Goal: Task Accomplishment & Management: Manage account settings

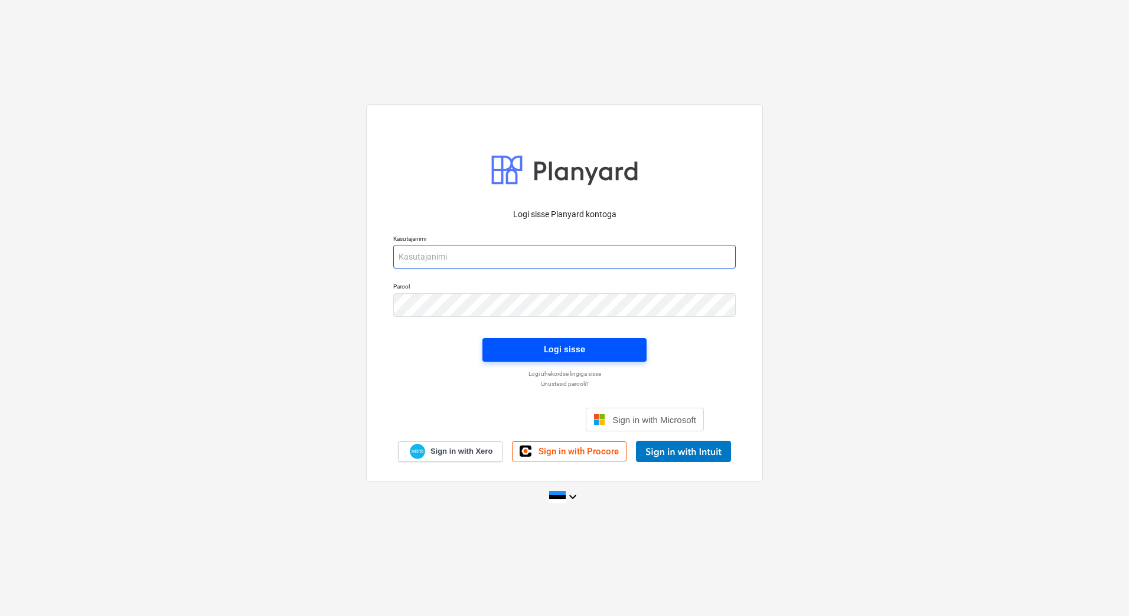
type input "[EMAIL_ADDRESS][PERSON_NAME][DOMAIN_NAME]"
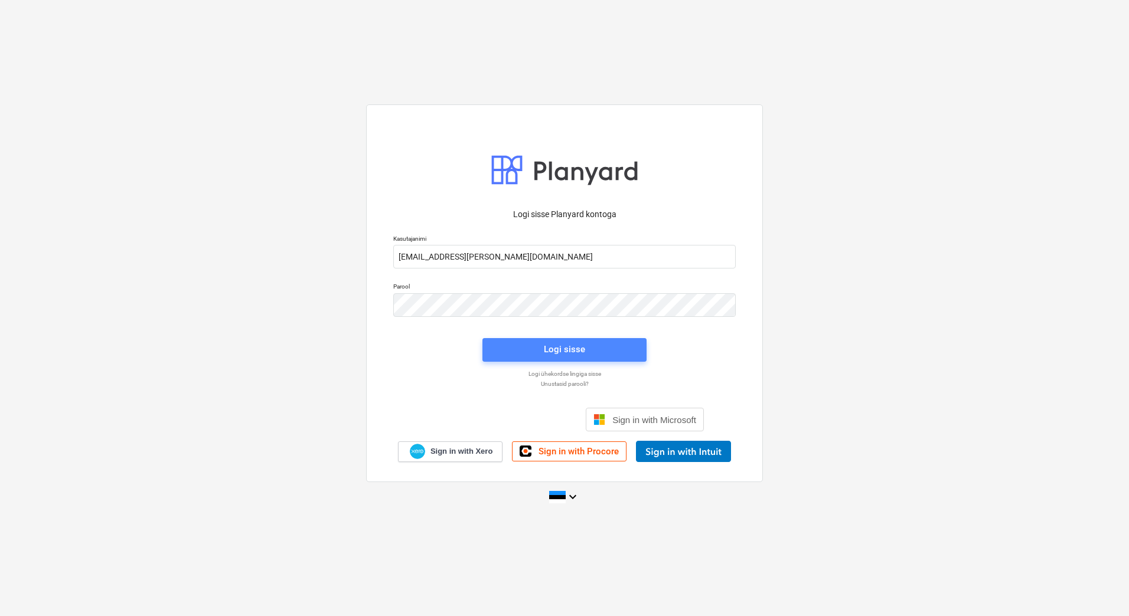
click at [579, 346] on div "Logi sisse" at bounding box center [564, 349] width 41 height 15
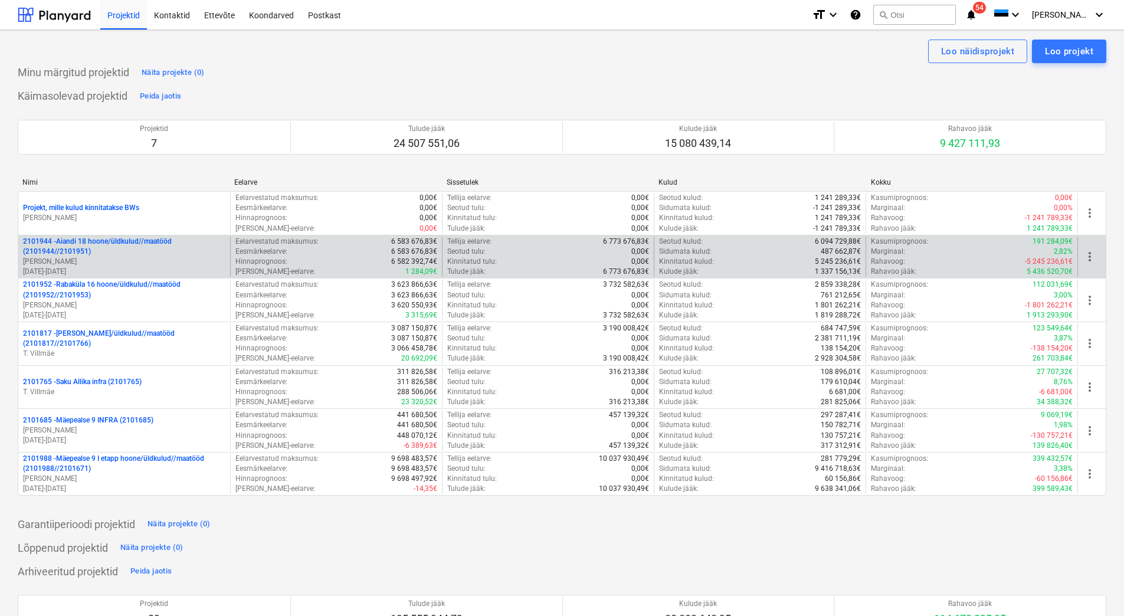
click at [84, 252] on p "2101944 - Aiandi 18 hoone/üldkulud//maatööd (2101944//2101951)" at bounding box center [124, 247] width 202 height 20
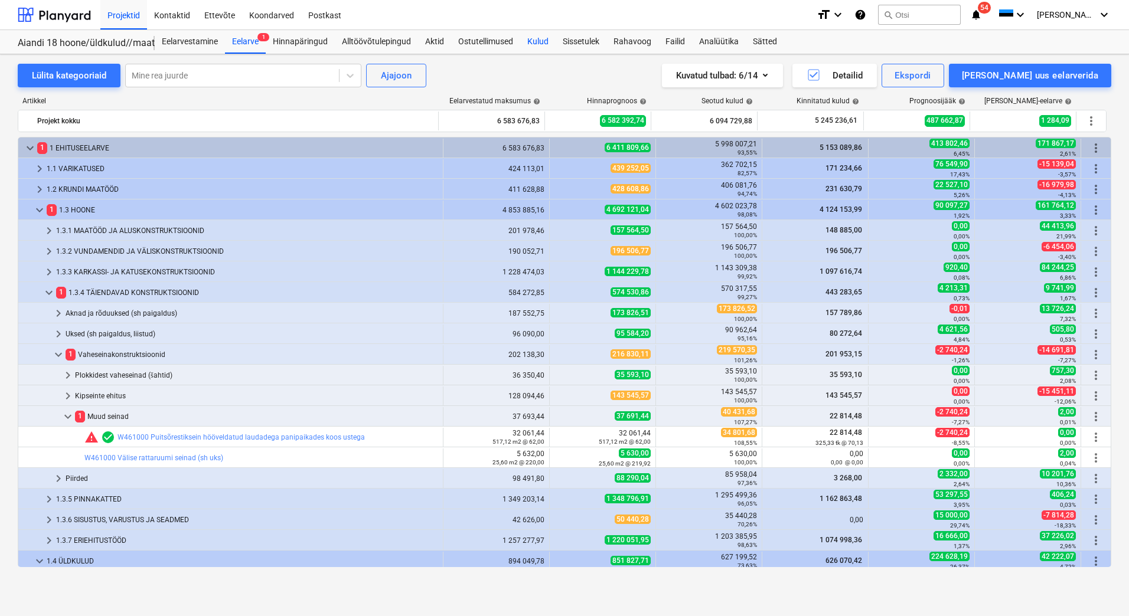
scroll to position [405, 0]
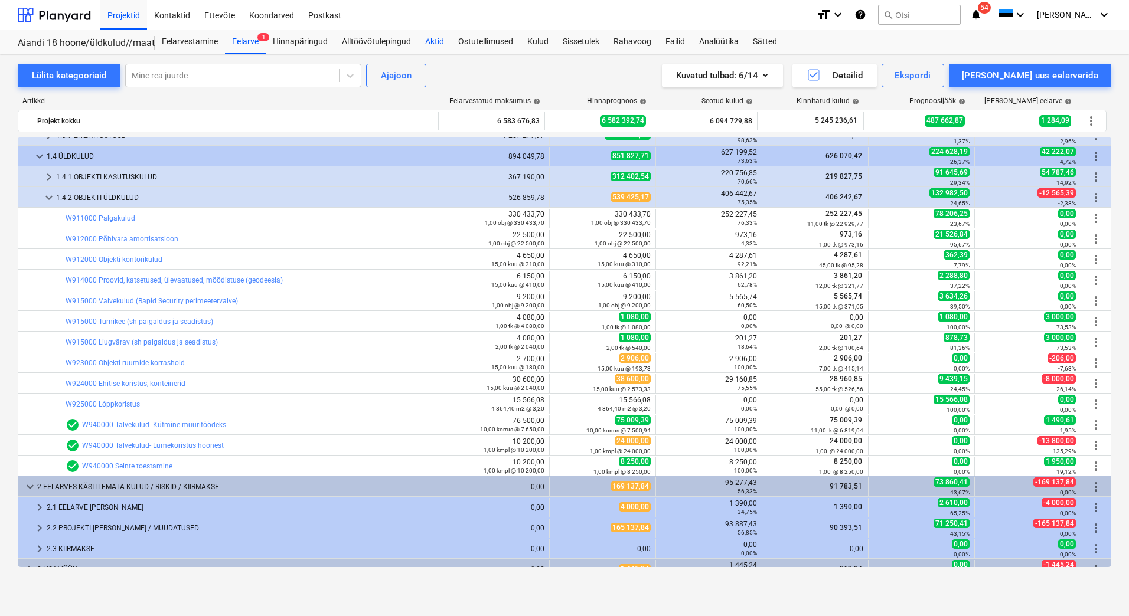
click at [428, 42] on div "Aktid" at bounding box center [434, 42] width 33 height 24
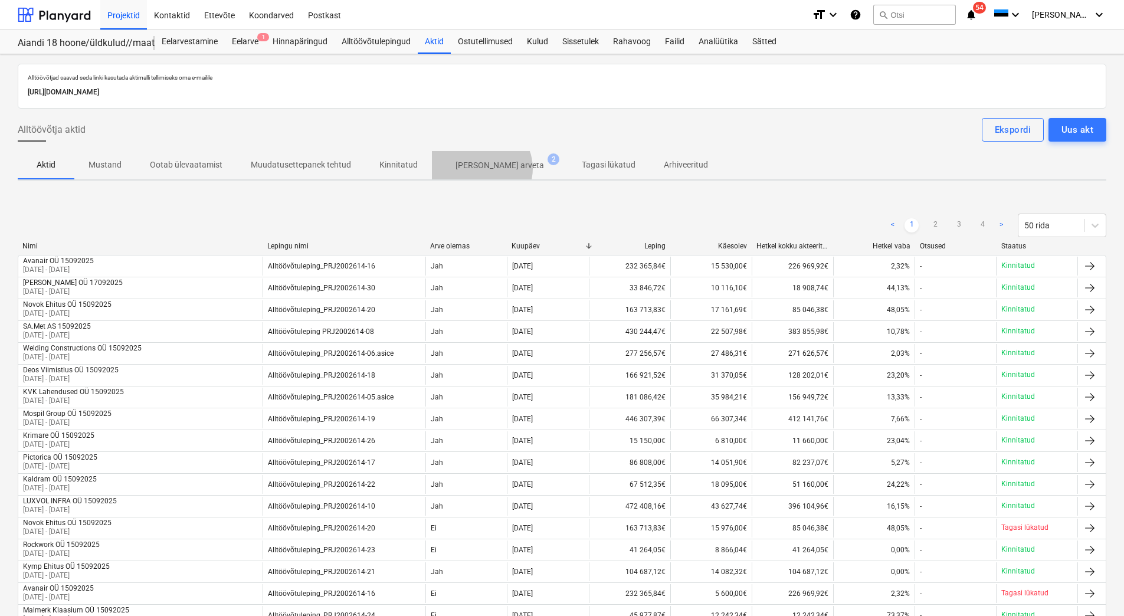
click at [476, 169] on p "[PERSON_NAME] arveta" at bounding box center [500, 165] width 89 height 12
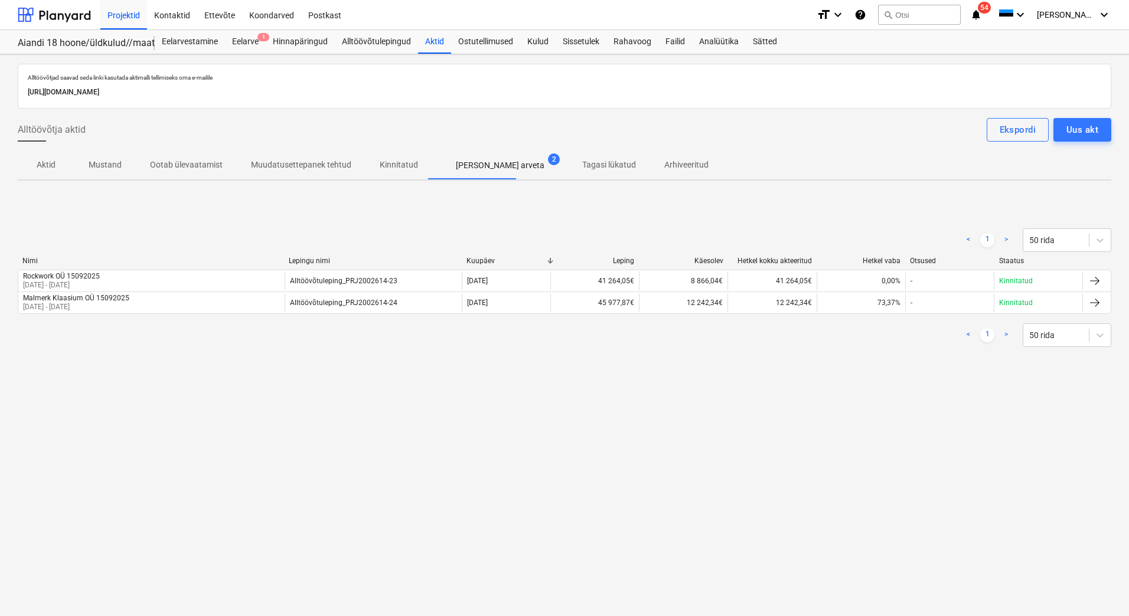
click at [262, 496] on div "Alltöövõtjad saavad seda linki kasutada aktimalli tellimiseks oma e-mailile [UR…" at bounding box center [564, 335] width 1129 height 562
click at [160, 531] on div "Alltöövõtjad saavad seda linki kasutada aktimalli tellimiseks oma e-mailile [UR…" at bounding box center [564, 335] width 1129 height 562
click at [263, 22] on div "Koondarved 1" at bounding box center [271, 14] width 59 height 30
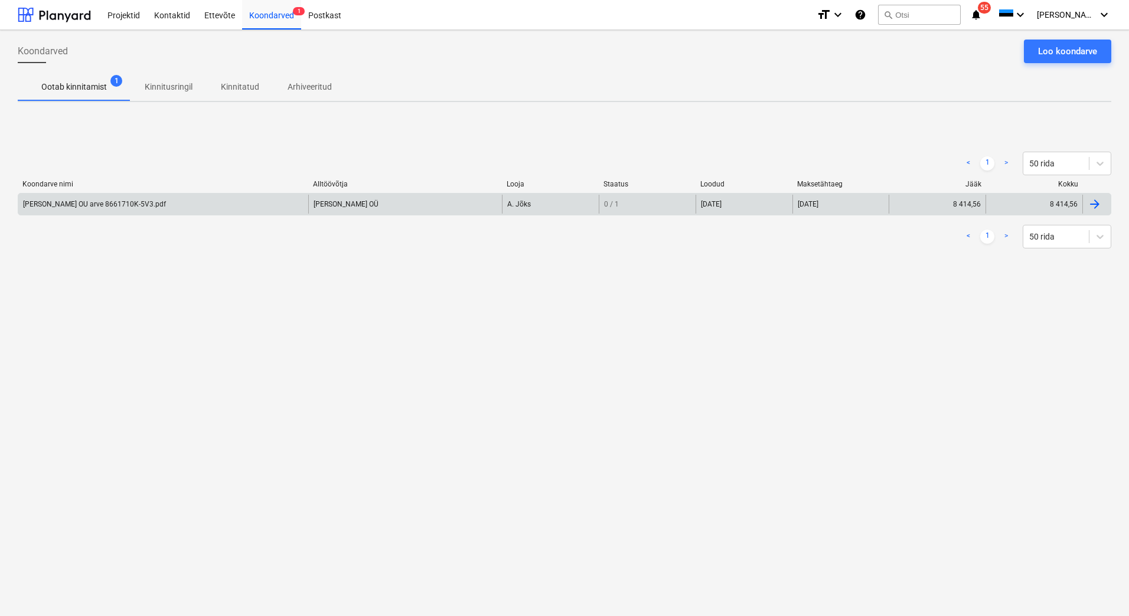
click at [83, 201] on div "[PERSON_NAME] OU arve 8661710K-5V3.pdf" at bounding box center [94, 204] width 143 height 8
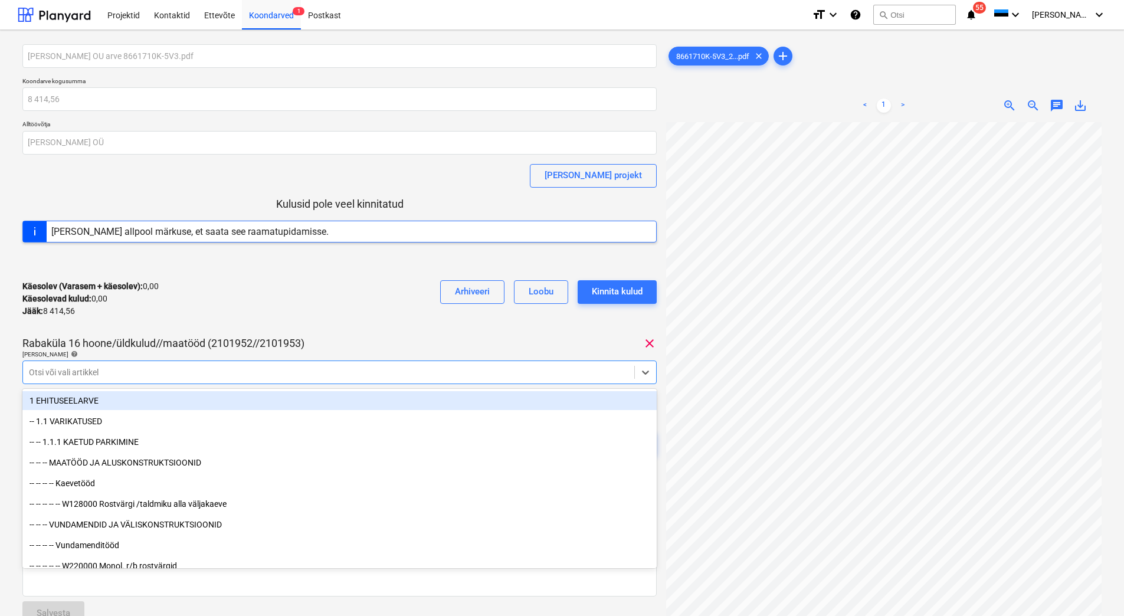
click at [181, 375] on div at bounding box center [329, 373] width 600 height 12
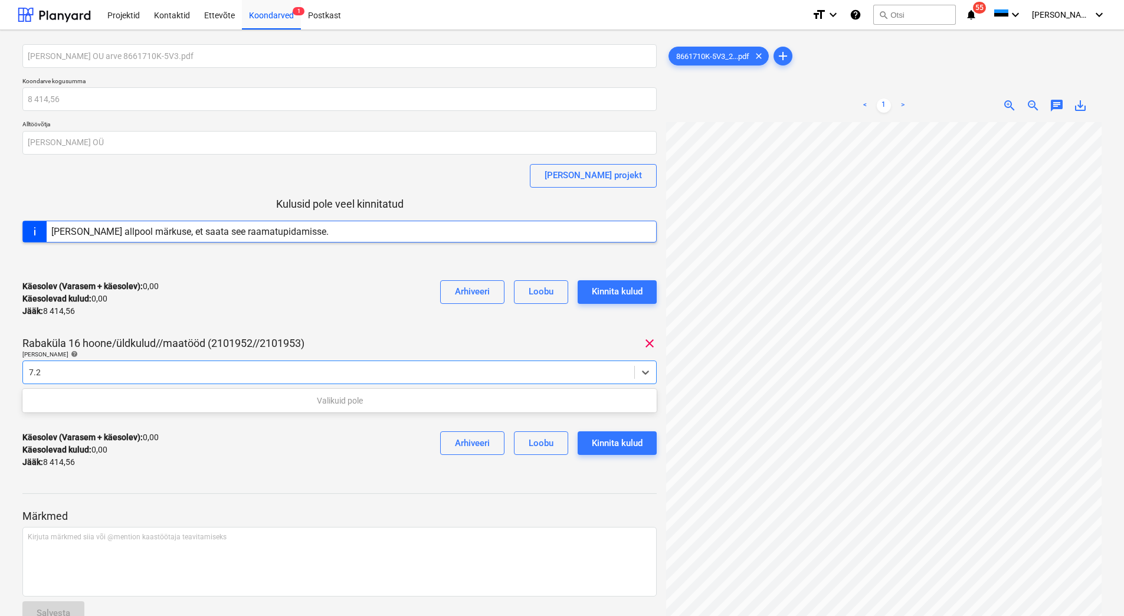
type input "7."
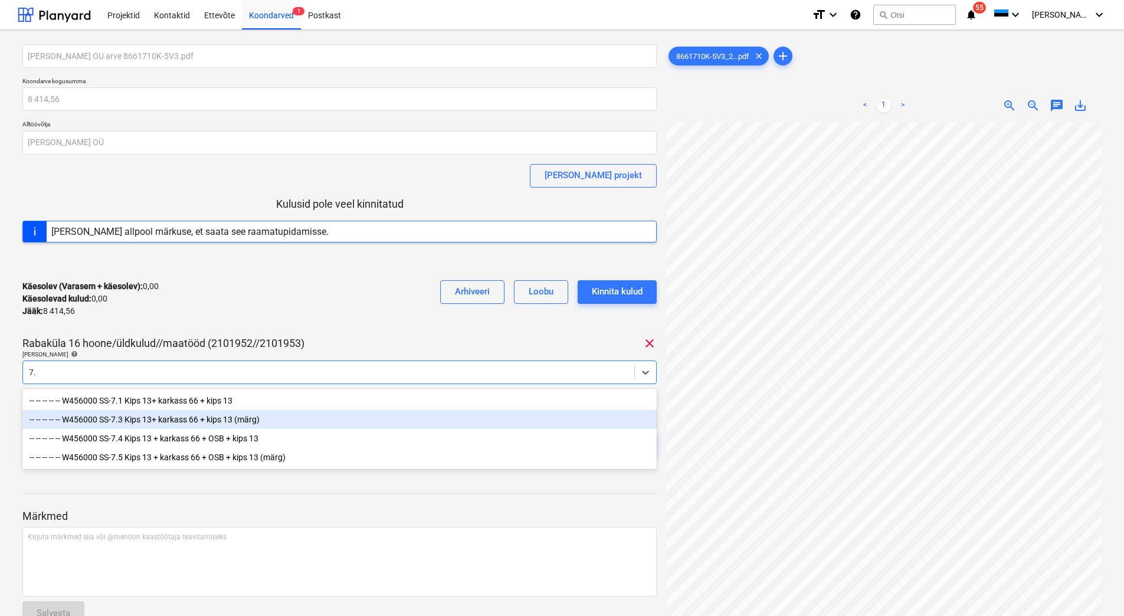
click at [216, 423] on div "-- -- -- -- -- W456000 SS-7.3 Kips 13+ karkass 66 + kips 13 (märg)" at bounding box center [339, 419] width 634 height 19
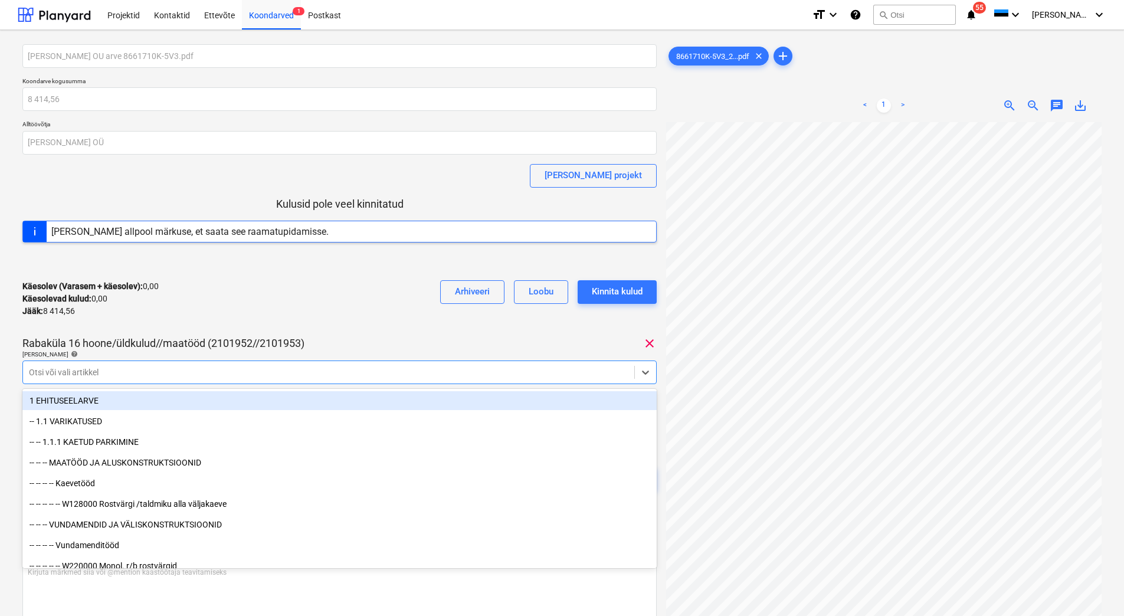
click at [347, 296] on div "Käesolev (Varasem + käesolev) : 0,00 Käesolevad kulud : 0,00 Jääk : 8 414,56 Ar…" at bounding box center [339, 299] width 634 height 56
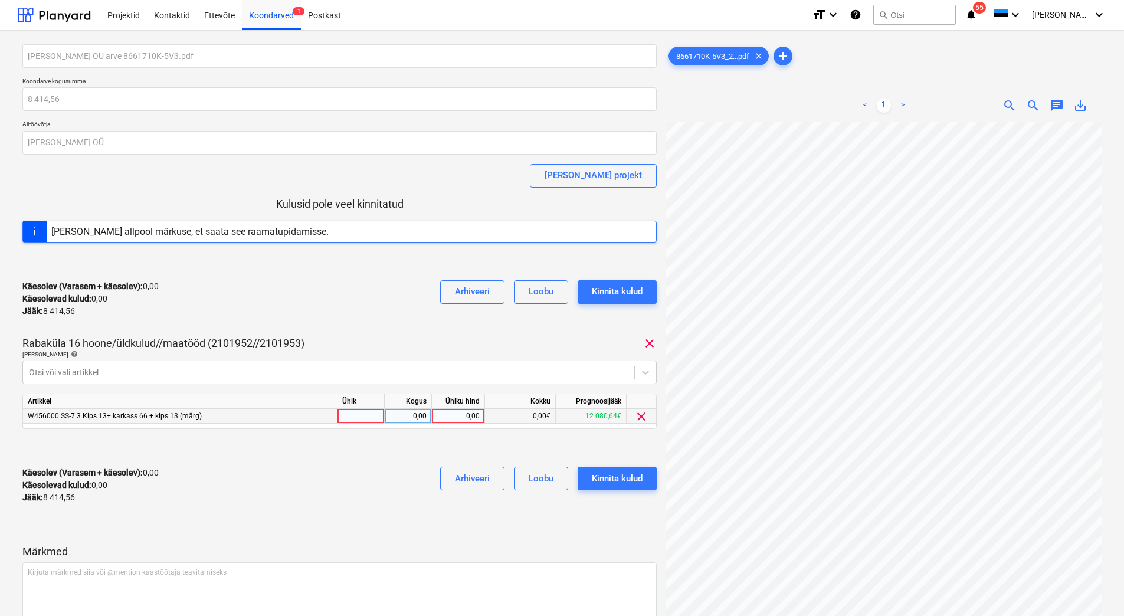
click at [446, 417] on div "0,00" at bounding box center [458, 416] width 43 height 15
type input "8414,56"
click at [367, 483] on div "Käesolev (Varasem + käesolev) : 8 414,56 Käesolevad kulud : 8 414,56 Jääk : 0,0…" at bounding box center [339, 485] width 634 height 56
click at [611, 477] on div "Kinnita kulud" at bounding box center [617, 478] width 51 height 15
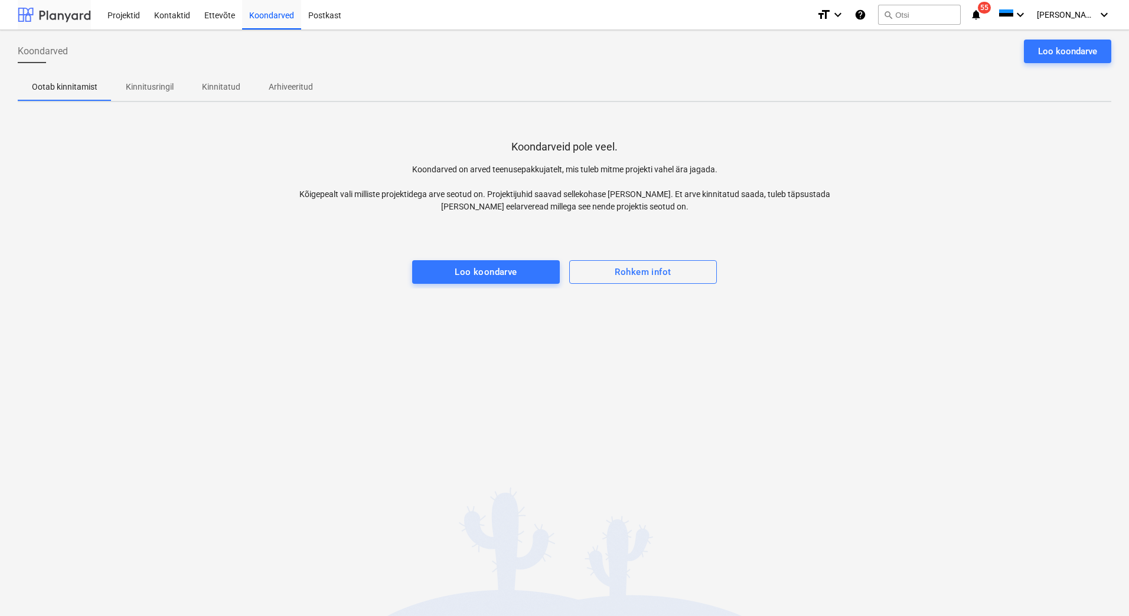
click at [60, 14] on div at bounding box center [54, 15] width 73 height 30
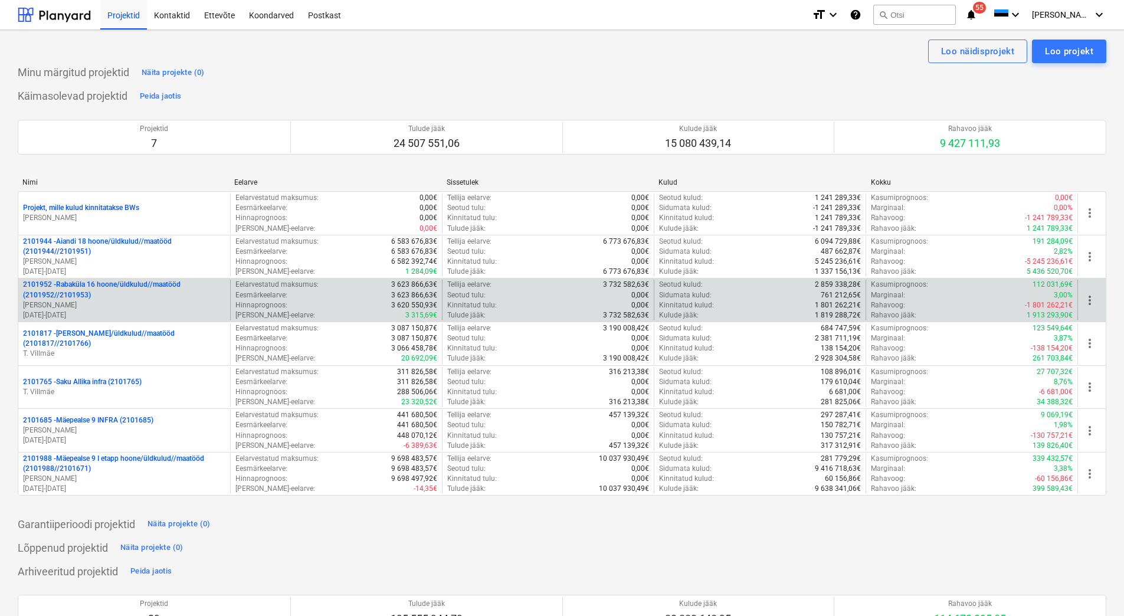
click at [118, 295] on p "2101952 - [GEOGRAPHIC_DATA] 16 hoone/üldkulud//maatööd (2101952//2101953)" at bounding box center [124, 290] width 202 height 20
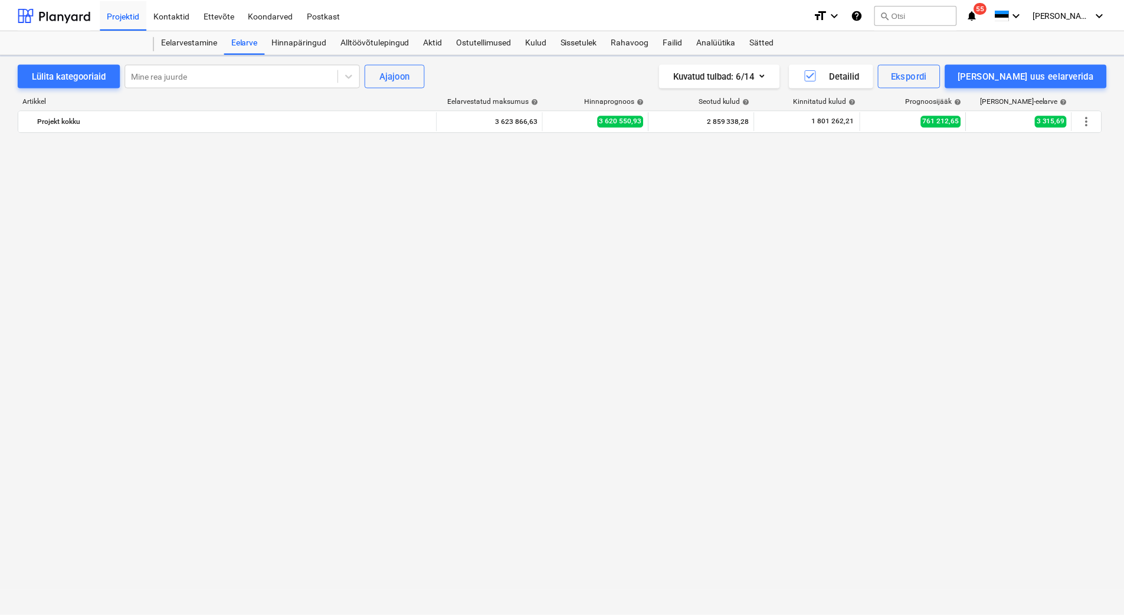
scroll to position [4176, 0]
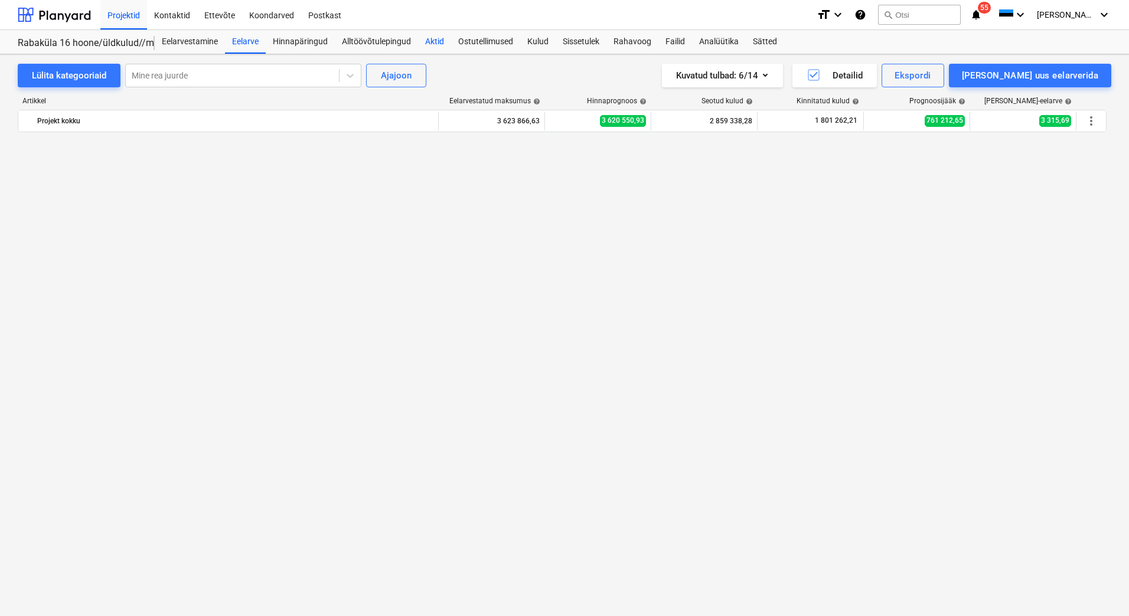
click at [440, 44] on div "Aktid" at bounding box center [434, 42] width 33 height 24
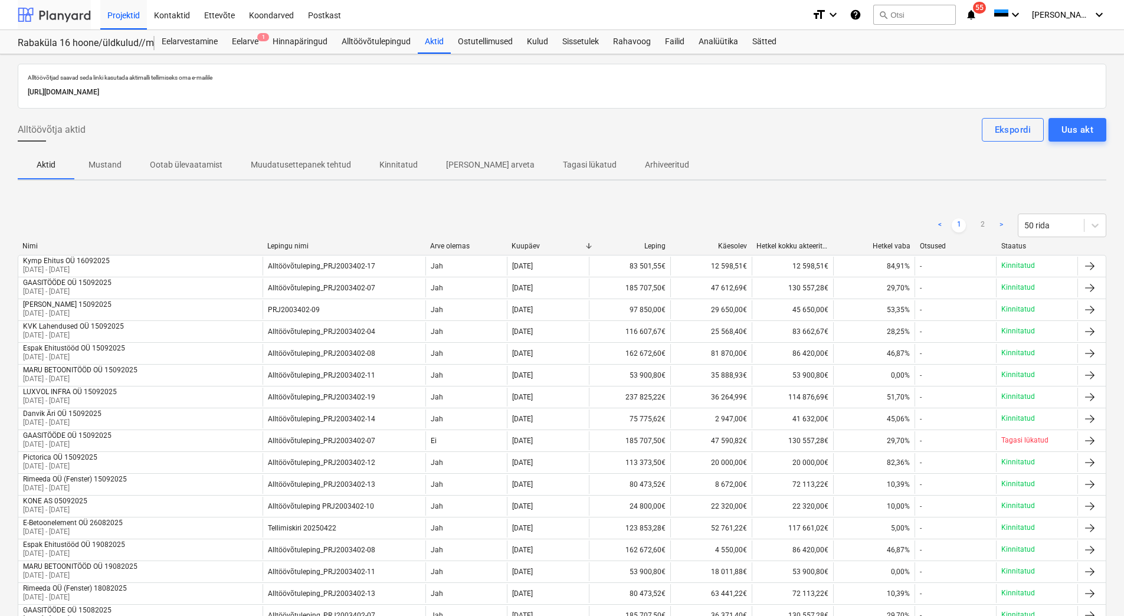
click at [66, 21] on div at bounding box center [54, 15] width 73 height 30
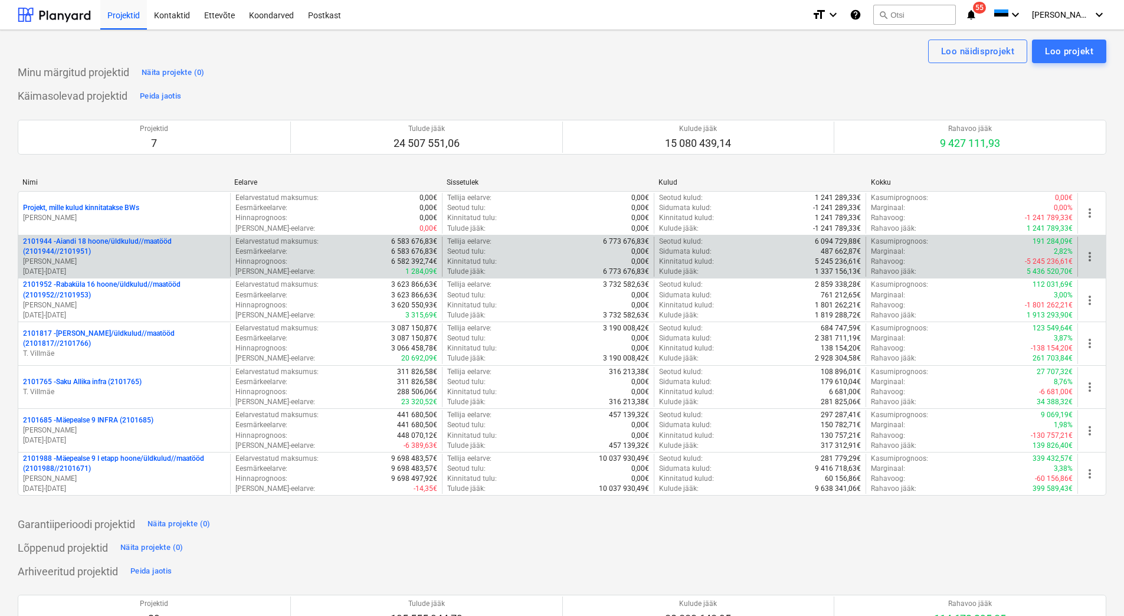
click at [122, 246] on p "2101944 - Aiandi 18 hoone/üldkulud//maatööd (2101944//2101951)" at bounding box center [124, 247] width 202 height 20
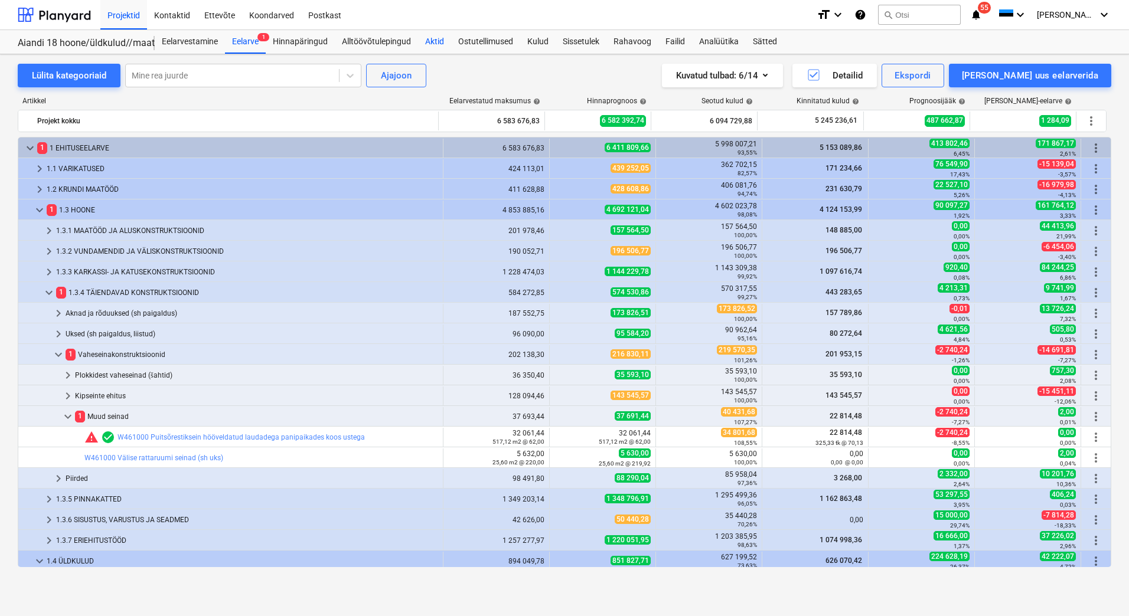
click at [432, 41] on div "Aktid" at bounding box center [434, 42] width 33 height 24
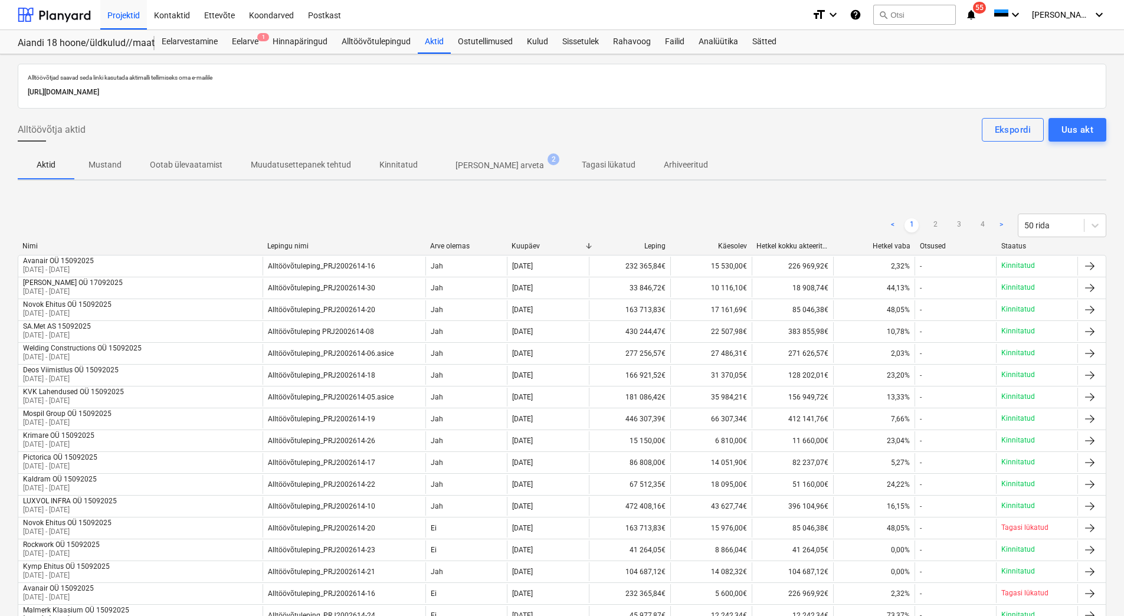
click at [481, 159] on span "[PERSON_NAME] arveta 2" at bounding box center [500, 165] width 136 height 21
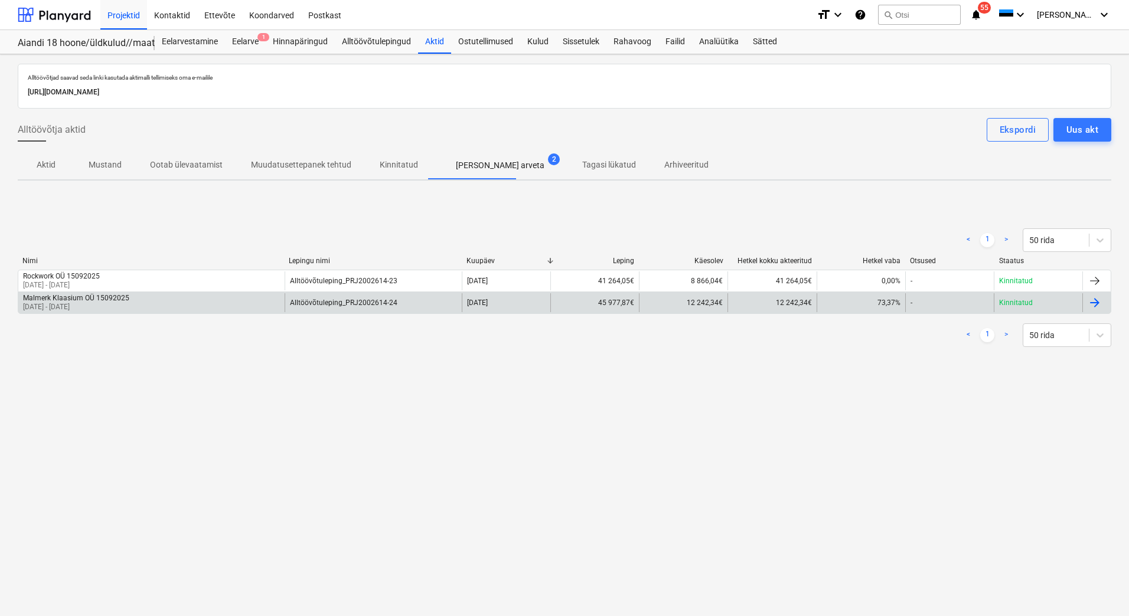
click at [150, 298] on div "Malmerk Klaasium OÜ 15092025 [DATE] - [DATE]" at bounding box center [151, 302] width 266 height 19
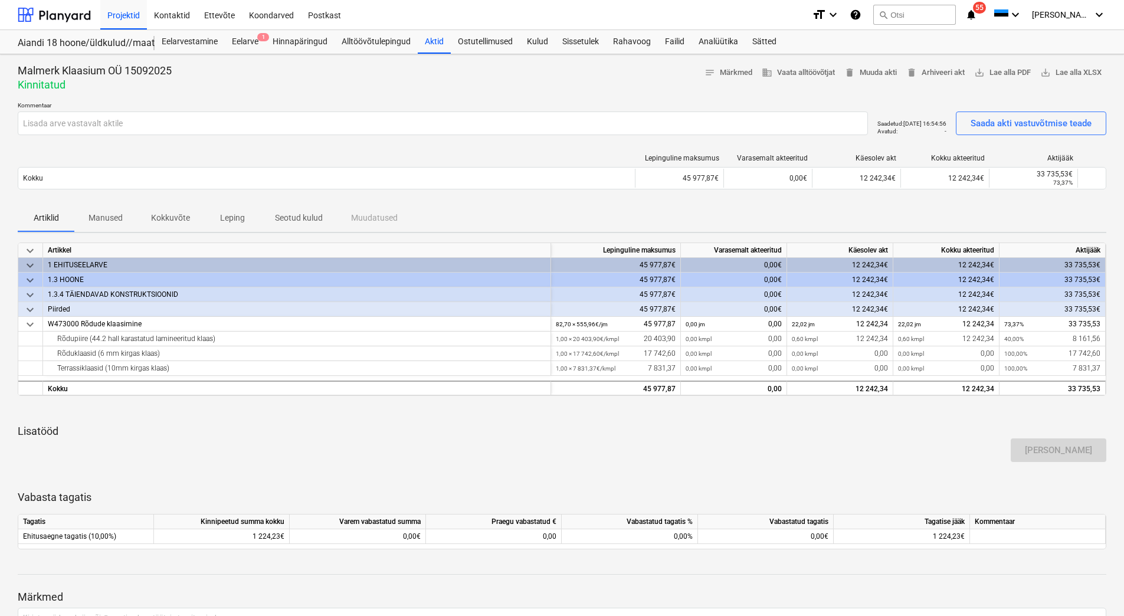
click at [113, 221] on p "Manused" at bounding box center [106, 218] width 34 height 12
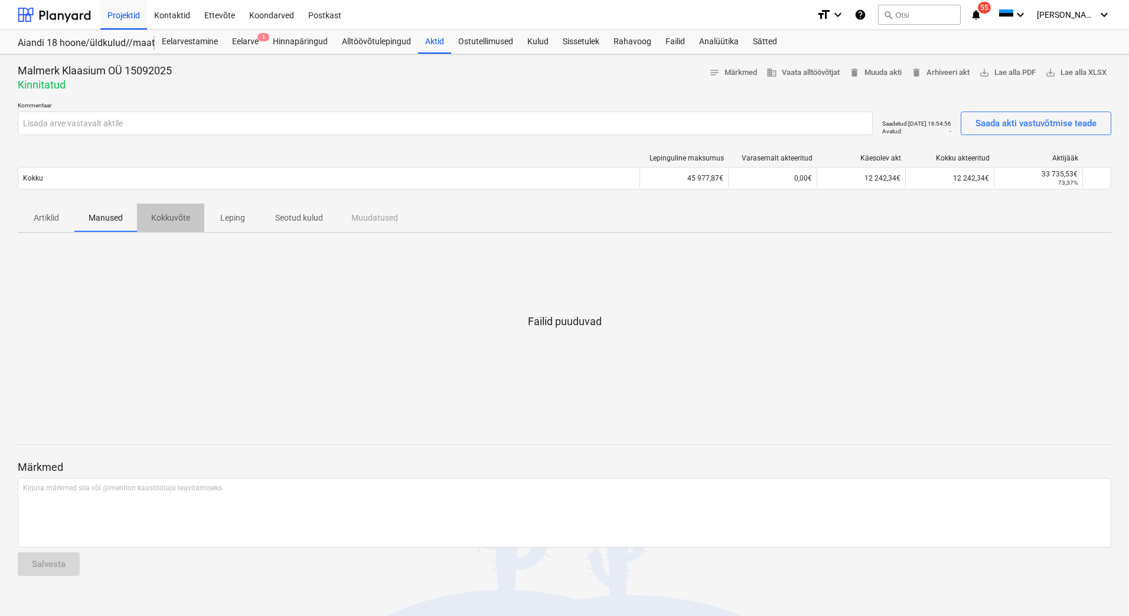
click at [174, 223] on p "Kokkuvõte" at bounding box center [170, 218] width 39 height 12
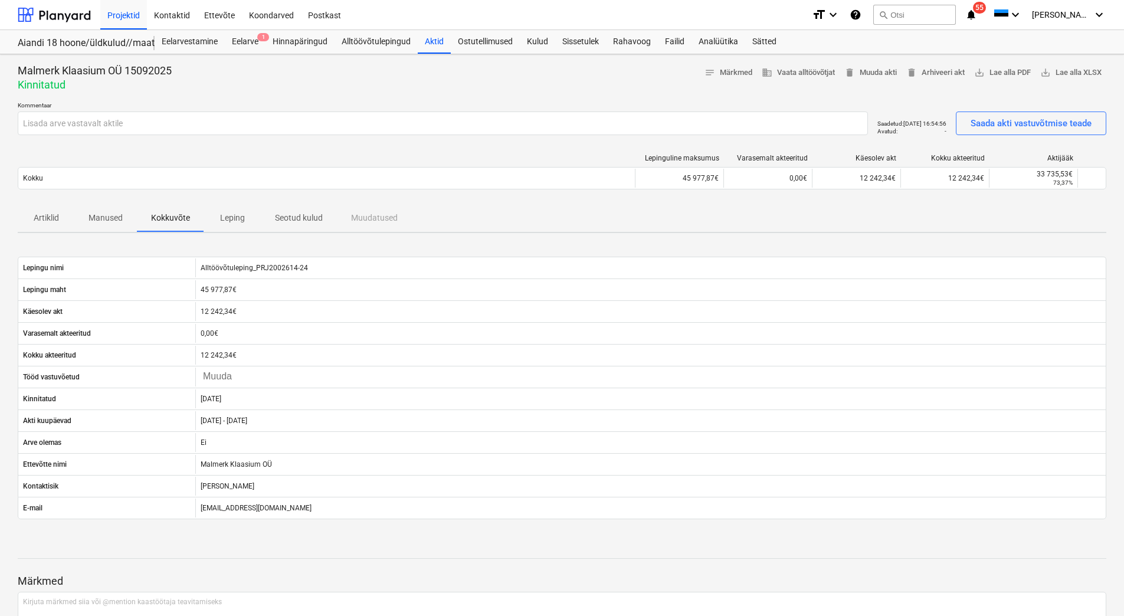
click at [229, 224] on p "Leping" at bounding box center [232, 218] width 28 height 12
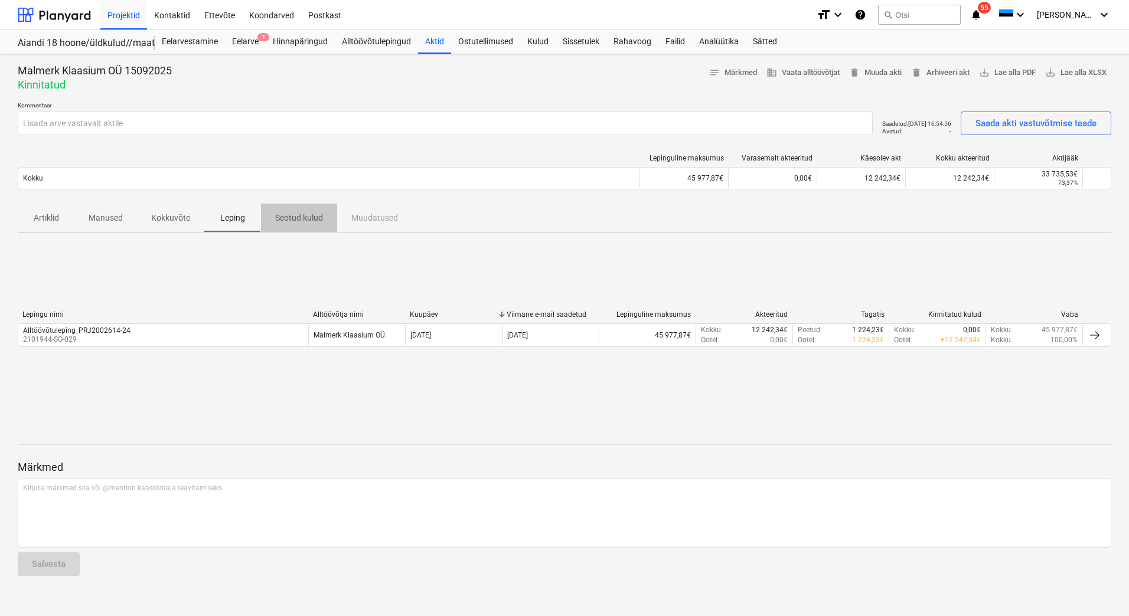
click at [290, 227] on span "Seotud kulud" at bounding box center [299, 217] width 76 height 19
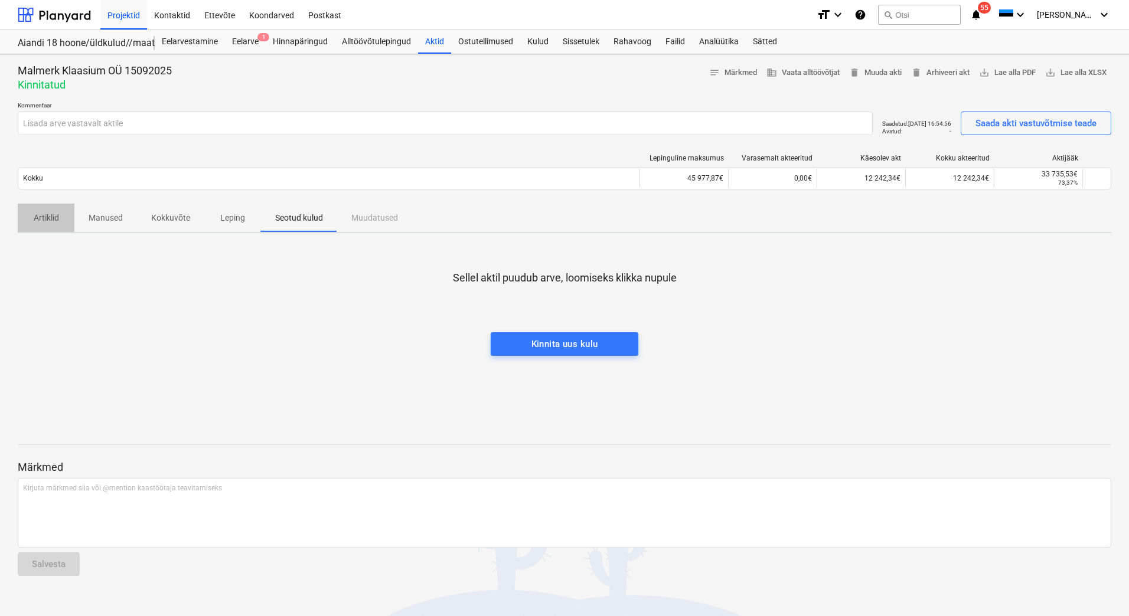
click at [50, 214] on p "Artiklid" at bounding box center [46, 218] width 28 height 12
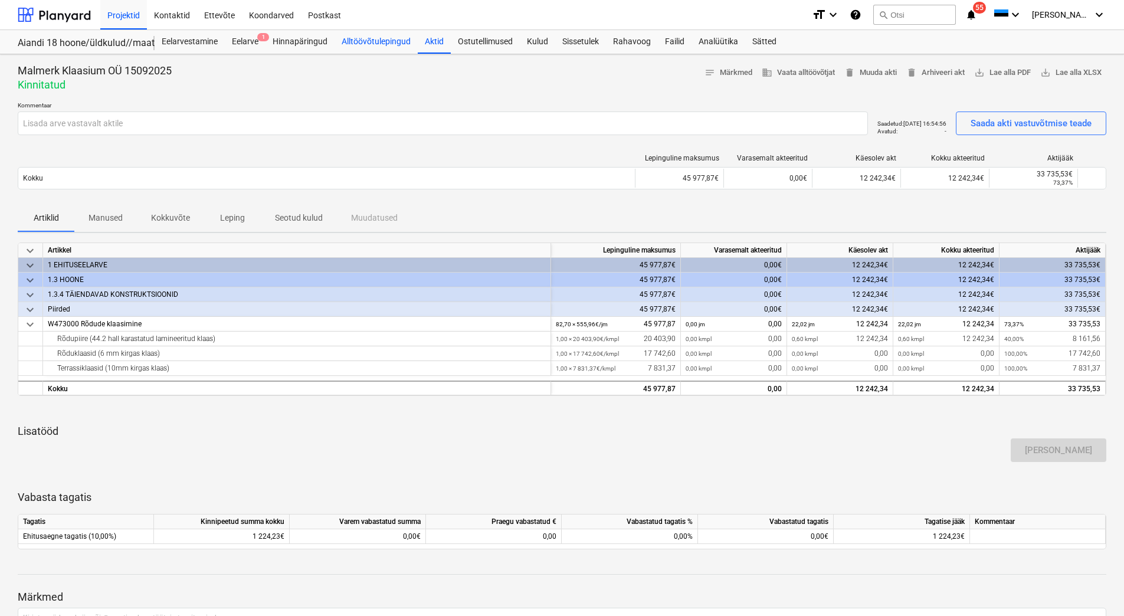
click at [365, 40] on div "Alltöövõtulepingud" at bounding box center [376, 42] width 83 height 24
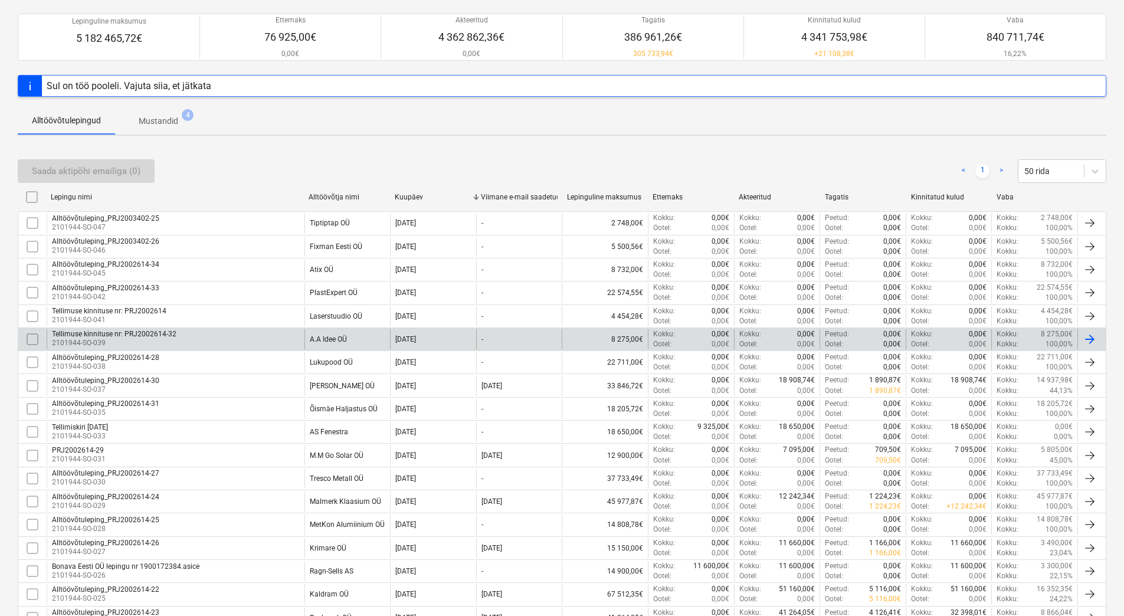
scroll to position [118, 0]
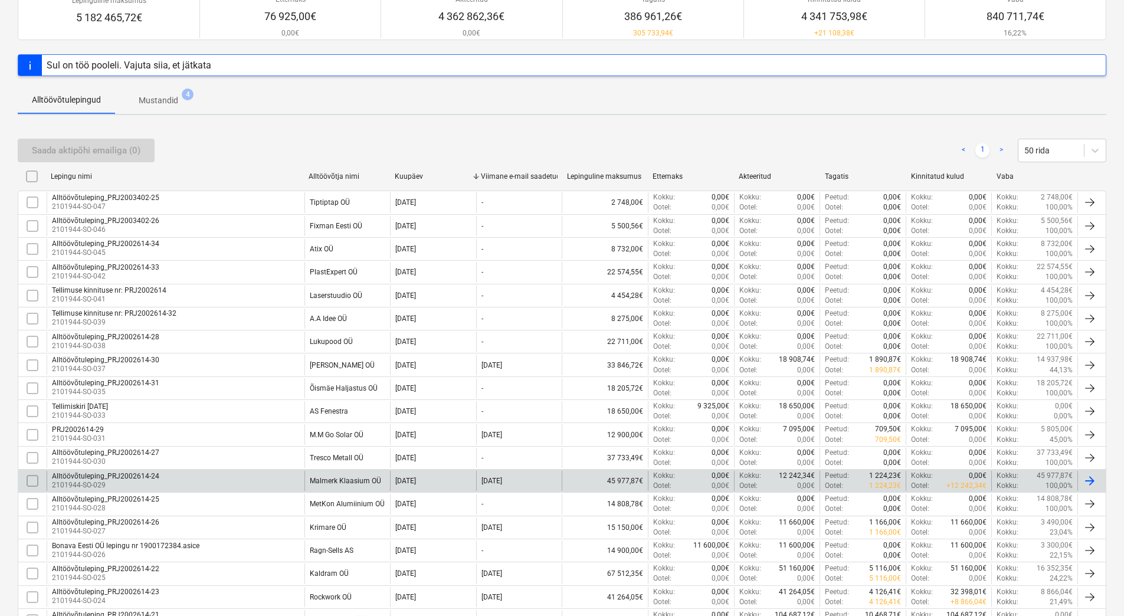
click at [233, 482] on div "Alltöövõtuleping_PRJ2002614-24 2101944-SO-029" at bounding box center [176, 481] width 258 height 20
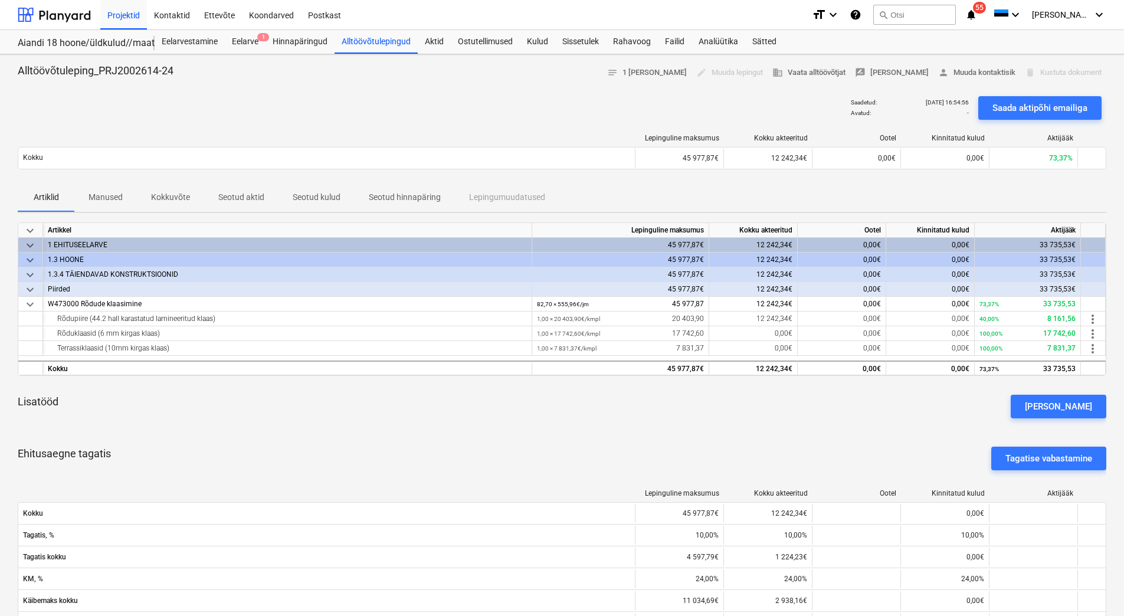
click at [169, 193] on p "Kokkuvõte" at bounding box center [170, 197] width 39 height 12
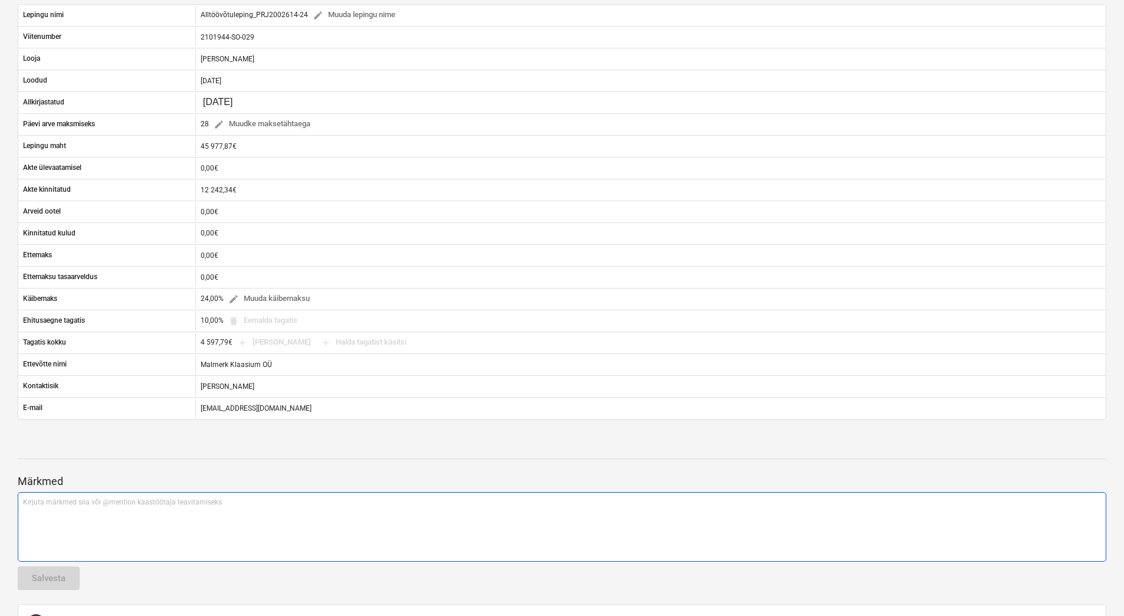
scroll to position [236, 0]
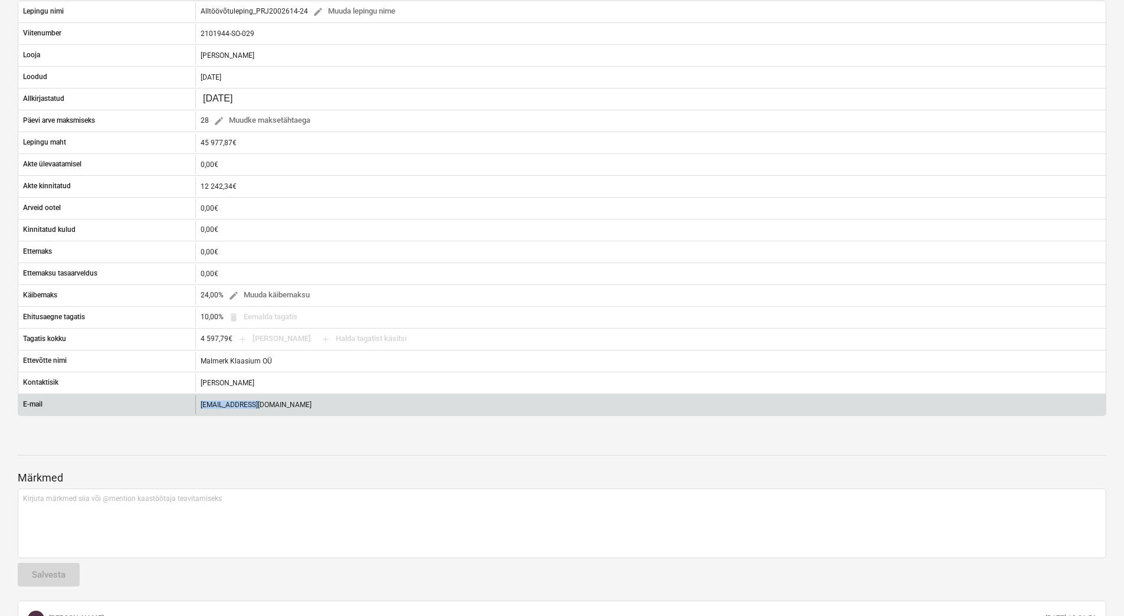
drag, startPoint x: 267, startPoint y: 407, endPoint x: 199, endPoint y: 410, distance: 67.9
click at [199, 410] on div "[EMAIL_ADDRESS][DOMAIN_NAME]" at bounding box center [650, 404] width 911 height 19
copy div "[EMAIL_ADDRESS][DOMAIN_NAME]"
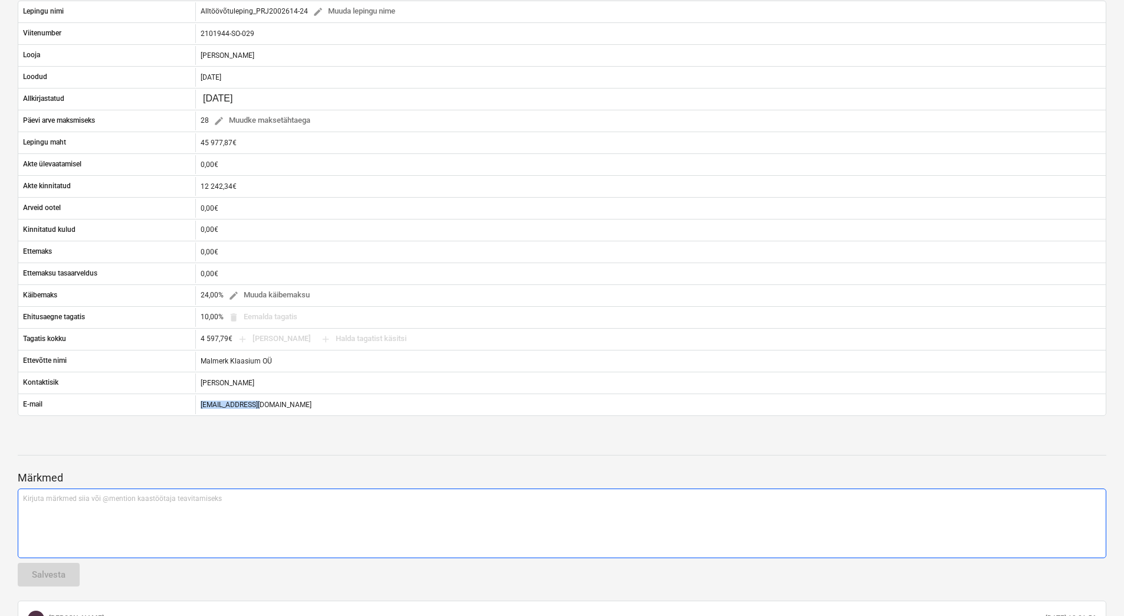
click at [408, 523] on div "Kirjuta märkmed siia või @mention kaastöötaja teavitamiseks ﻿" at bounding box center [562, 524] width 1089 height 70
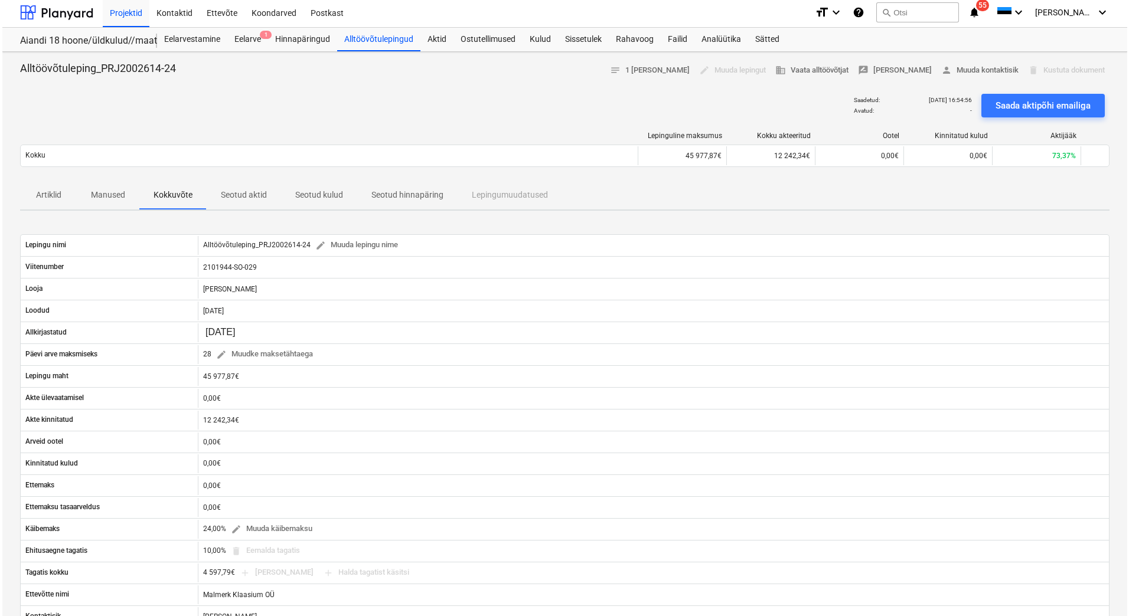
scroll to position [0, 0]
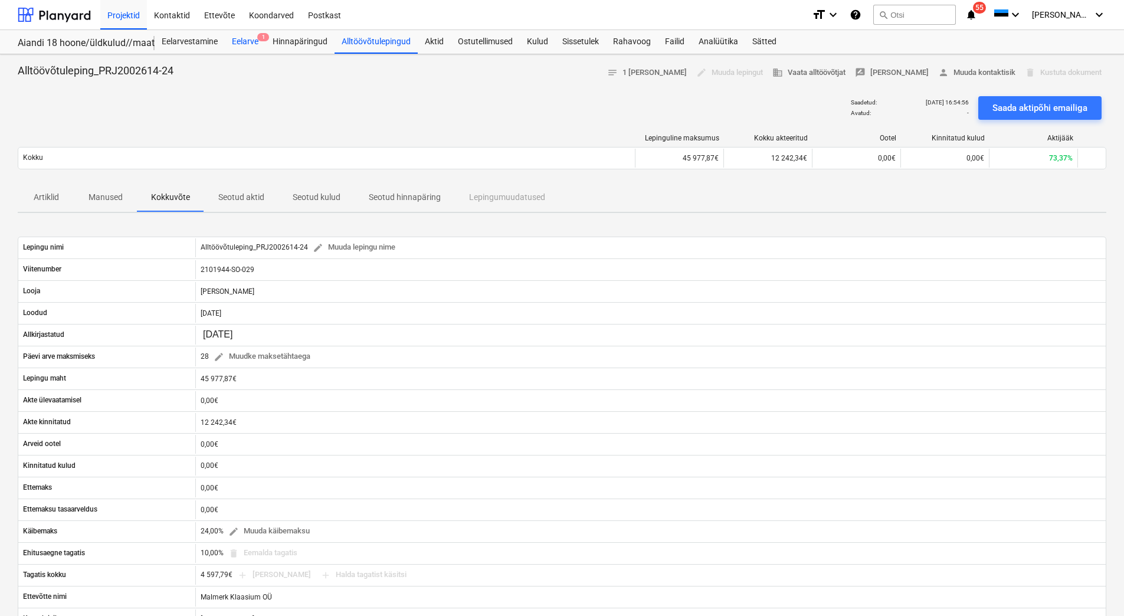
click at [251, 39] on div "Eelarve 1" at bounding box center [245, 42] width 41 height 24
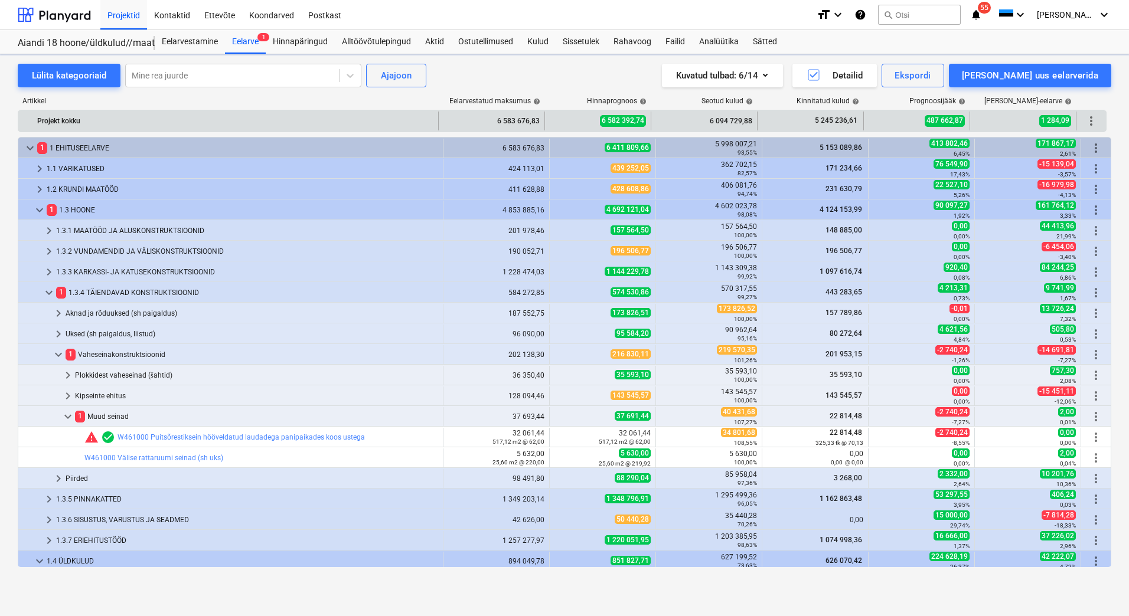
scroll to position [405, 0]
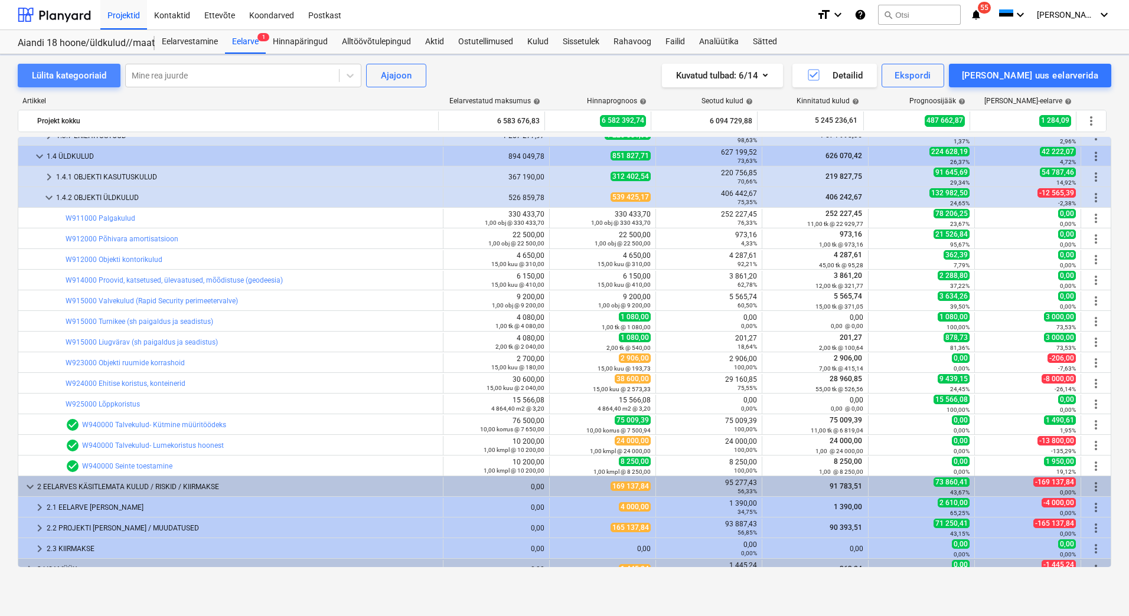
click at [80, 79] on div "Lülita kategooriaid" at bounding box center [69, 75] width 74 height 15
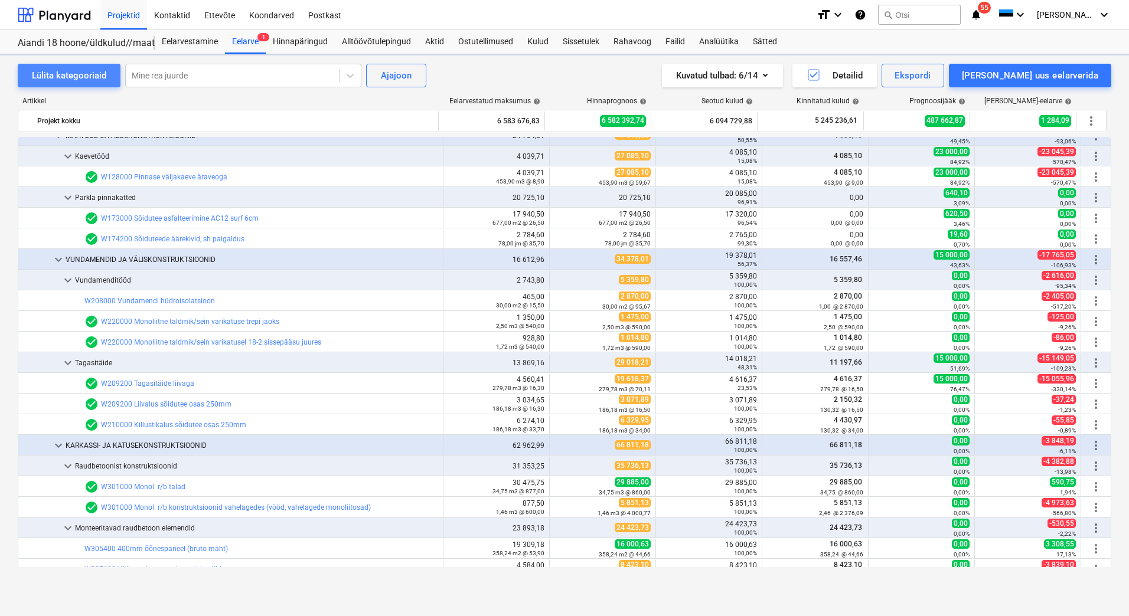
click at [80, 79] on div "Lülita kategooriaid" at bounding box center [69, 75] width 74 height 15
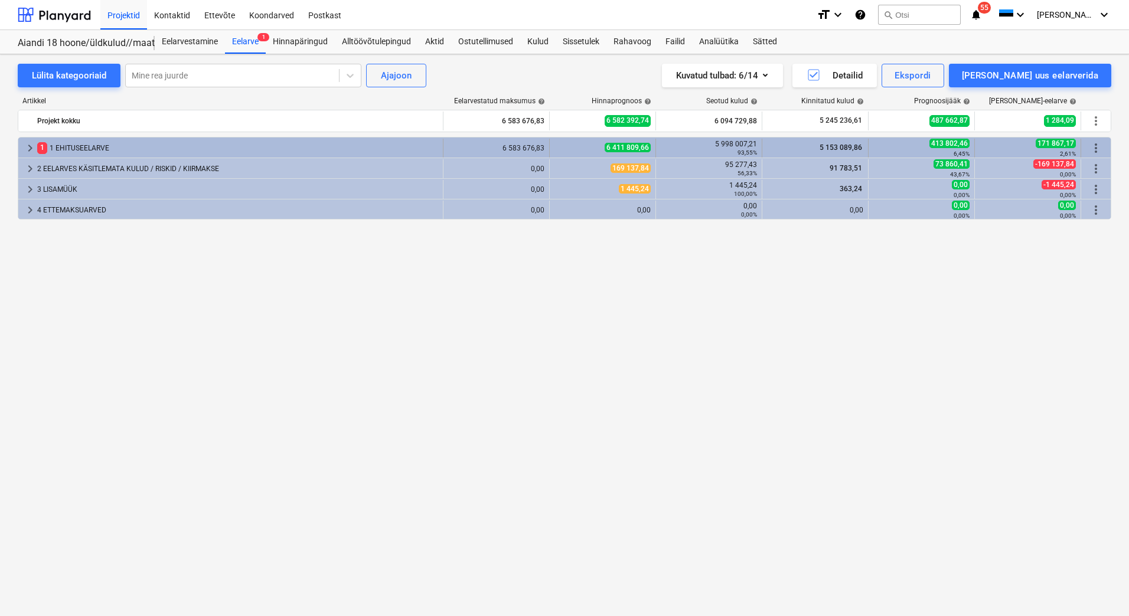
click at [91, 141] on div "1 1 EHITUSEELARVE" at bounding box center [237, 148] width 401 height 19
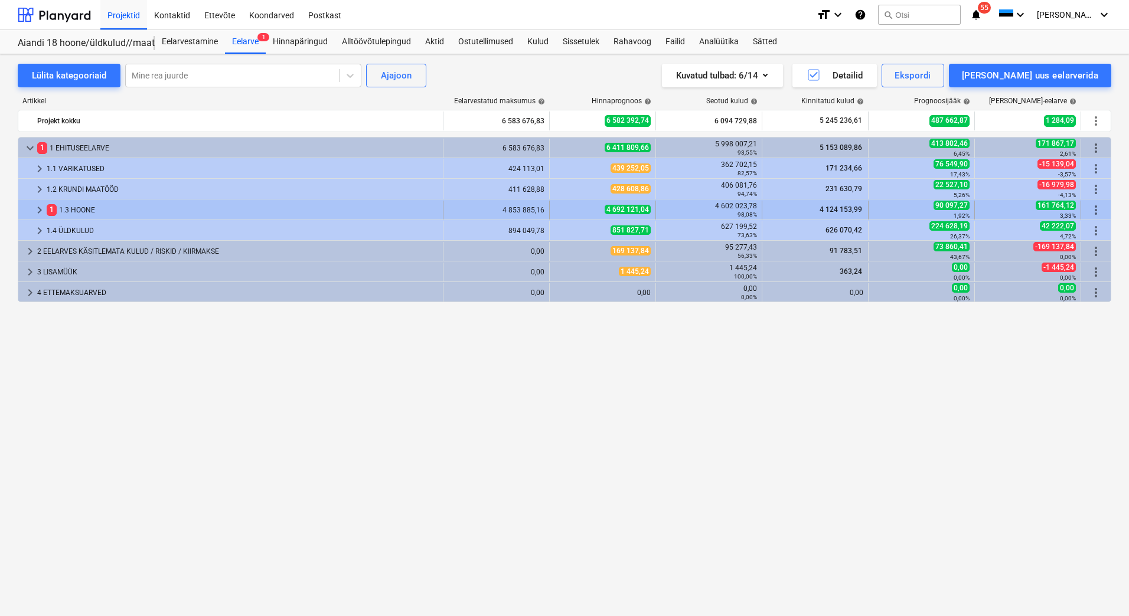
click at [91, 204] on div "1 1.3 HOONE" at bounding box center [242, 210] width 391 height 19
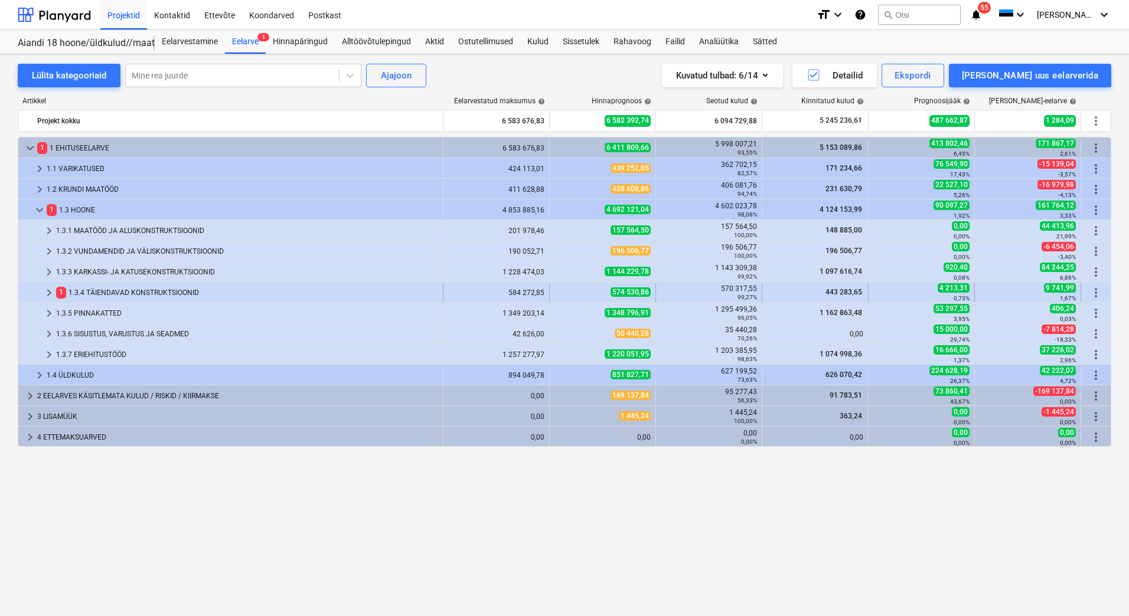
click at [105, 288] on div "1 1.3.4 TÄIENDAVAD KONSTRUKTSIOONID" at bounding box center [247, 292] width 382 height 19
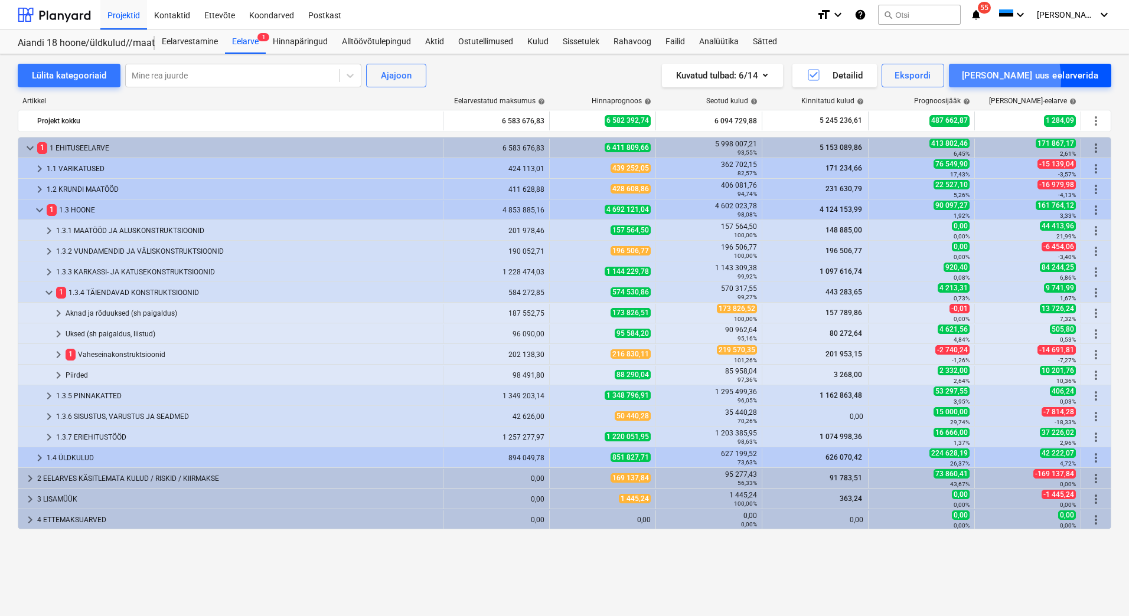
click at [1026, 79] on div "[PERSON_NAME] uus eelarverida" at bounding box center [1029, 75] width 136 height 15
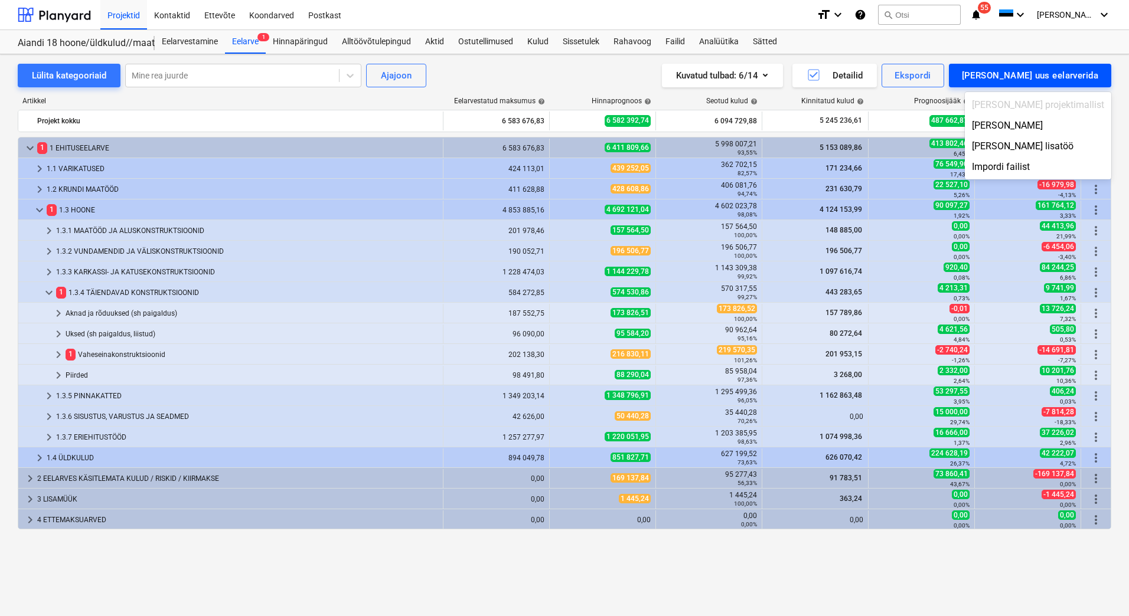
click at [1026, 79] on div at bounding box center [564, 308] width 1129 height 616
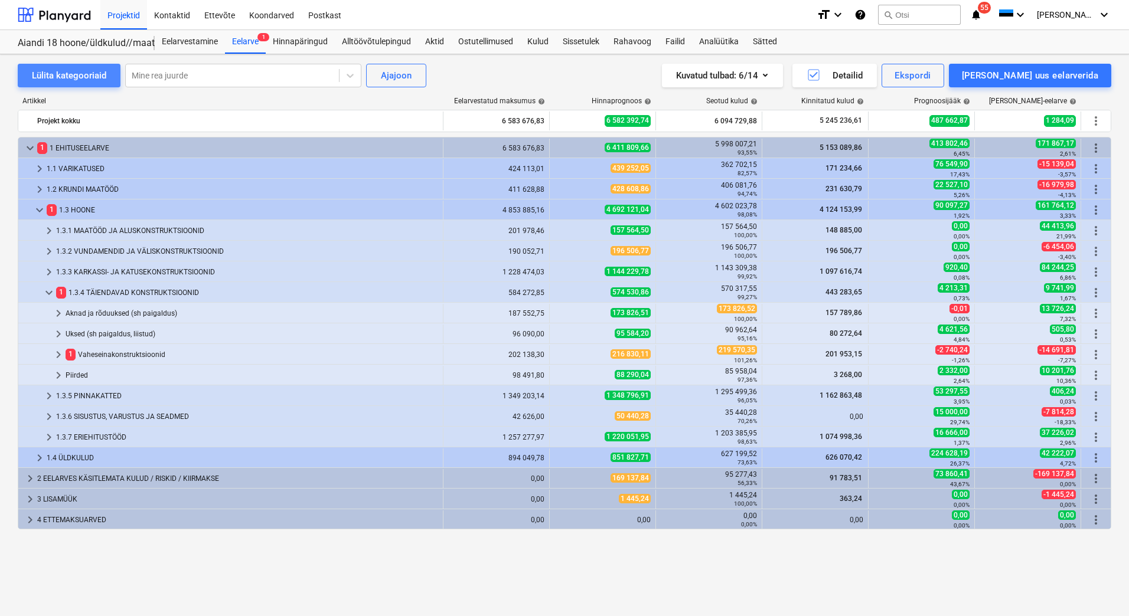
click at [86, 77] on div "Lülita kategooriaid" at bounding box center [69, 75] width 74 height 15
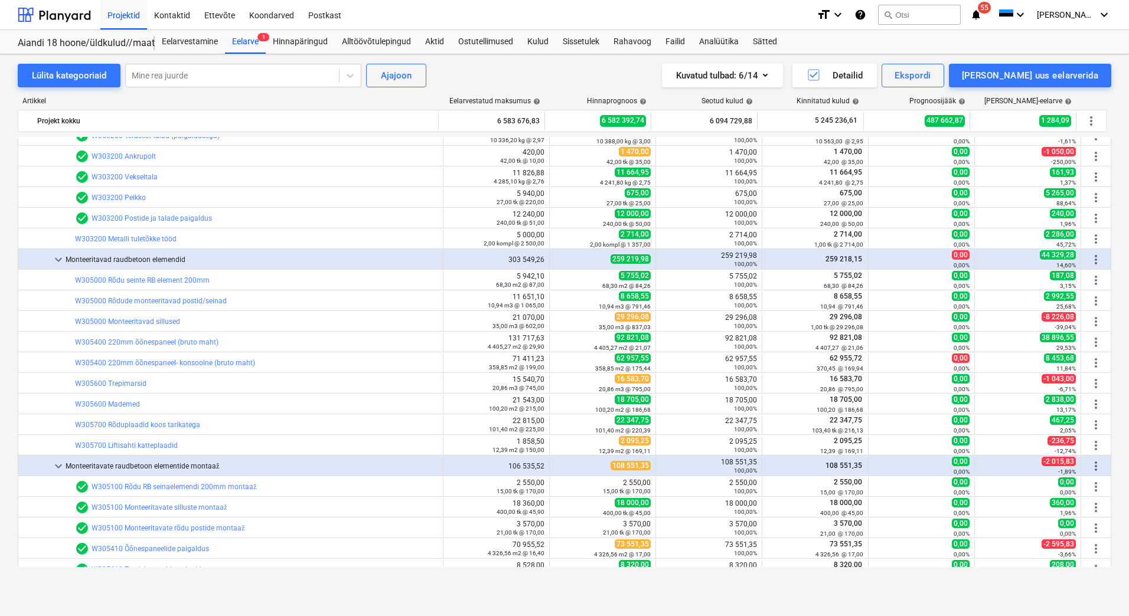
scroll to position [4359, 0]
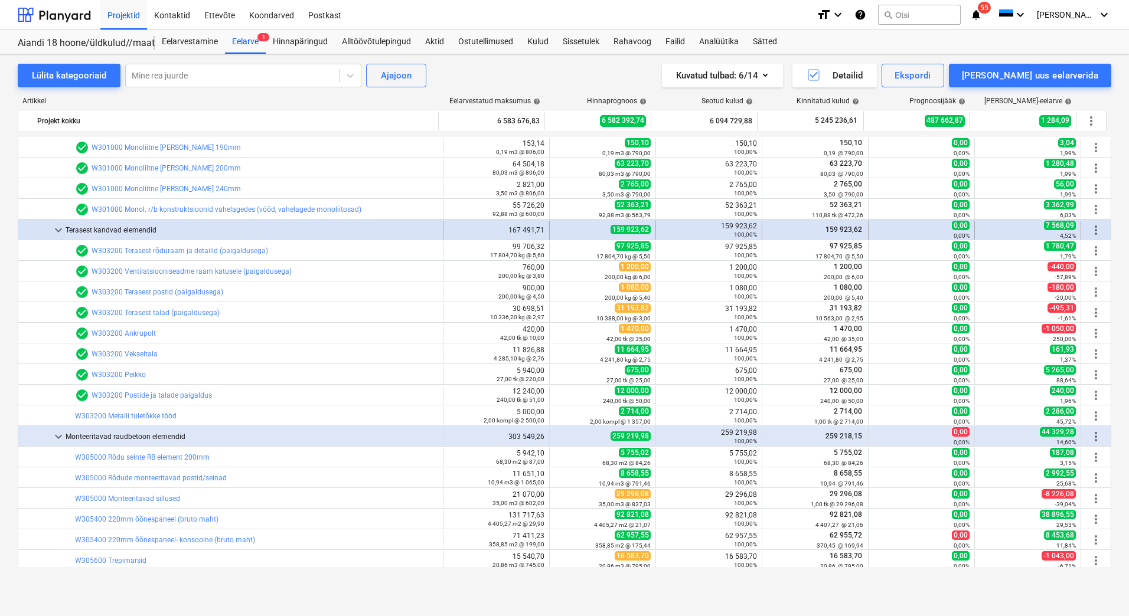
click at [53, 225] on span "keyboard_arrow_down" at bounding box center [58, 230] width 14 height 14
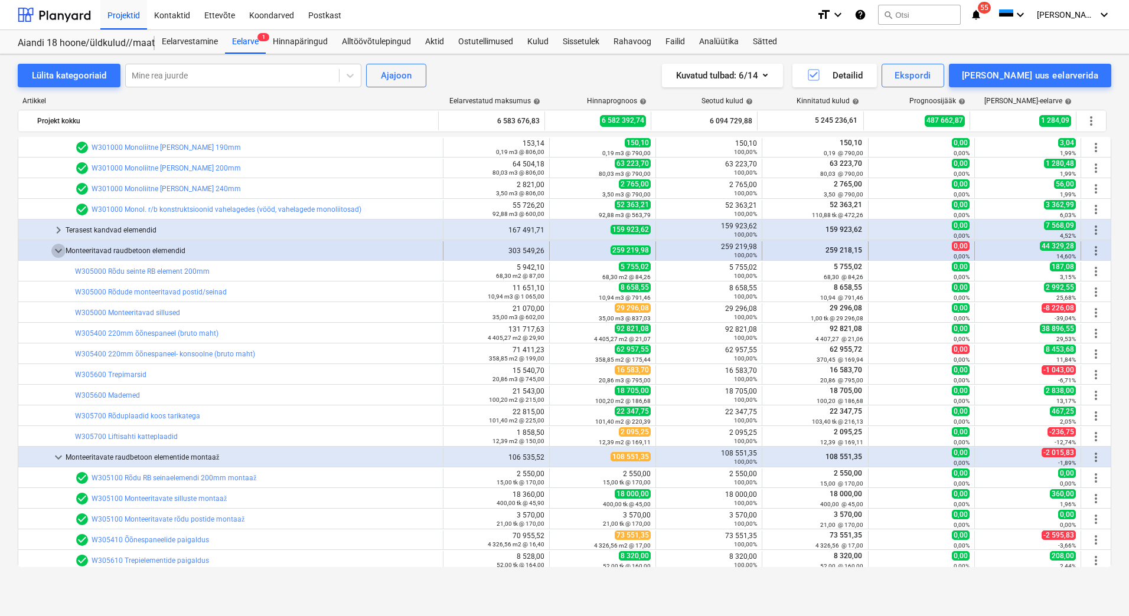
click at [58, 254] on span "keyboard_arrow_down" at bounding box center [58, 251] width 14 height 14
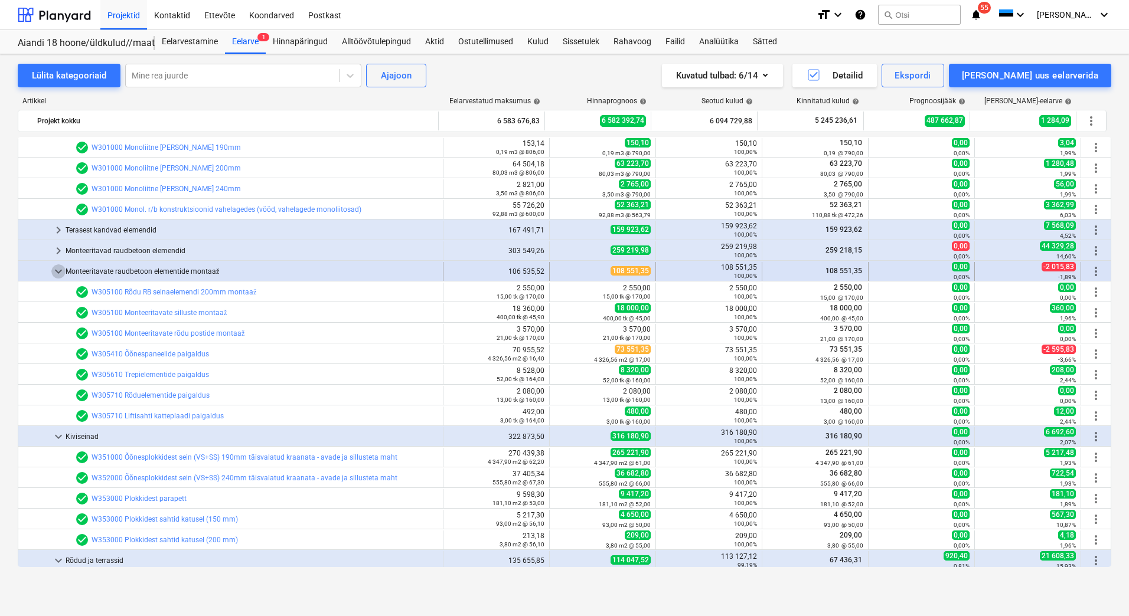
click at [60, 276] on span "keyboard_arrow_down" at bounding box center [58, 271] width 14 height 14
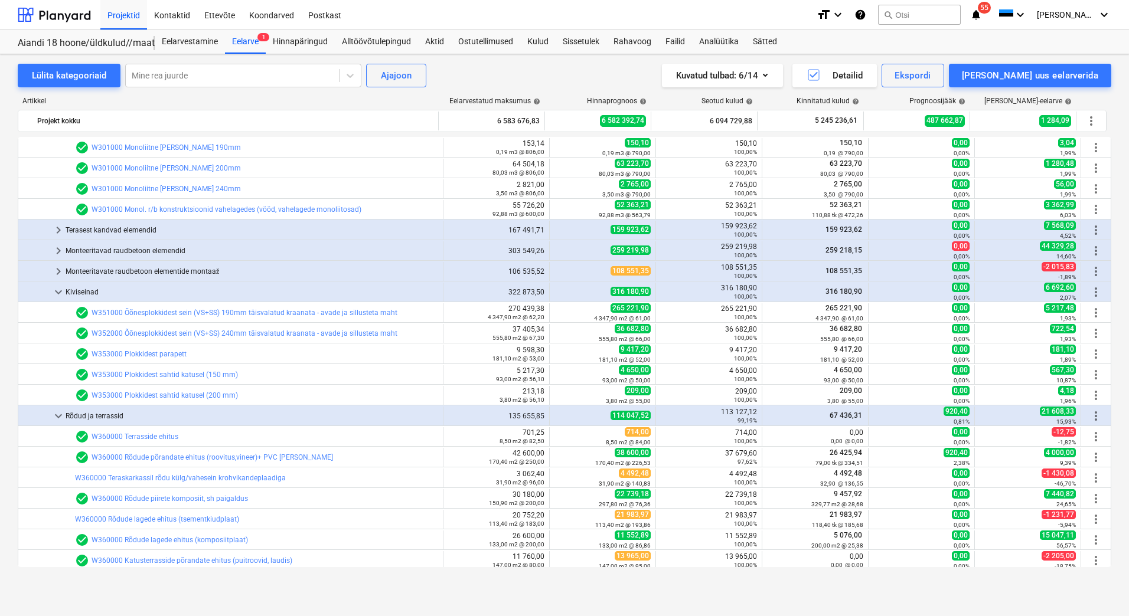
click at [60, 272] on span "keyboard_arrow_right" at bounding box center [58, 271] width 14 height 14
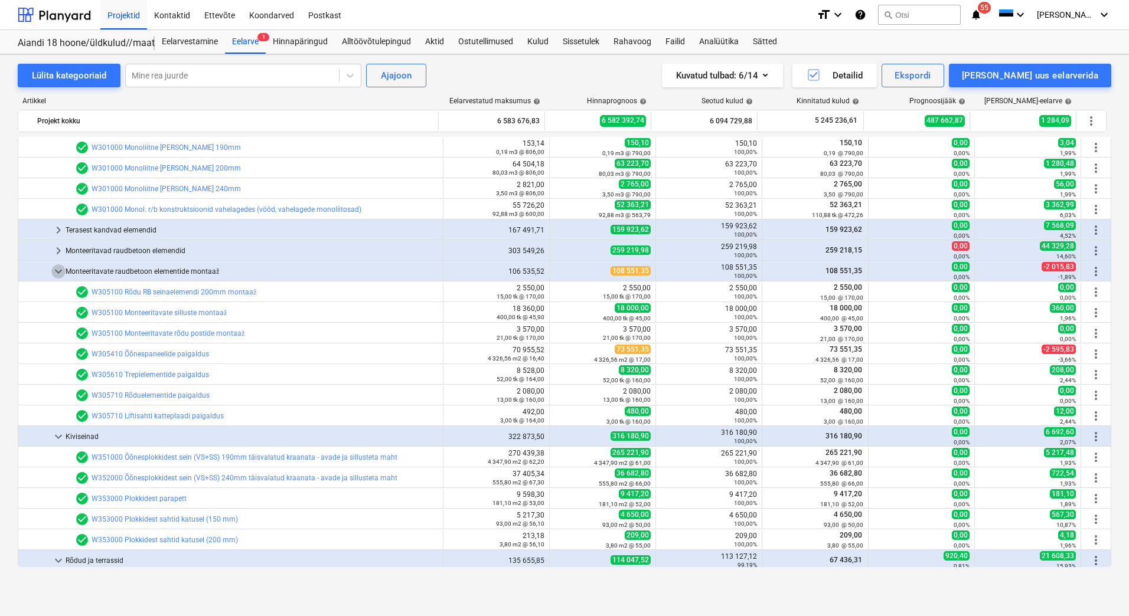
click at [60, 272] on span "keyboard_arrow_down" at bounding box center [58, 271] width 14 height 14
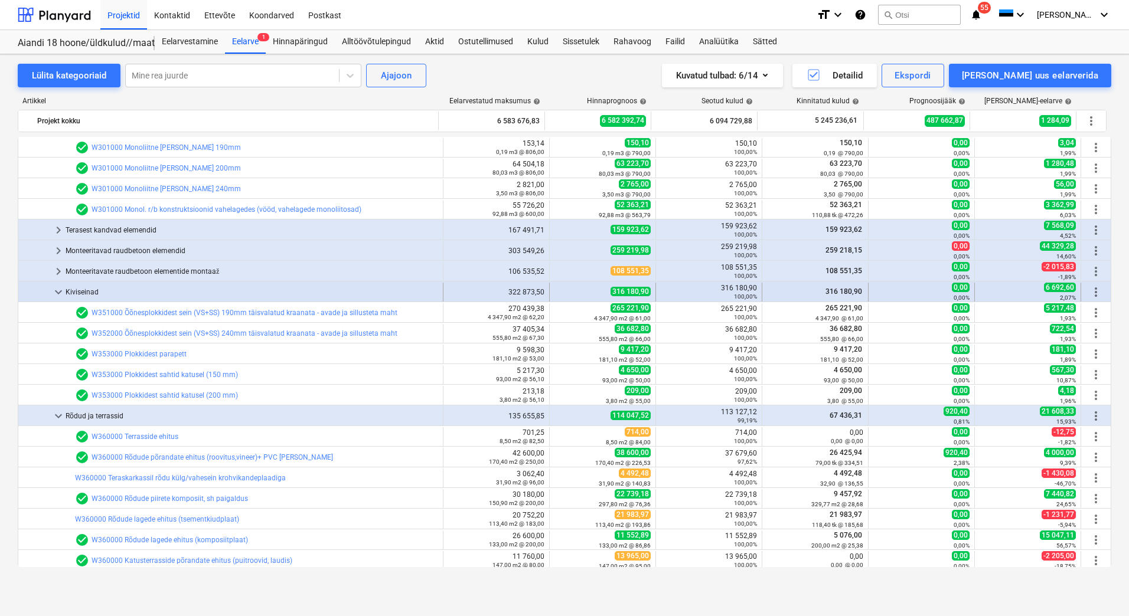
click at [58, 290] on span "keyboard_arrow_down" at bounding box center [58, 292] width 14 height 14
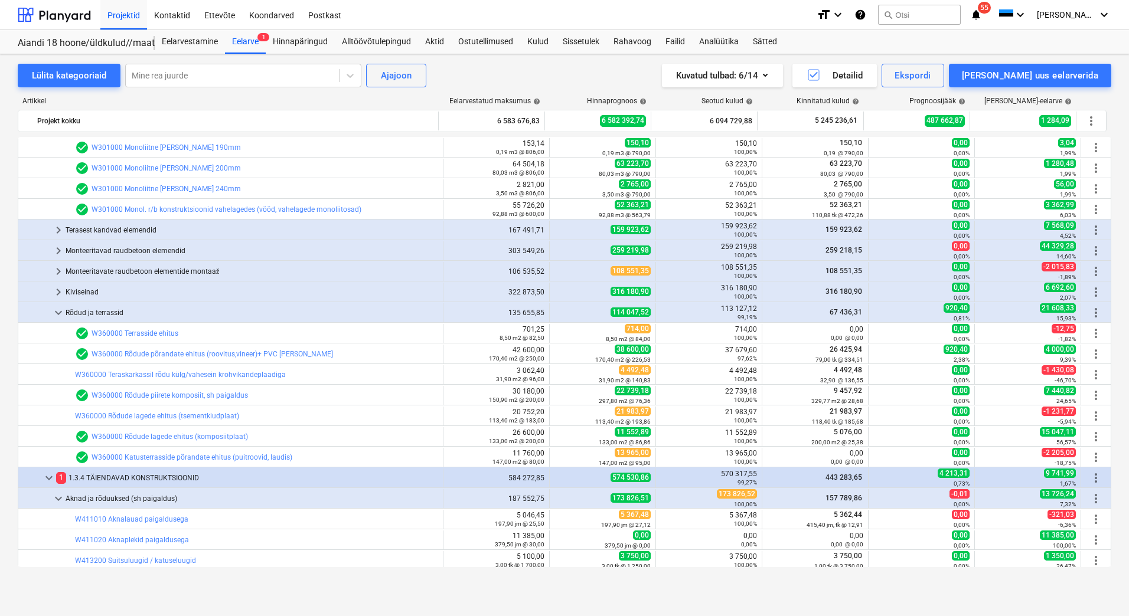
scroll to position [4182, 0]
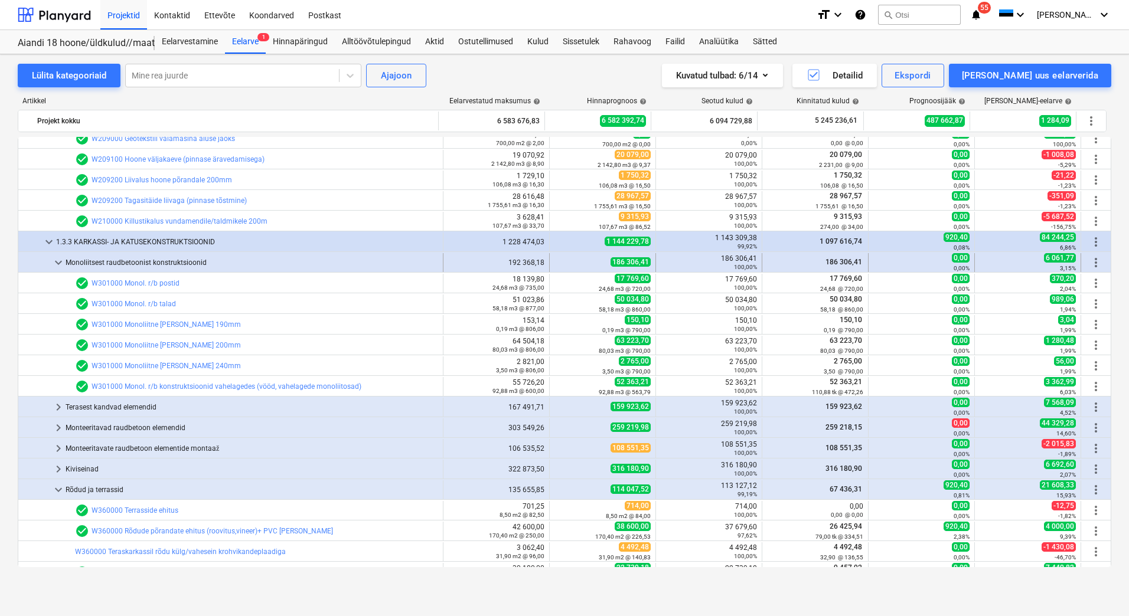
click at [57, 257] on span "keyboard_arrow_down" at bounding box center [58, 263] width 14 height 14
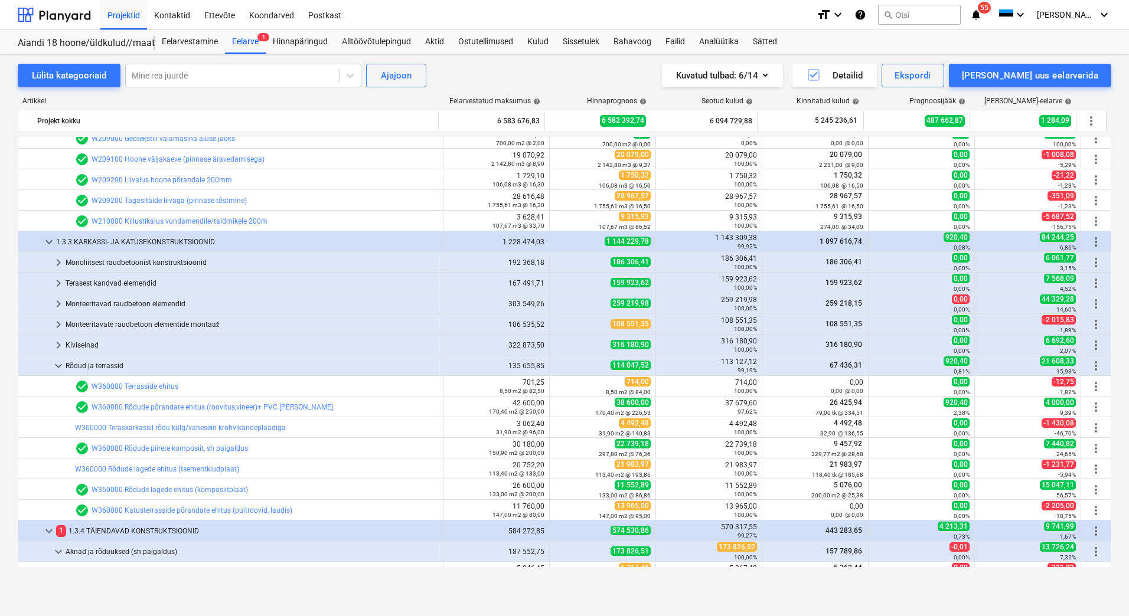
scroll to position [4005, 0]
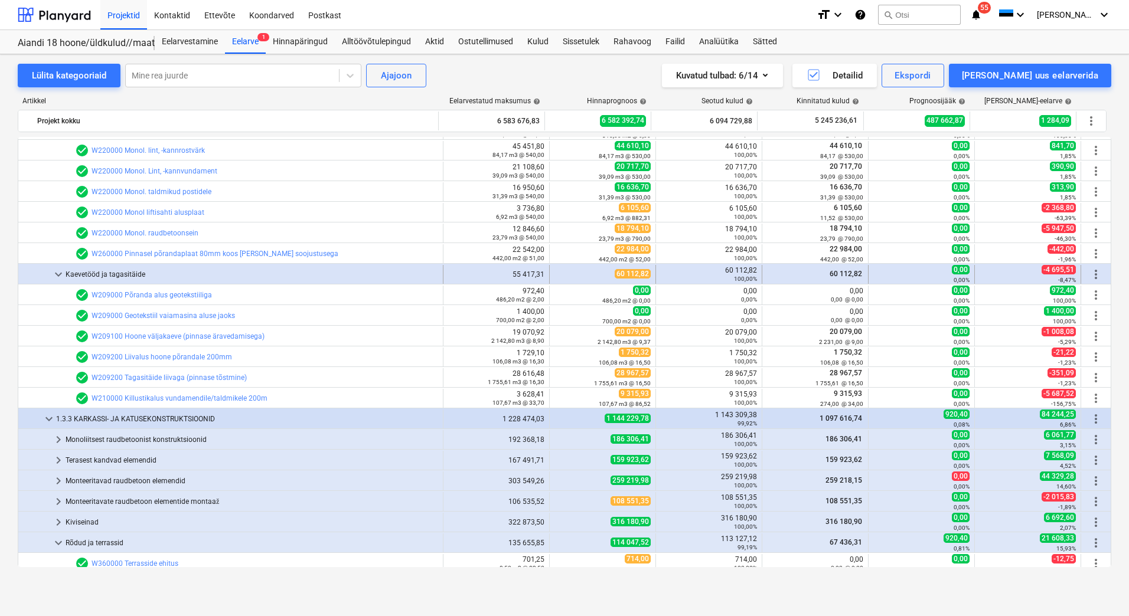
click at [55, 270] on span "keyboard_arrow_down" at bounding box center [58, 274] width 14 height 14
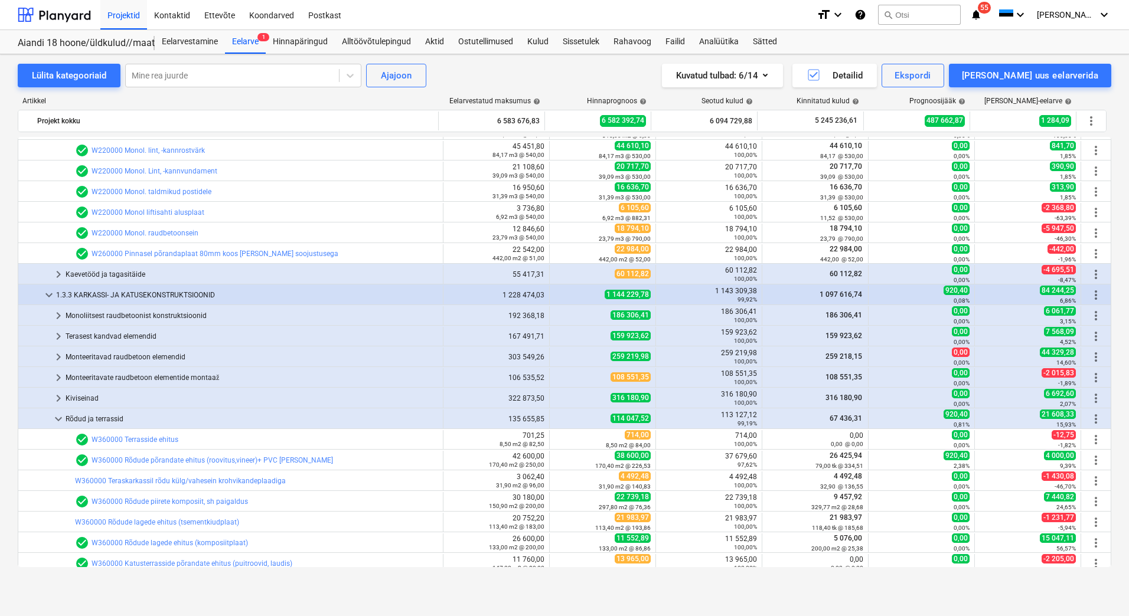
scroll to position [3769, 0]
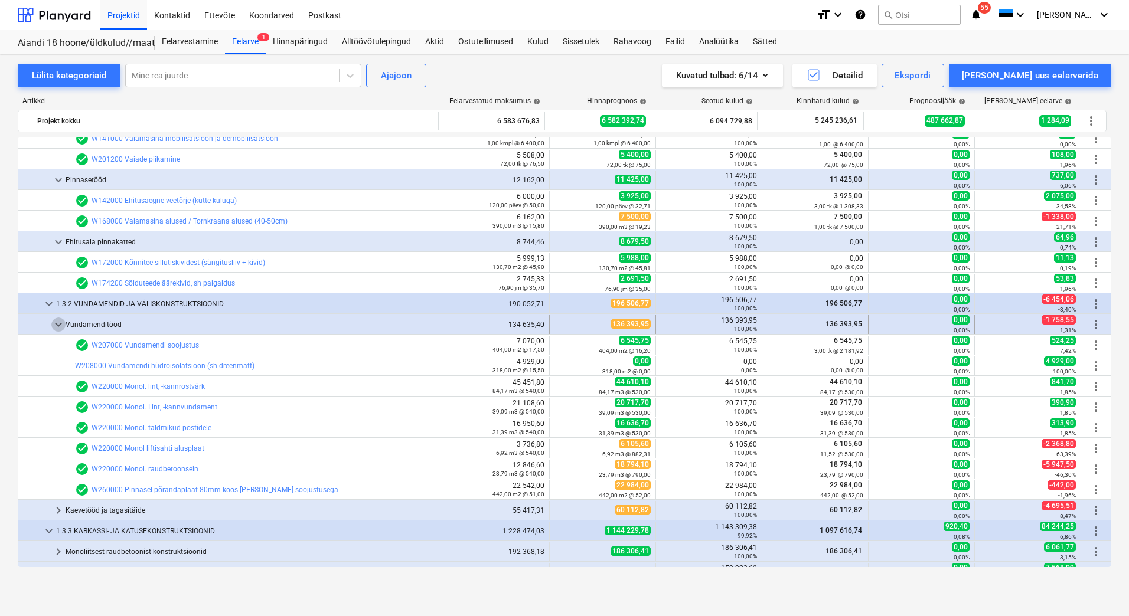
click at [53, 322] on span "keyboard_arrow_down" at bounding box center [58, 325] width 14 height 14
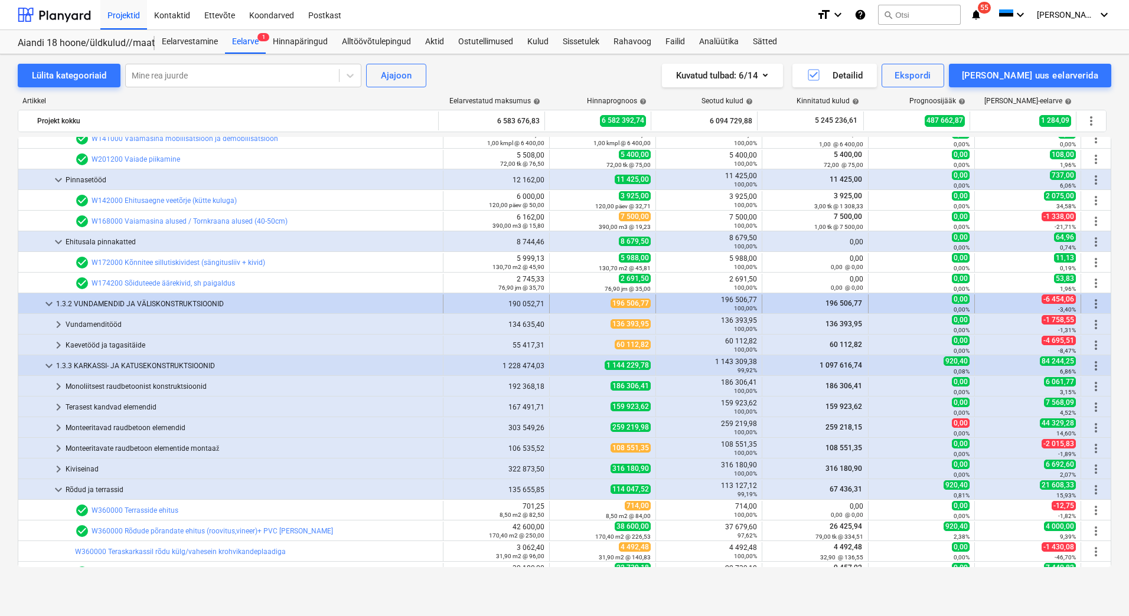
click at [50, 301] on span "keyboard_arrow_down" at bounding box center [49, 304] width 14 height 14
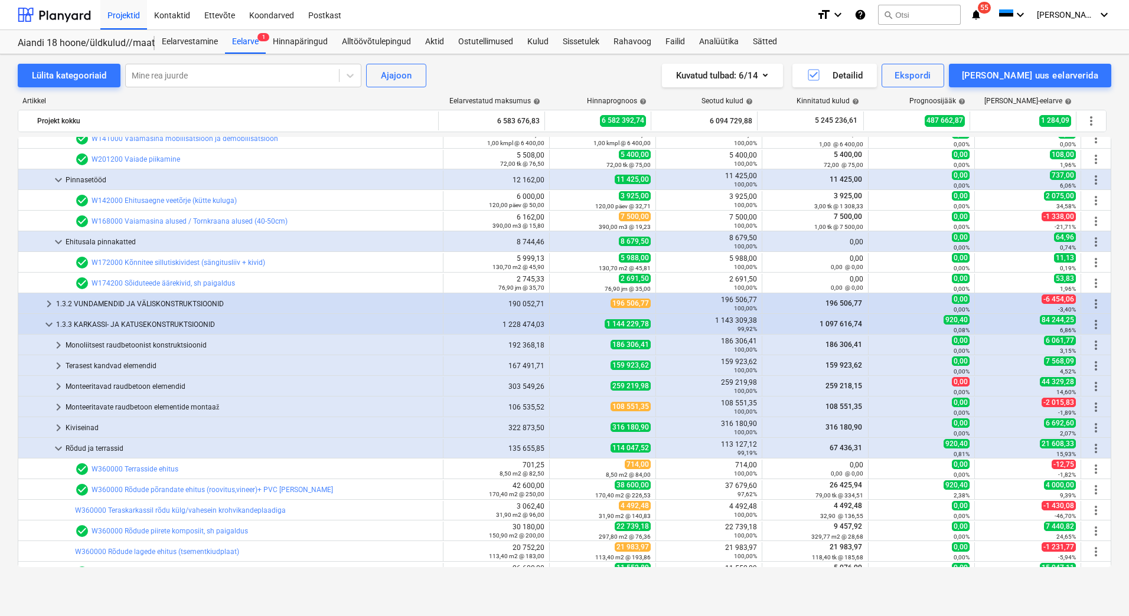
scroll to position [3592, 0]
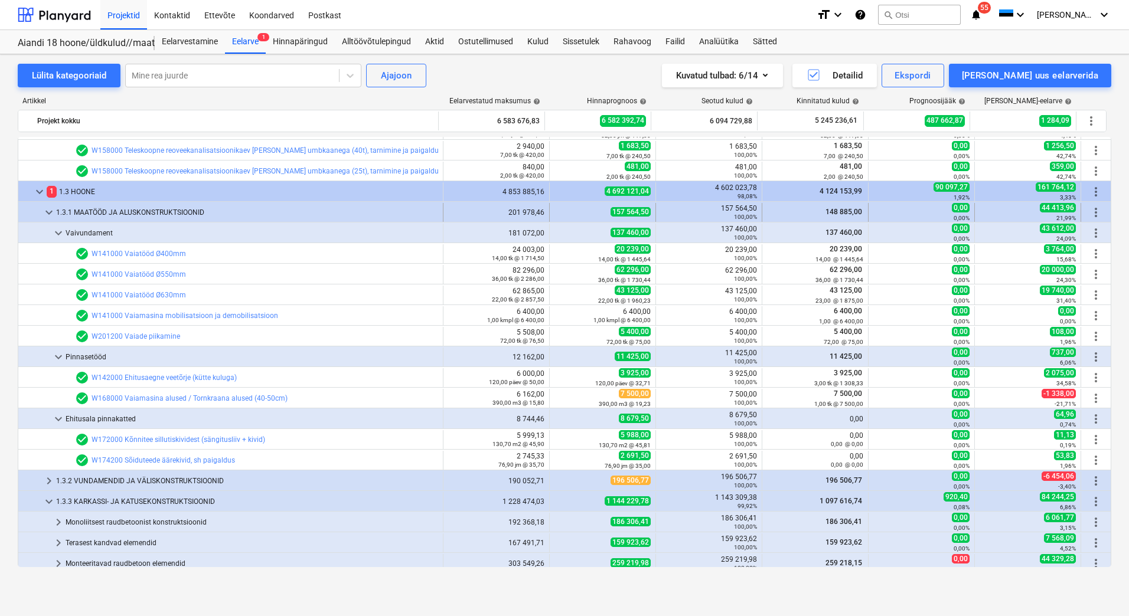
click at [51, 212] on span "keyboard_arrow_down" at bounding box center [49, 212] width 14 height 14
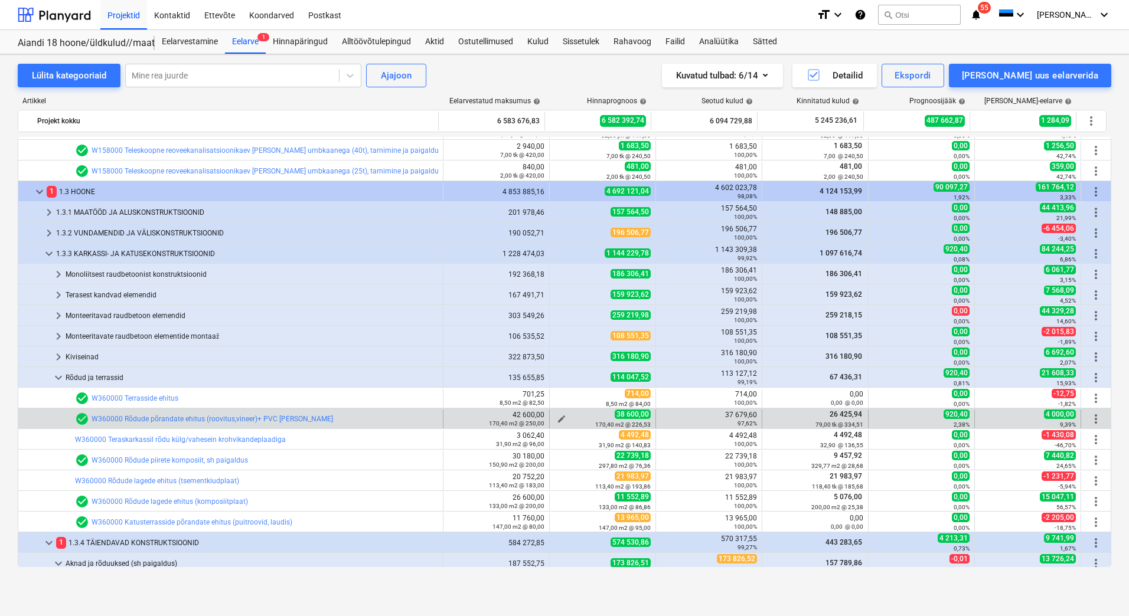
click at [558, 417] on span "edit" at bounding box center [561, 418] width 9 height 9
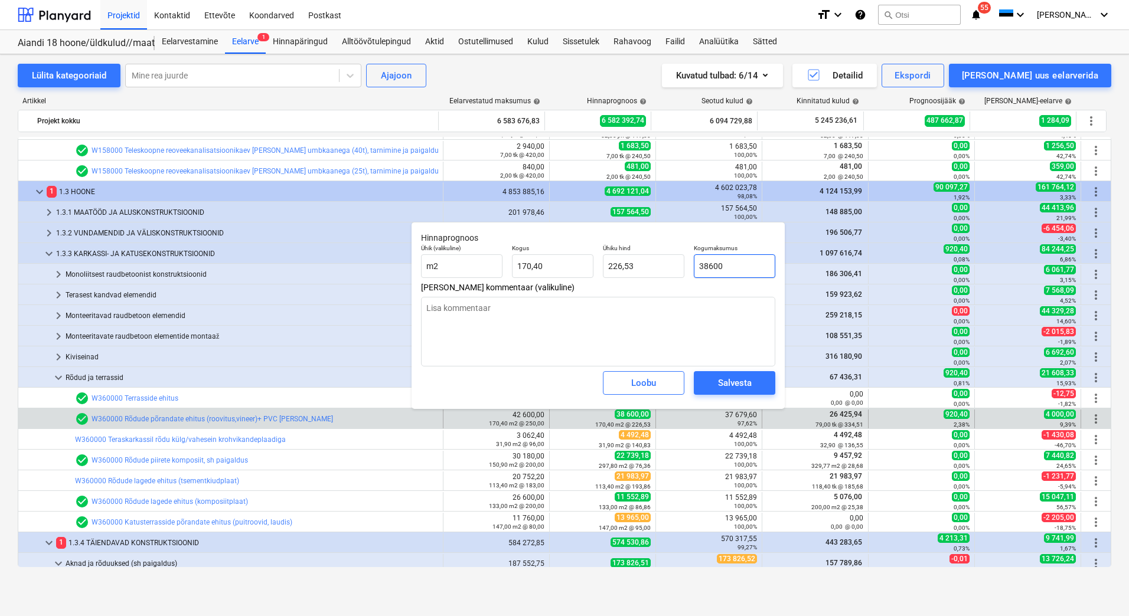
drag, startPoint x: 738, startPoint y: 270, endPoint x: 695, endPoint y: 270, distance: 43.1
click at [695, 270] on input "38600" at bounding box center [734, 266] width 81 height 24
type input "3"
type textarea "x"
type input "0,02"
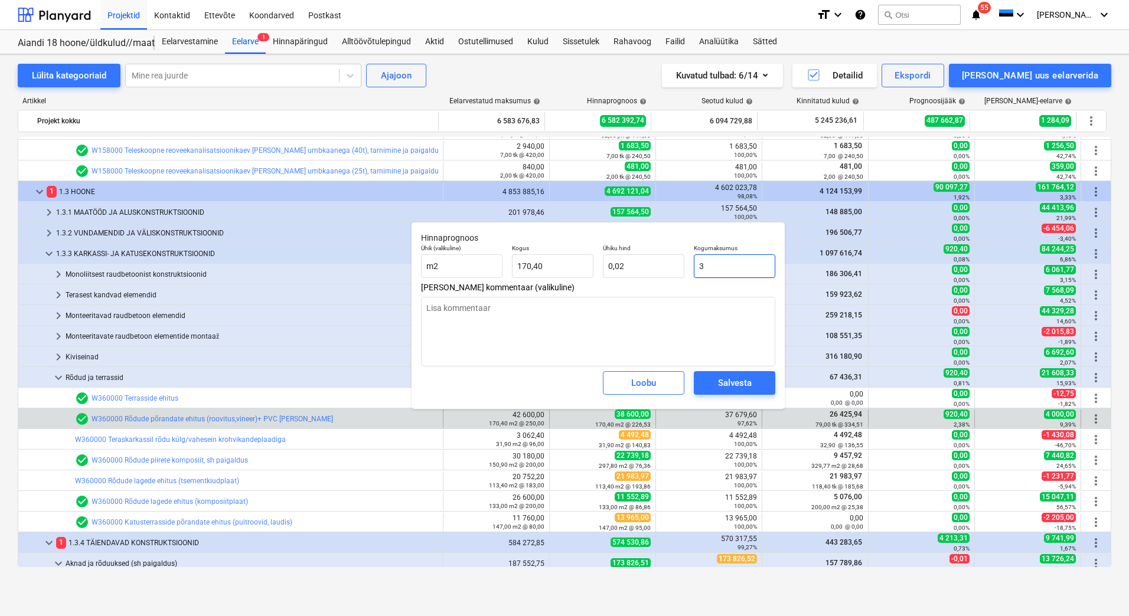
type input "37"
type textarea "x"
type input "0,22"
type input "376"
type textarea "x"
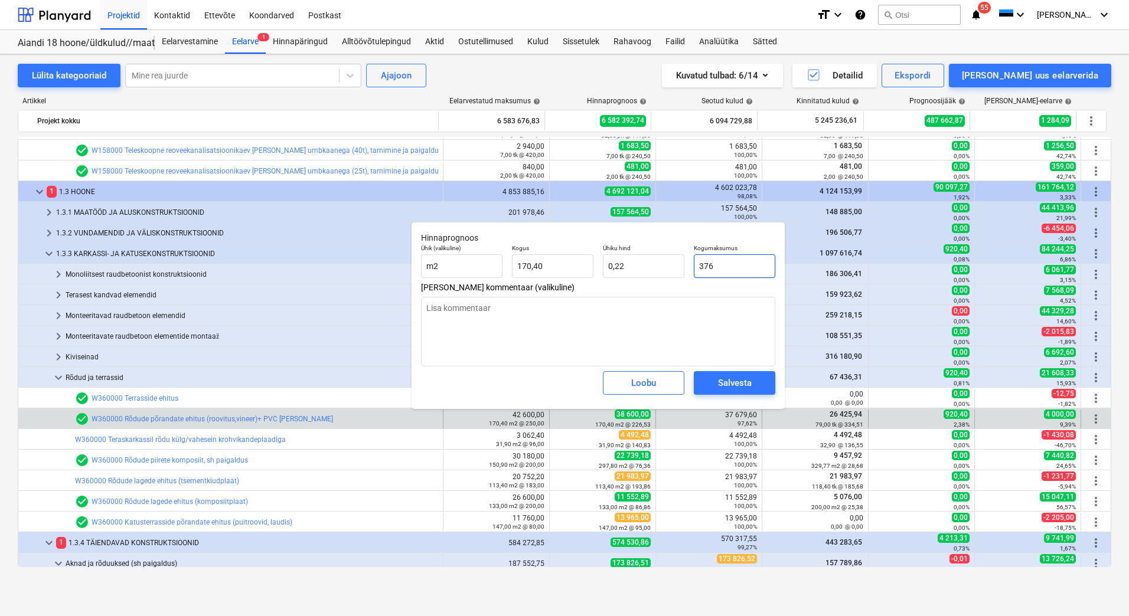
type input "2,21"
type input "3767"
type textarea "x"
type input "22,11"
type input "37679"
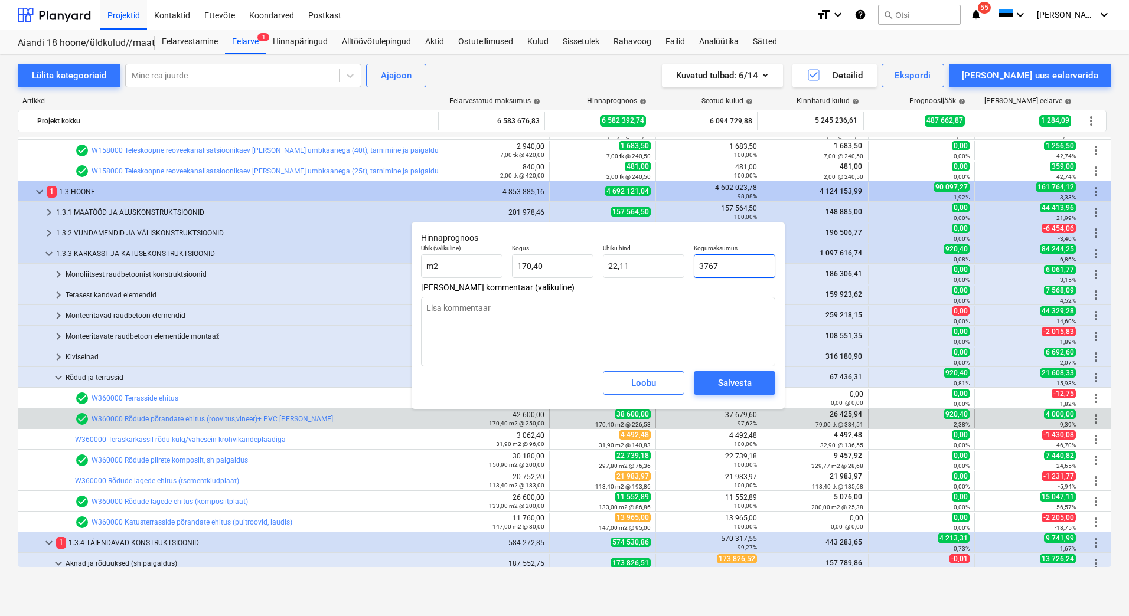
type textarea "x"
type input "221,12"
type input "37679,"
type textarea "x"
type input "37679,6"
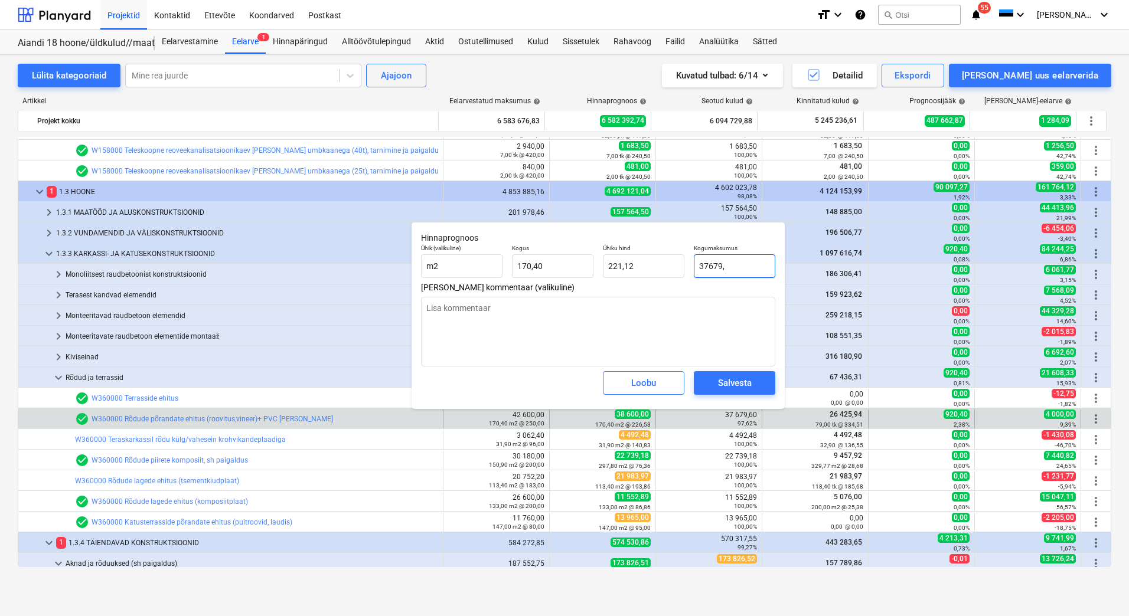
type textarea "x"
type input "37679,60"
click at [726, 383] on div "Salvesta" at bounding box center [735, 382] width 34 height 15
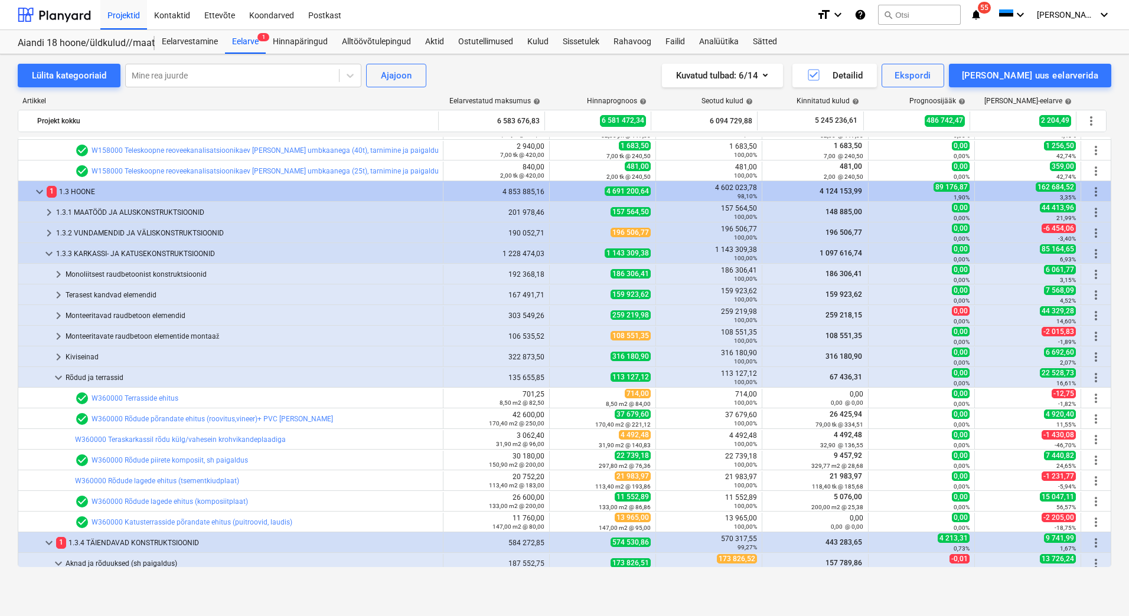
type textarea "x"
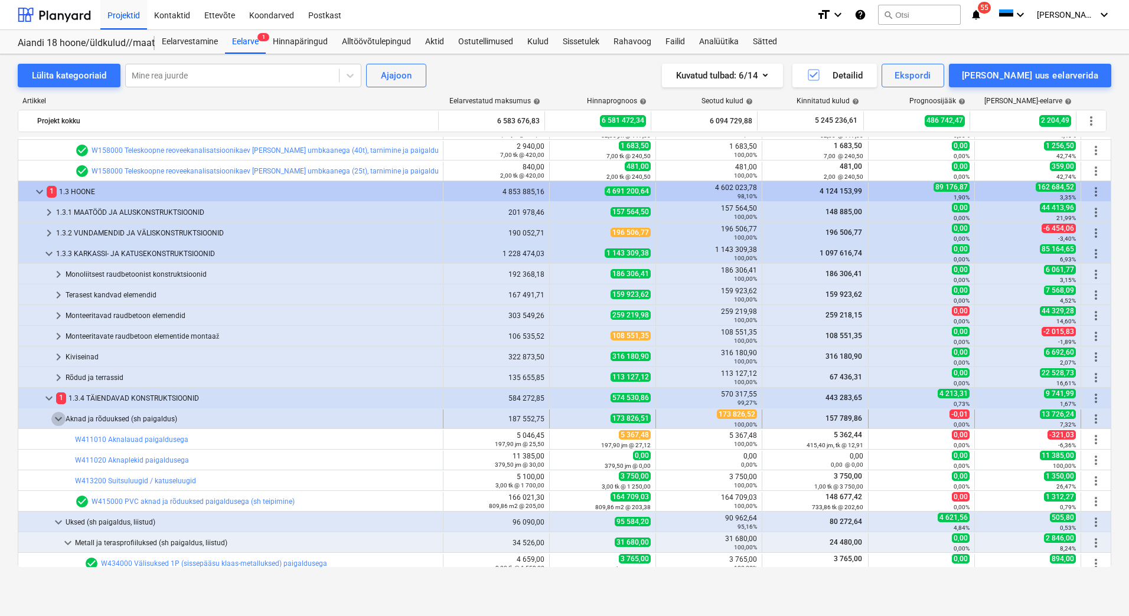
click at [57, 419] on span "keyboard_arrow_down" at bounding box center [58, 419] width 14 height 14
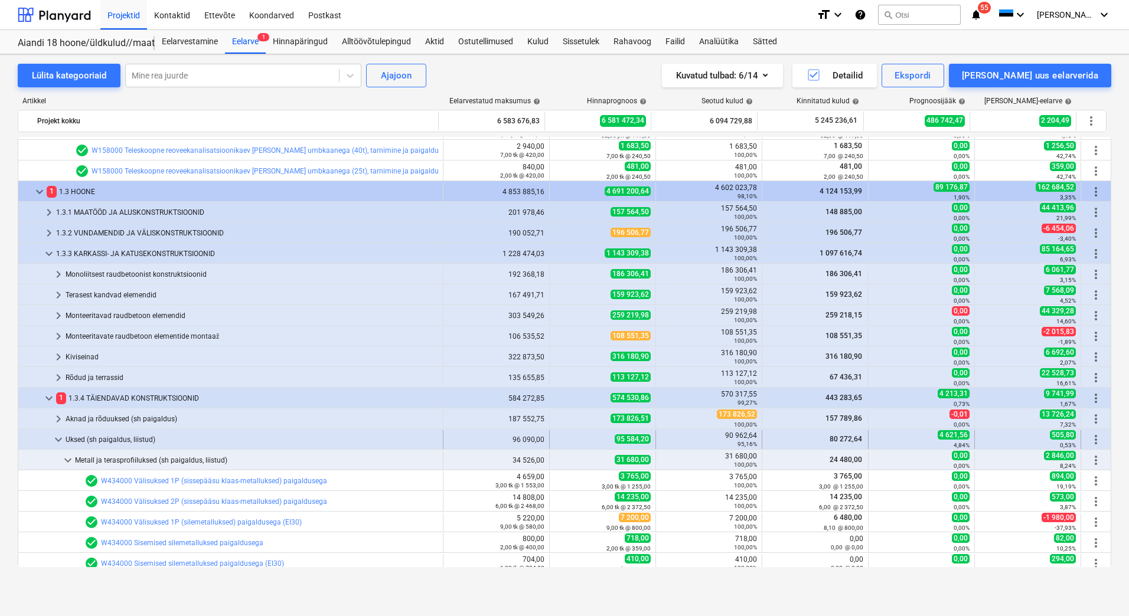
scroll to position [3710, 0]
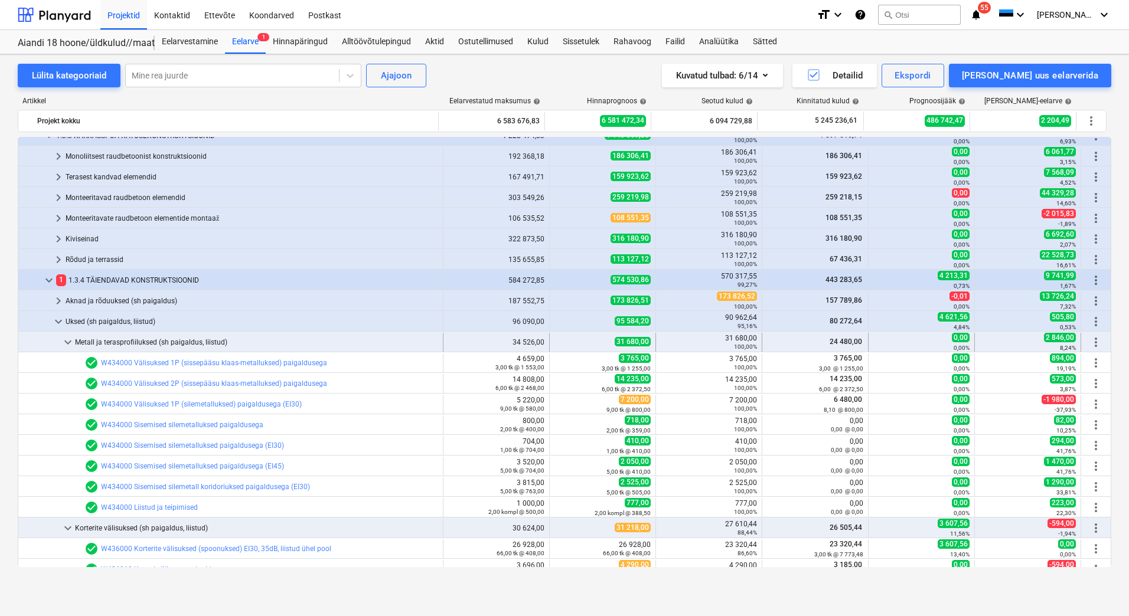
click at [63, 341] on span "keyboard_arrow_down" at bounding box center [68, 342] width 14 height 14
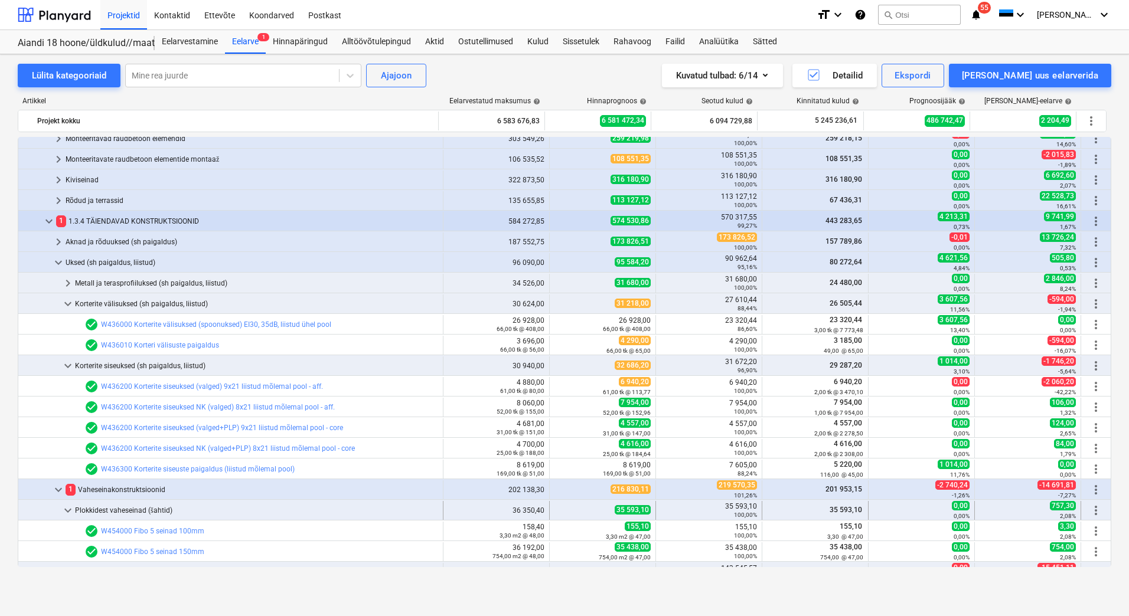
scroll to position [3828, 0]
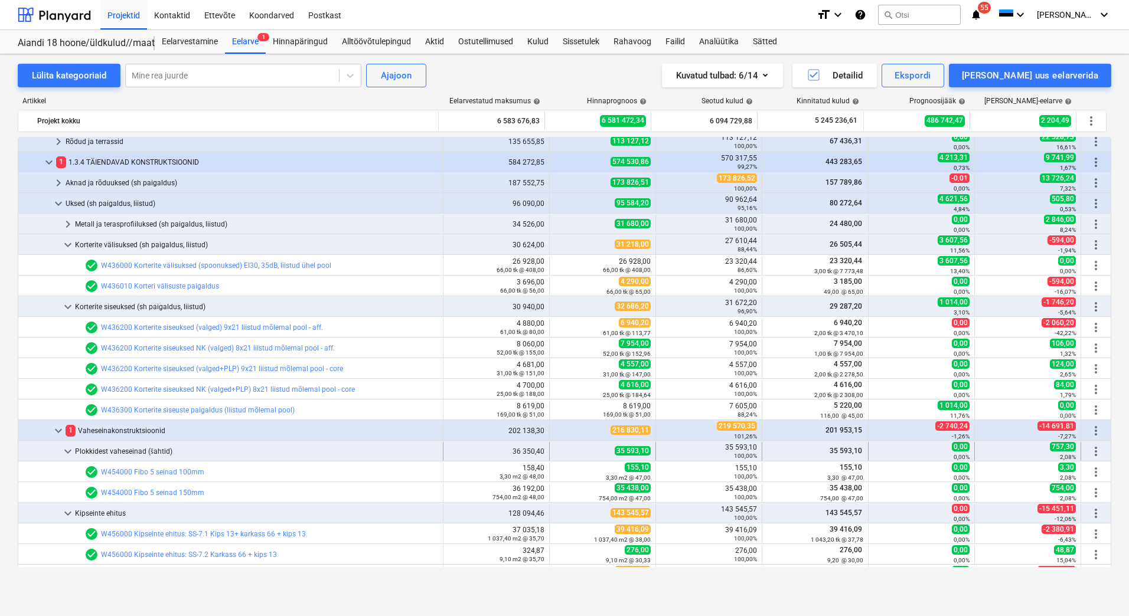
click at [68, 449] on span "keyboard_arrow_down" at bounding box center [68, 451] width 14 height 14
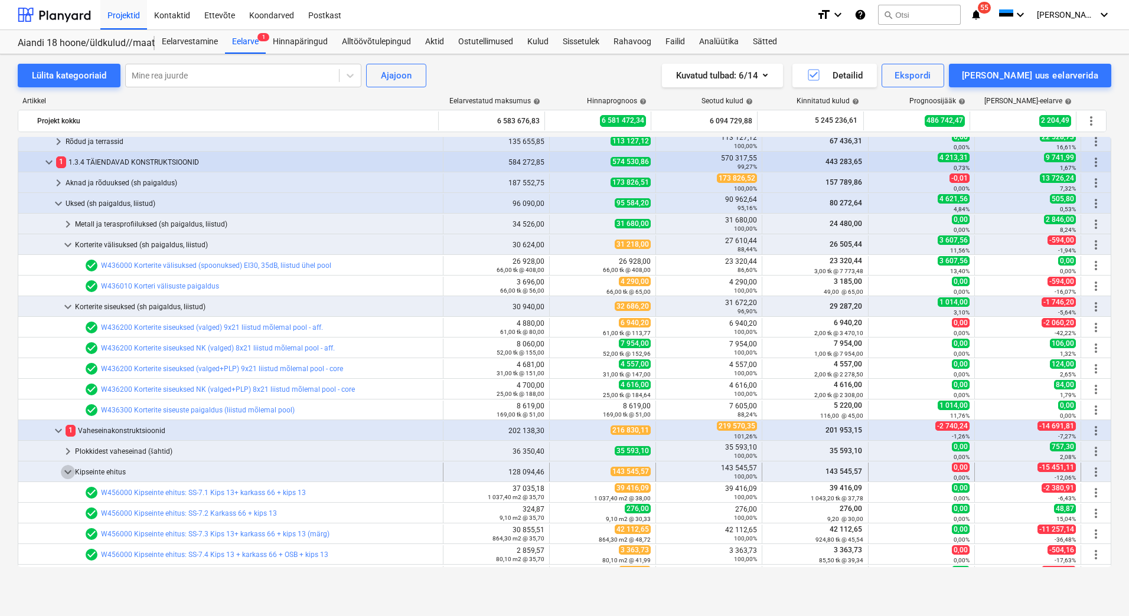
click at [67, 467] on span "keyboard_arrow_down" at bounding box center [68, 472] width 14 height 14
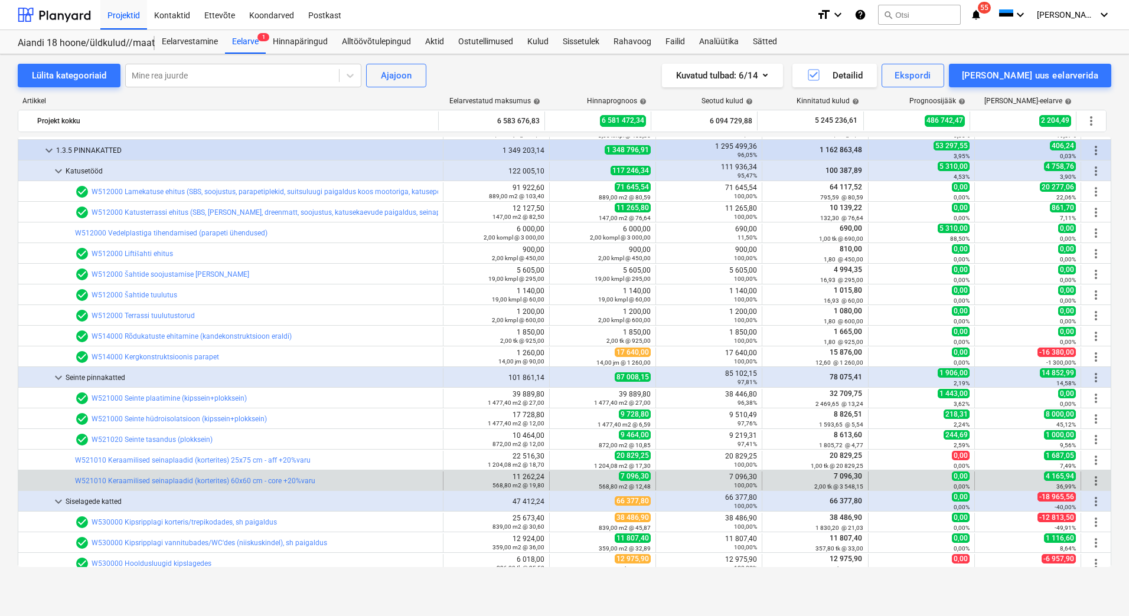
scroll to position [4477, 0]
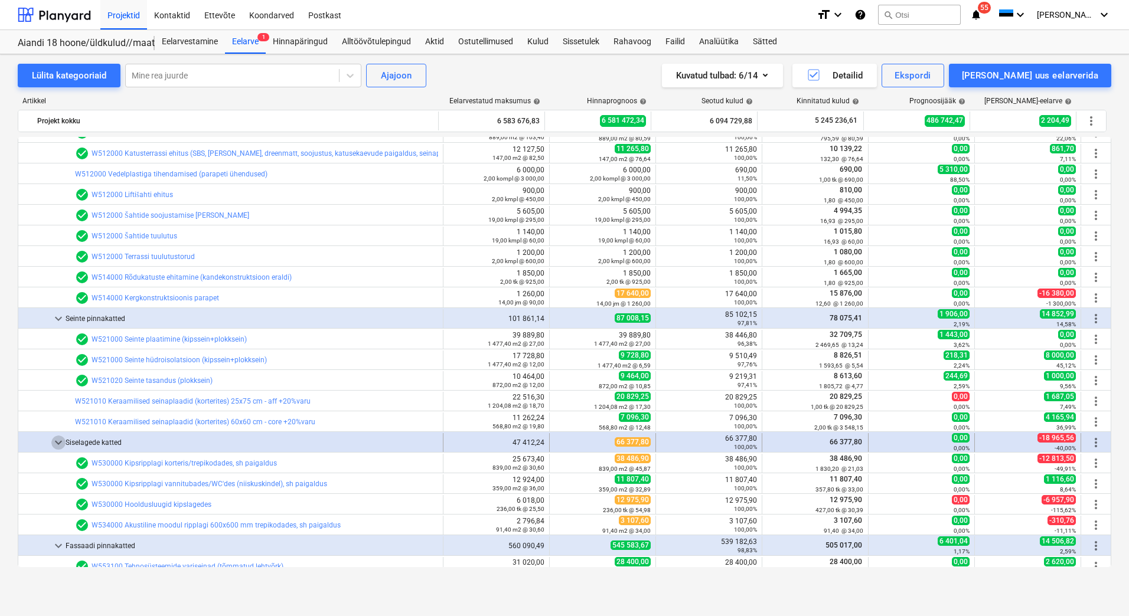
click at [60, 441] on span "keyboard_arrow_down" at bounding box center [58, 443] width 14 height 14
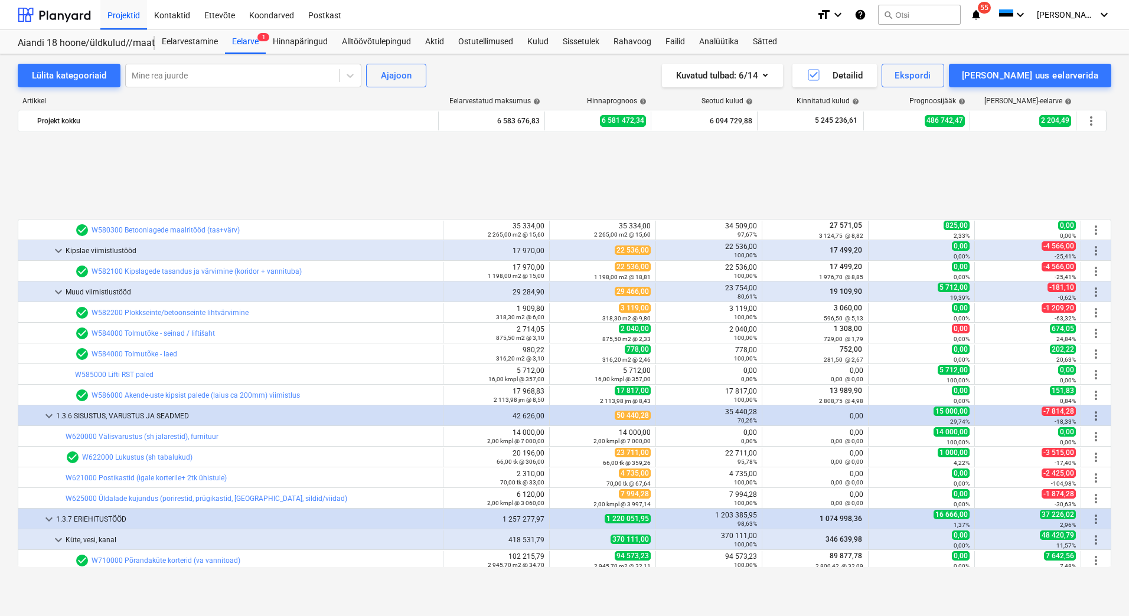
scroll to position [5717, 0]
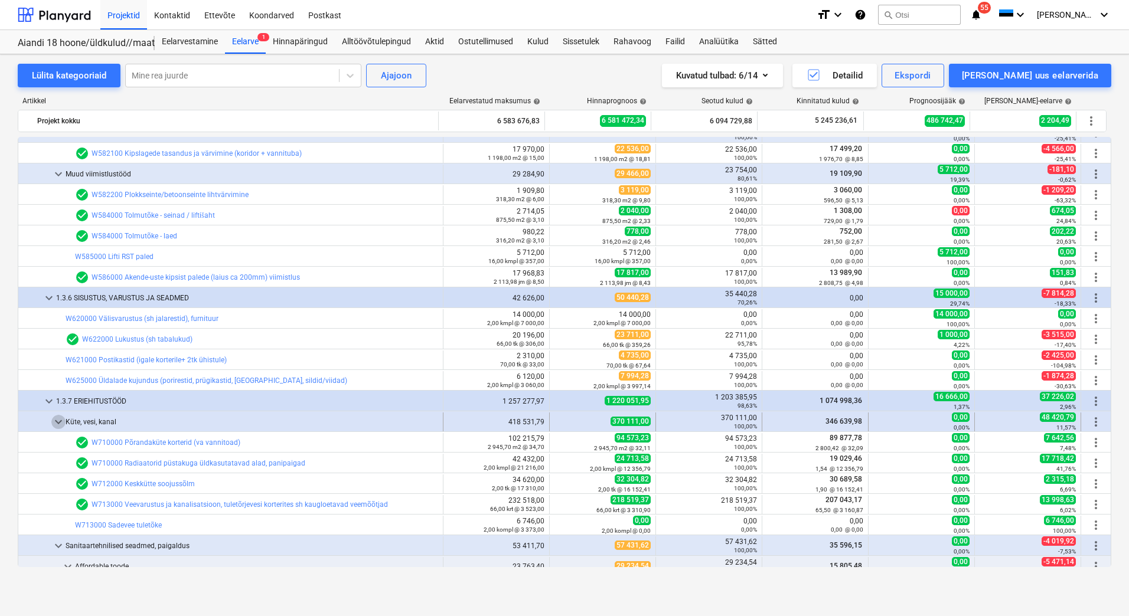
click at [56, 420] on span "keyboard_arrow_down" at bounding box center [58, 422] width 14 height 14
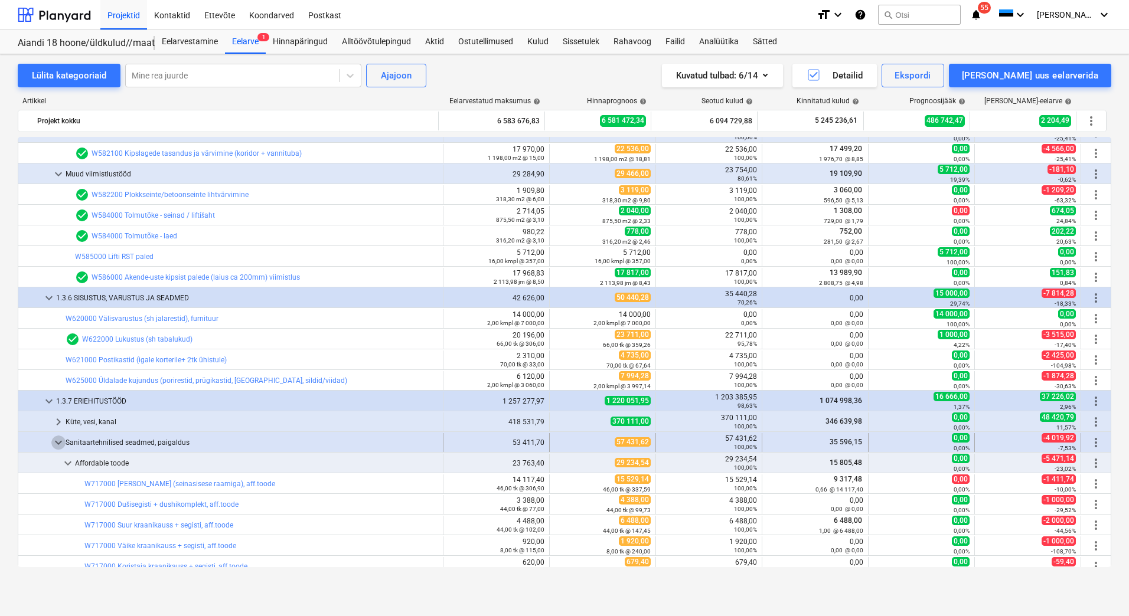
click at [56, 441] on span "keyboard_arrow_down" at bounding box center [58, 443] width 14 height 14
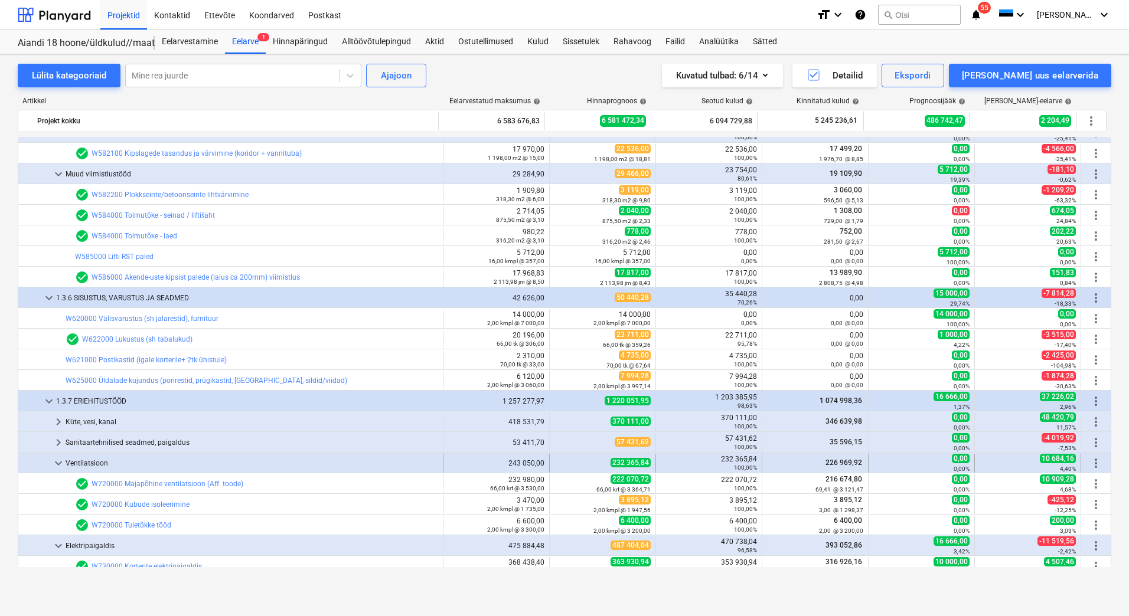
click at [57, 461] on span "keyboard_arrow_down" at bounding box center [58, 463] width 14 height 14
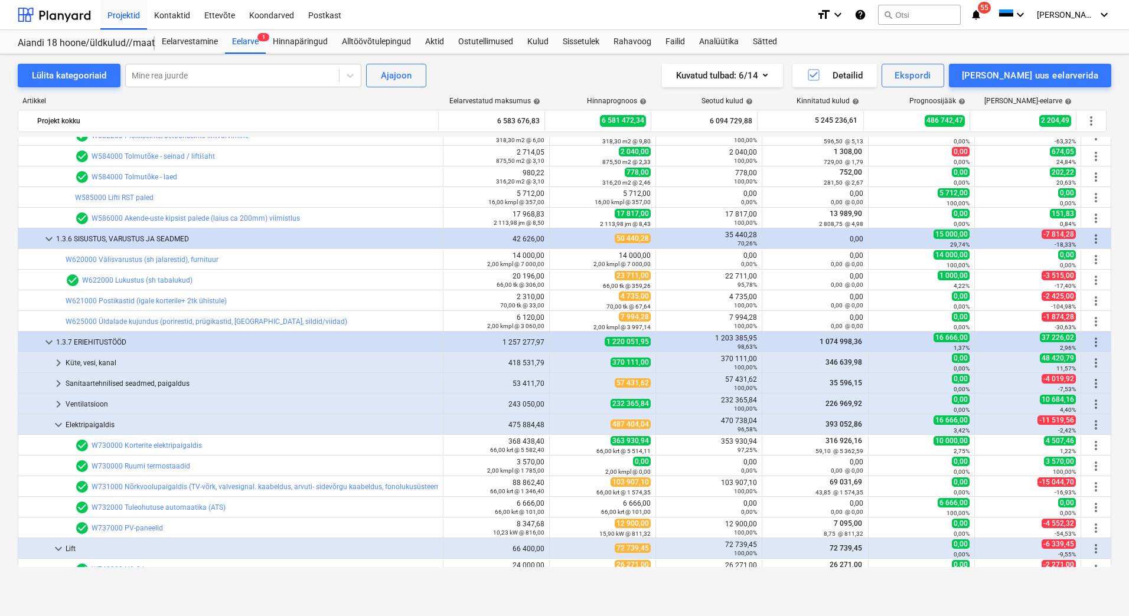
scroll to position [5835, 0]
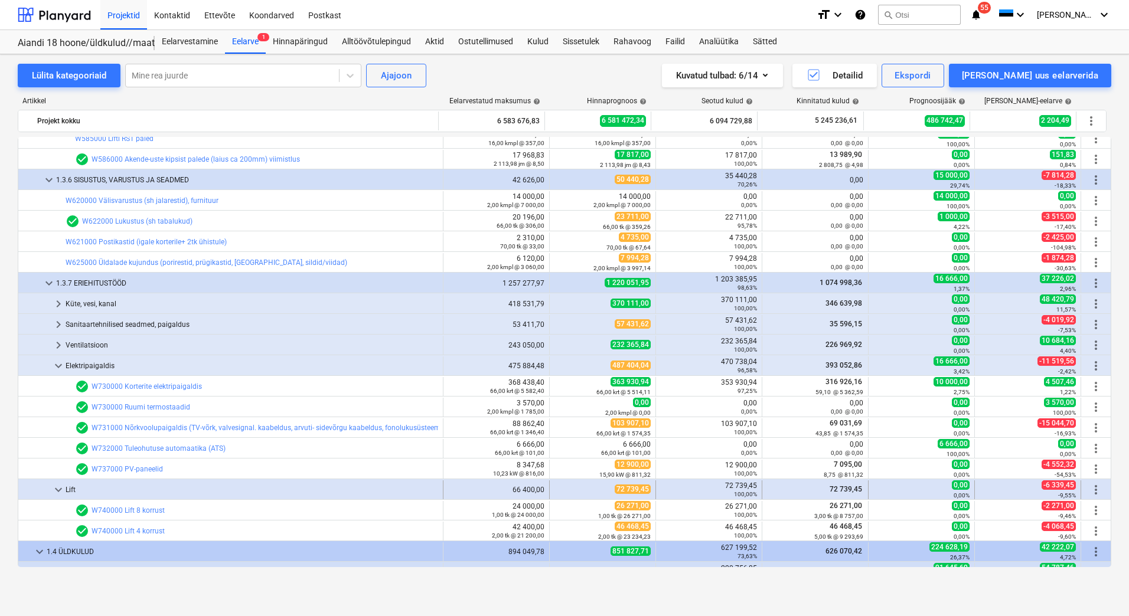
click at [59, 490] on span "keyboard_arrow_down" at bounding box center [58, 490] width 14 height 14
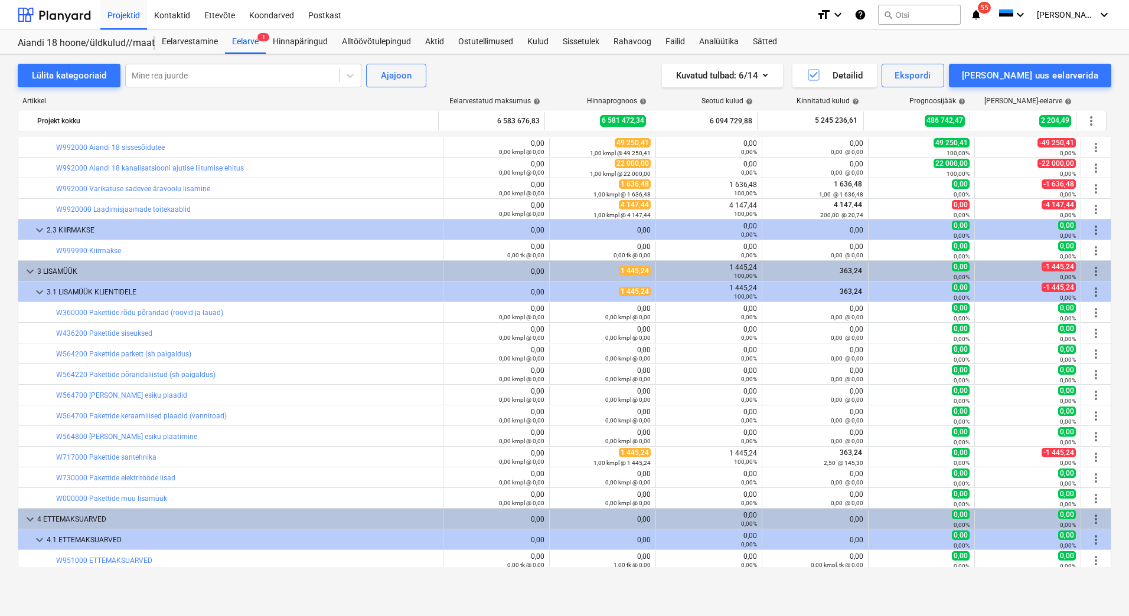
scroll to position [7254, 0]
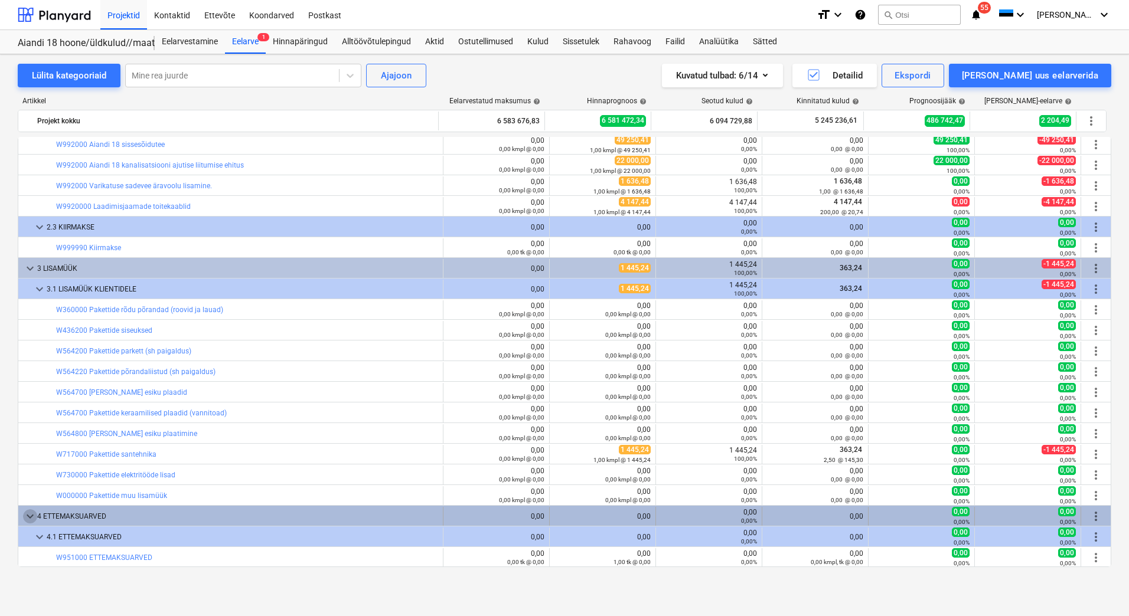
click at [24, 516] on span "keyboard_arrow_down" at bounding box center [30, 516] width 14 height 14
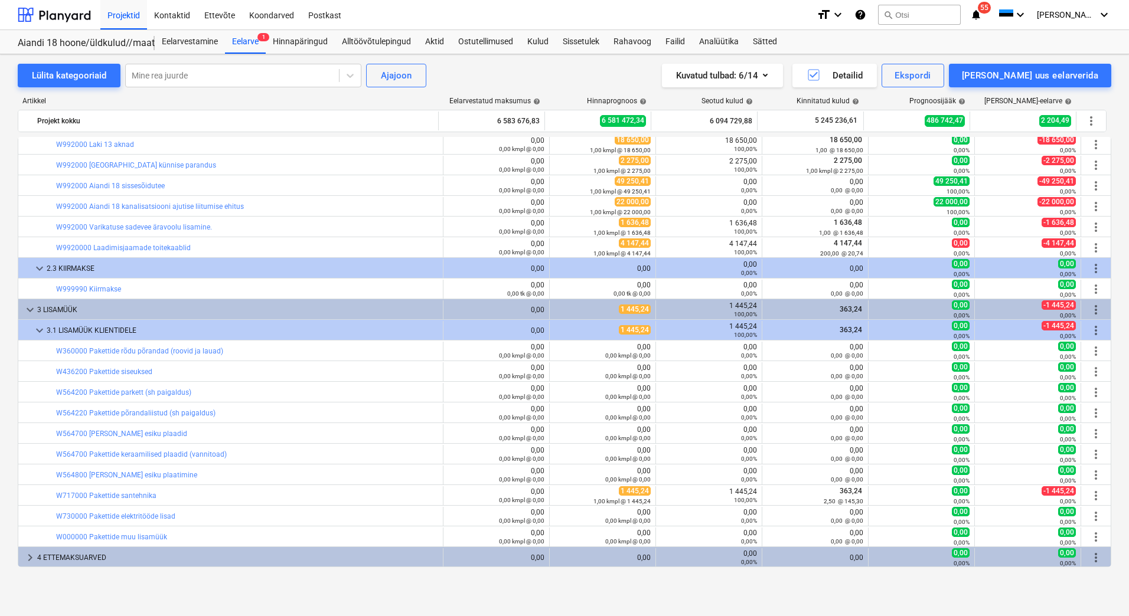
scroll to position [7213, 0]
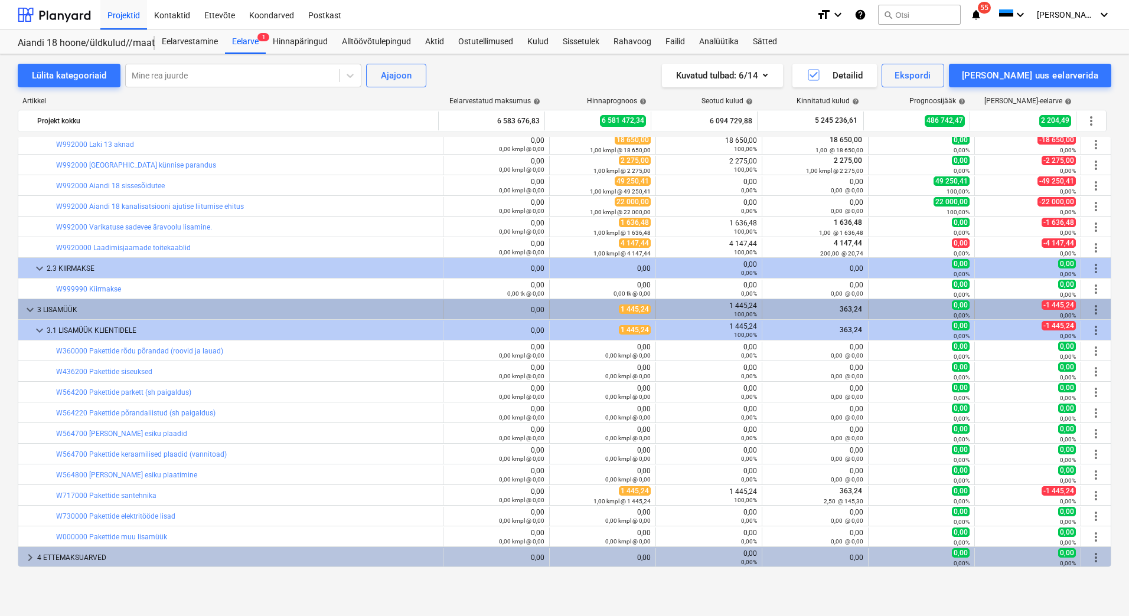
click at [31, 312] on span "keyboard_arrow_down" at bounding box center [30, 310] width 14 height 14
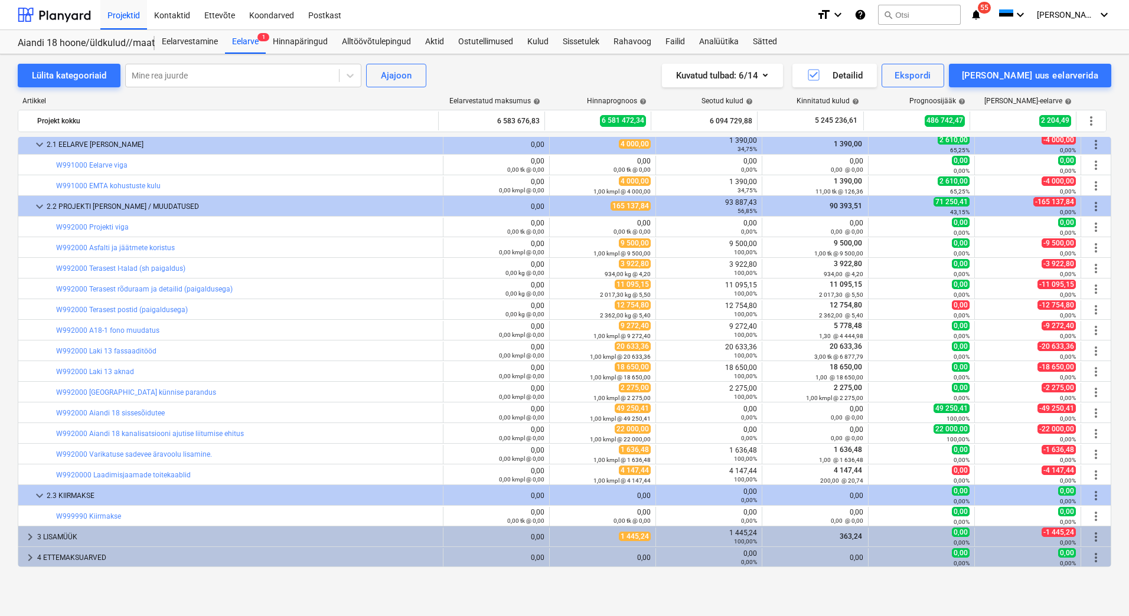
scroll to position [6986, 0]
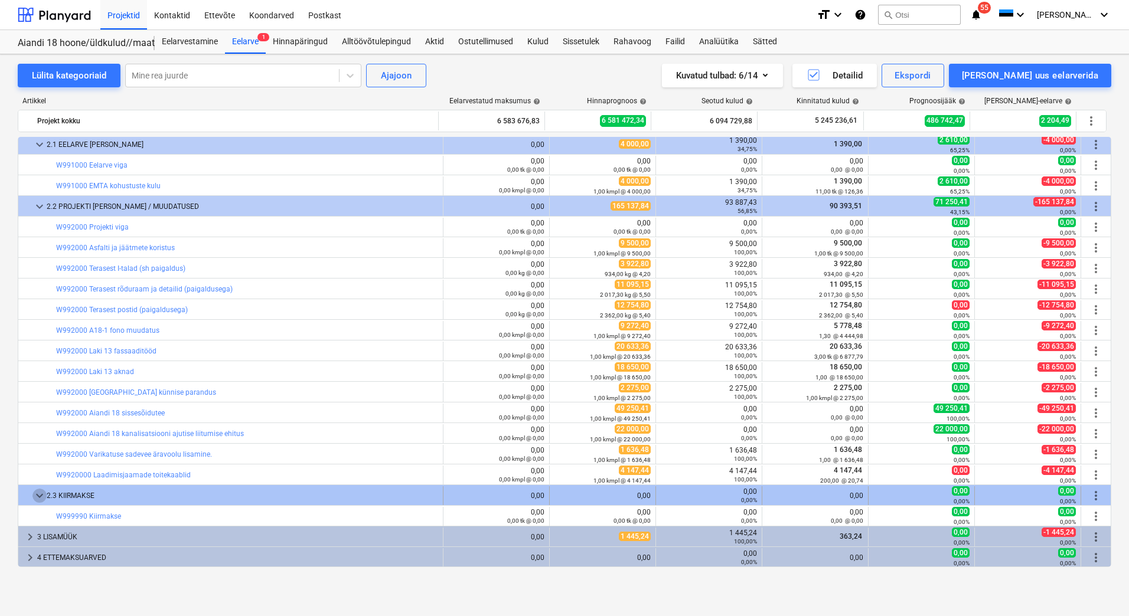
click at [43, 498] on span "keyboard_arrow_down" at bounding box center [39, 496] width 14 height 14
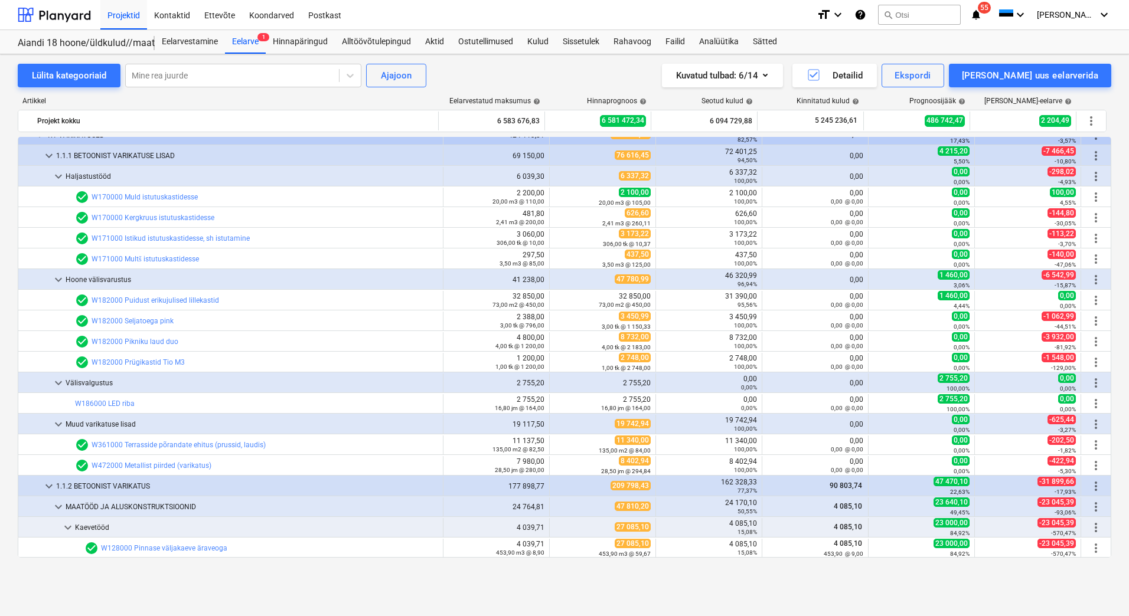
scroll to position [0, 0]
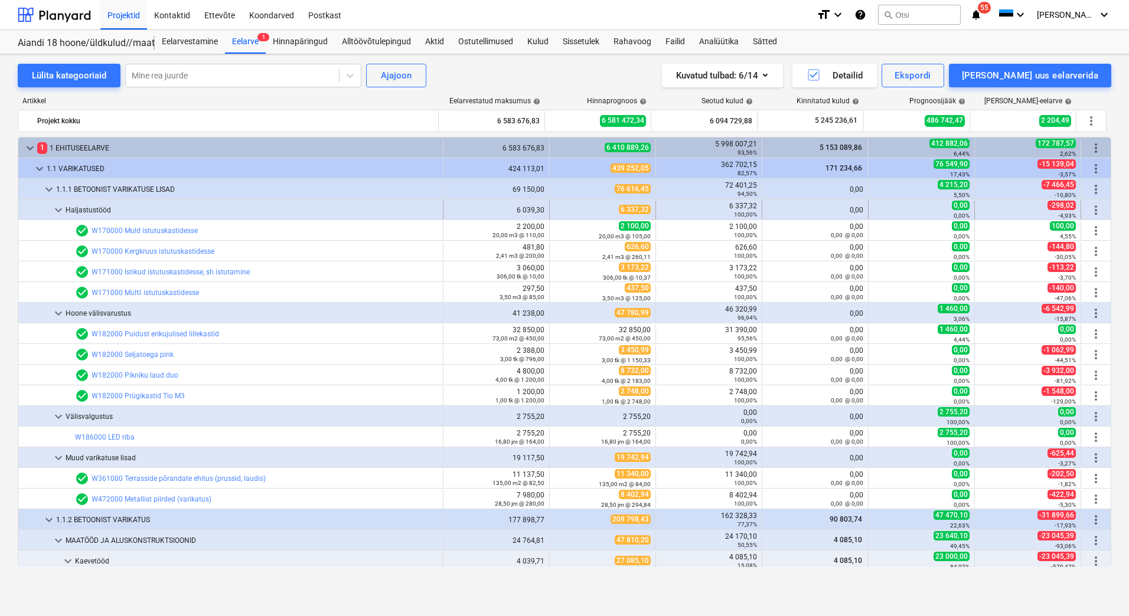
click at [56, 205] on span "keyboard_arrow_down" at bounding box center [58, 210] width 14 height 14
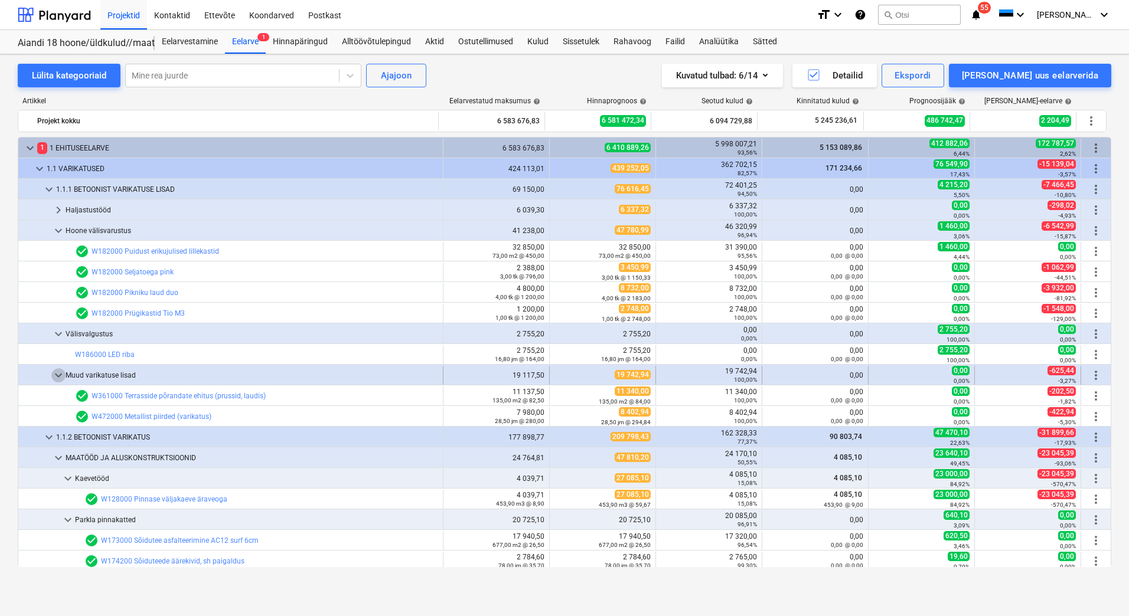
click at [61, 375] on span "keyboard_arrow_down" at bounding box center [58, 375] width 14 height 14
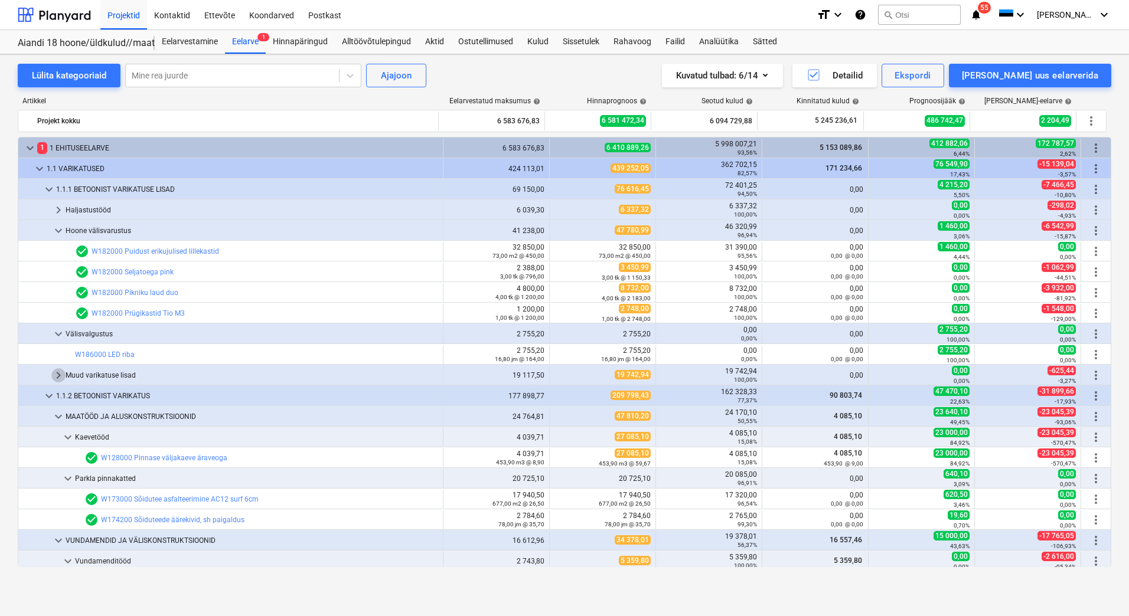
click at [61, 375] on span "keyboard_arrow_right" at bounding box center [58, 375] width 14 height 14
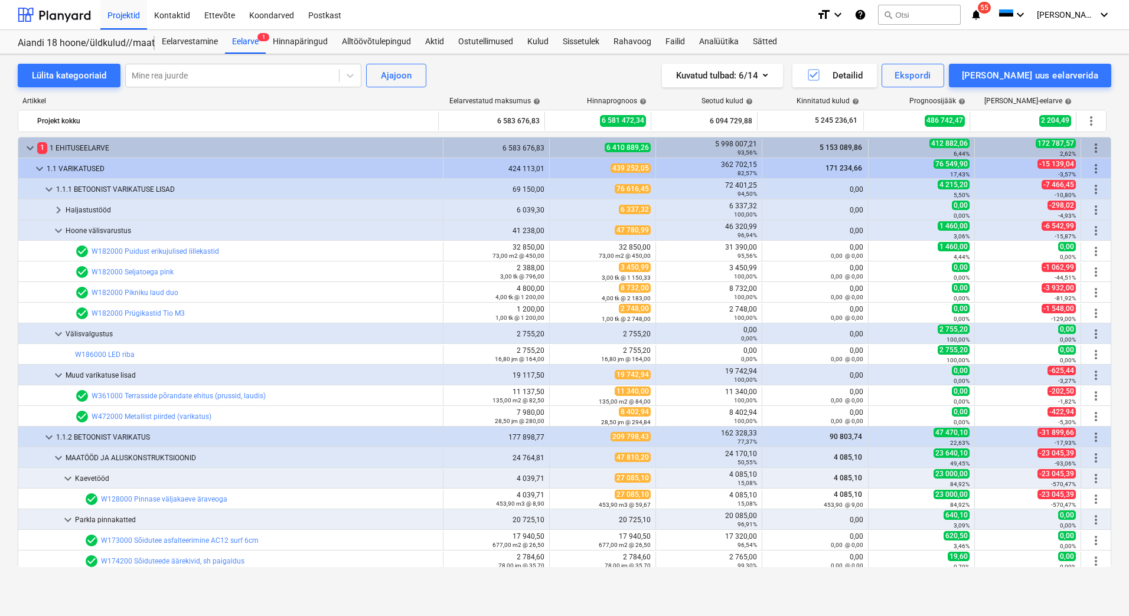
click at [61, 375] on span "keyboard_arrow_down" at bounding box center [58, 375] width 14 height 14
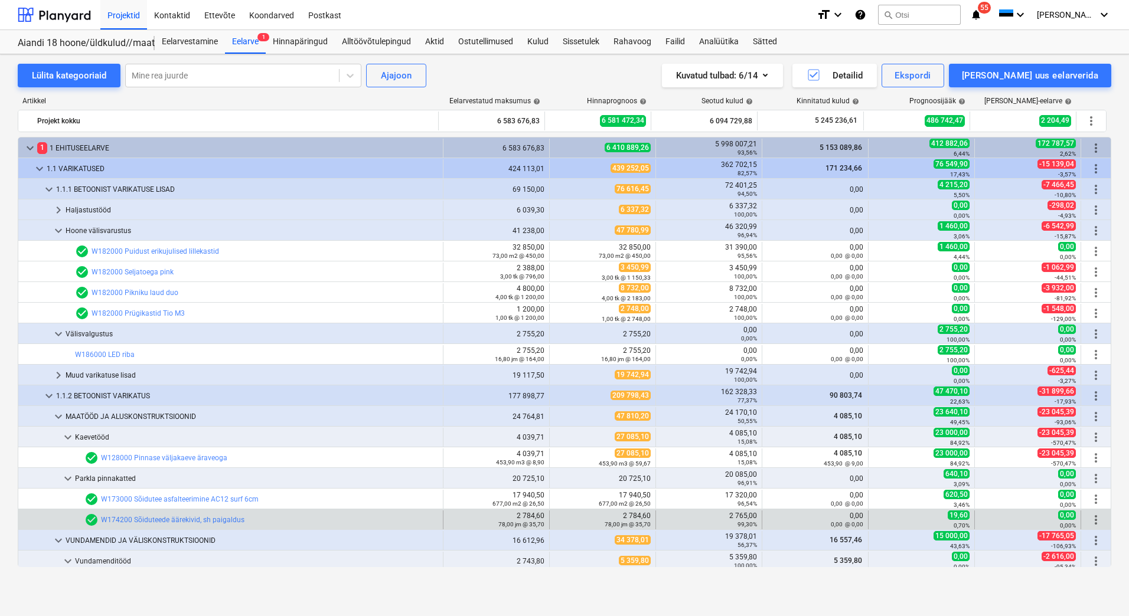
scroll to position [118, 0]
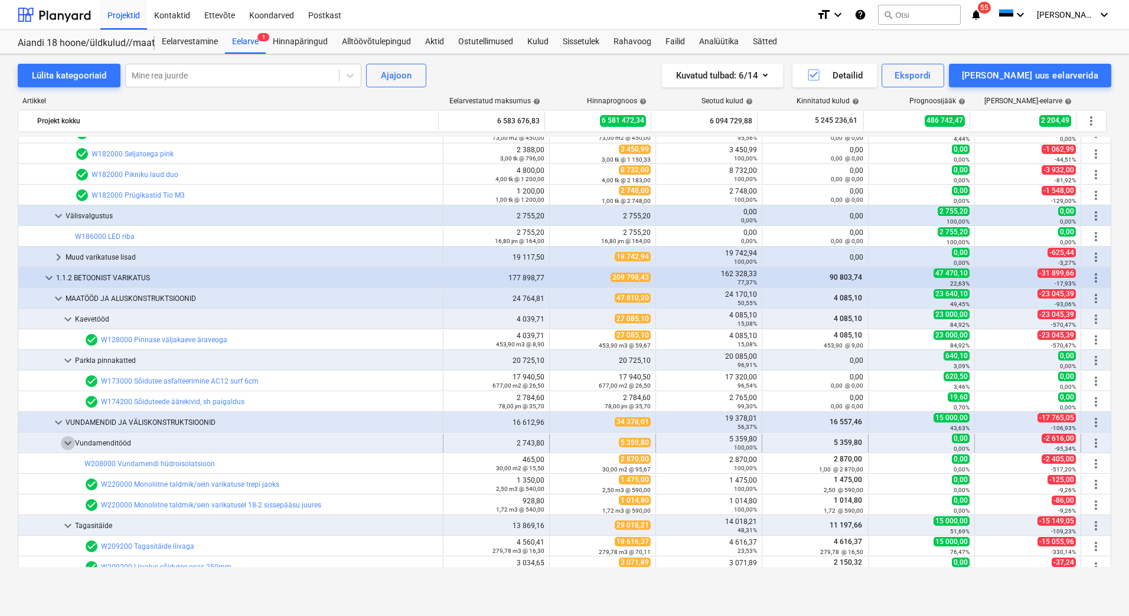
click at [68, 442] on span "keyboard_arrow_down" at bounding box center [68, 443] width 14 height 14
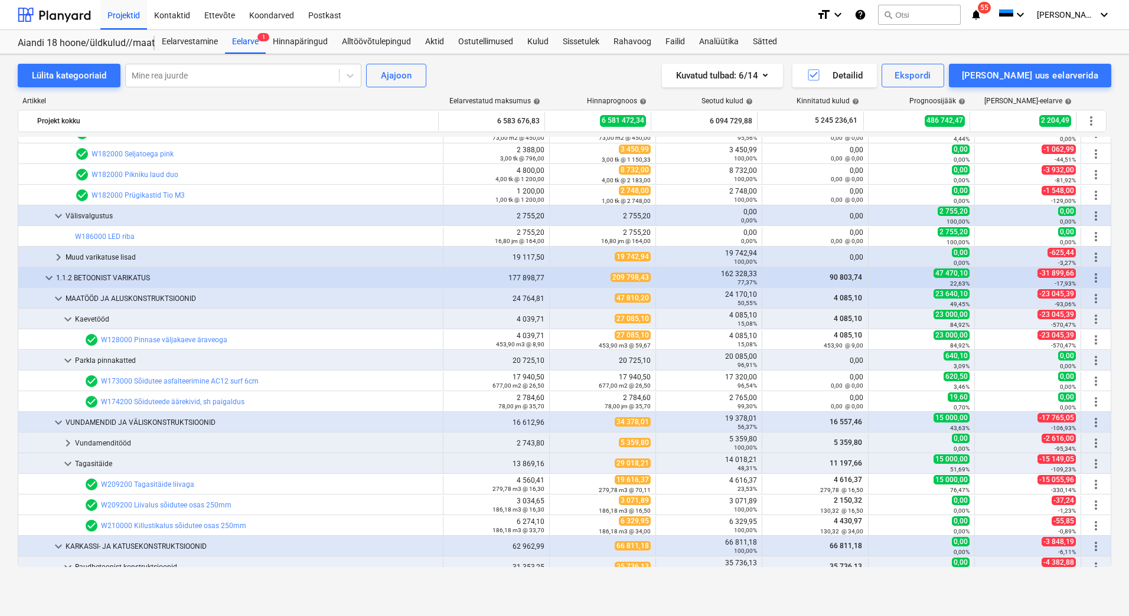
scroll to position [236, 0]
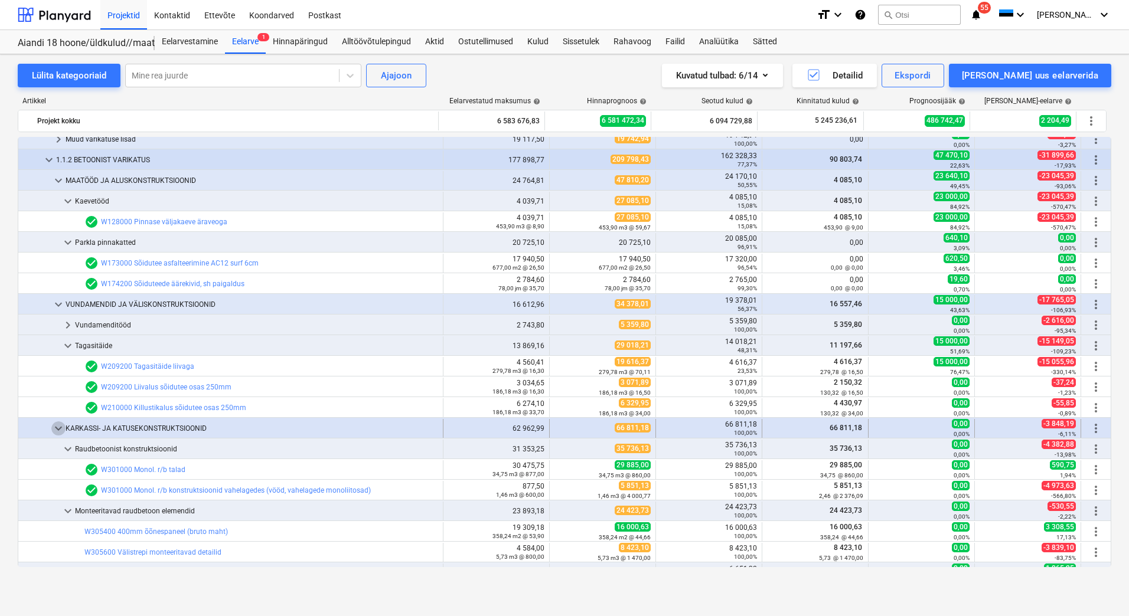
click at [55, 427] on span "keyboard_arrow_down" at bounding box center [58, 428] width 14 height 14
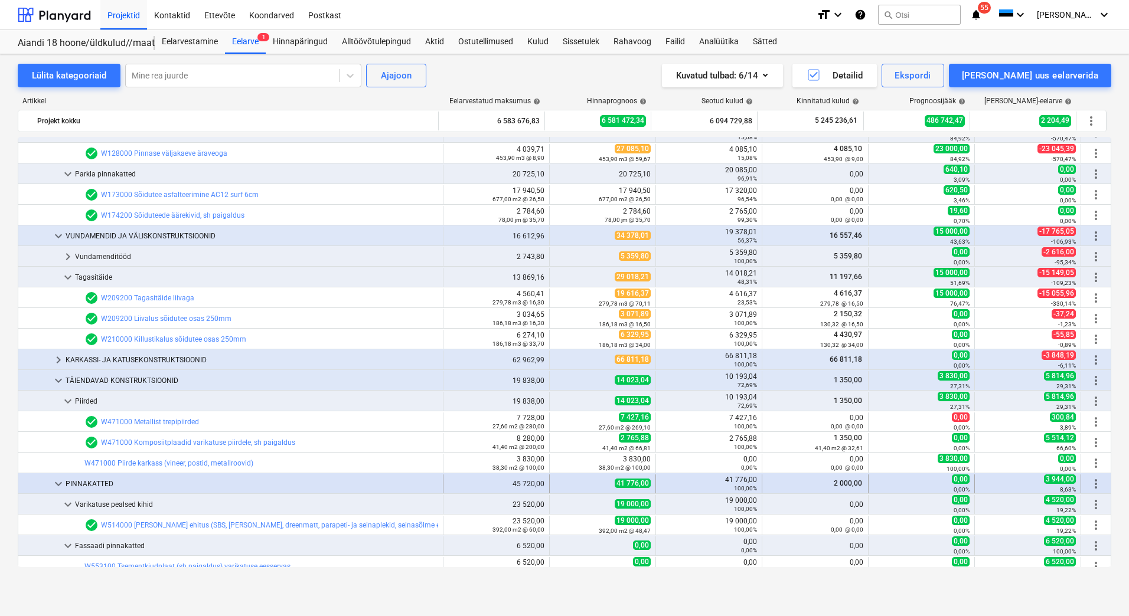
scroll to position [354, 0]
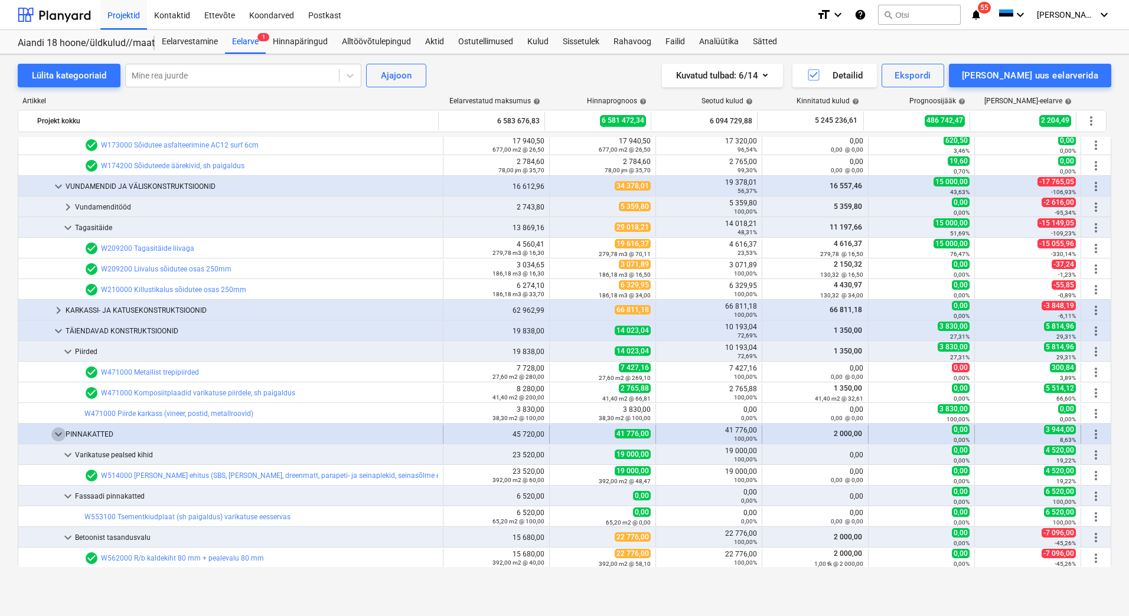
click at [57, 433] on span "keyboard_arrow_down" at bounding box center [58, 434] width 14 height 14
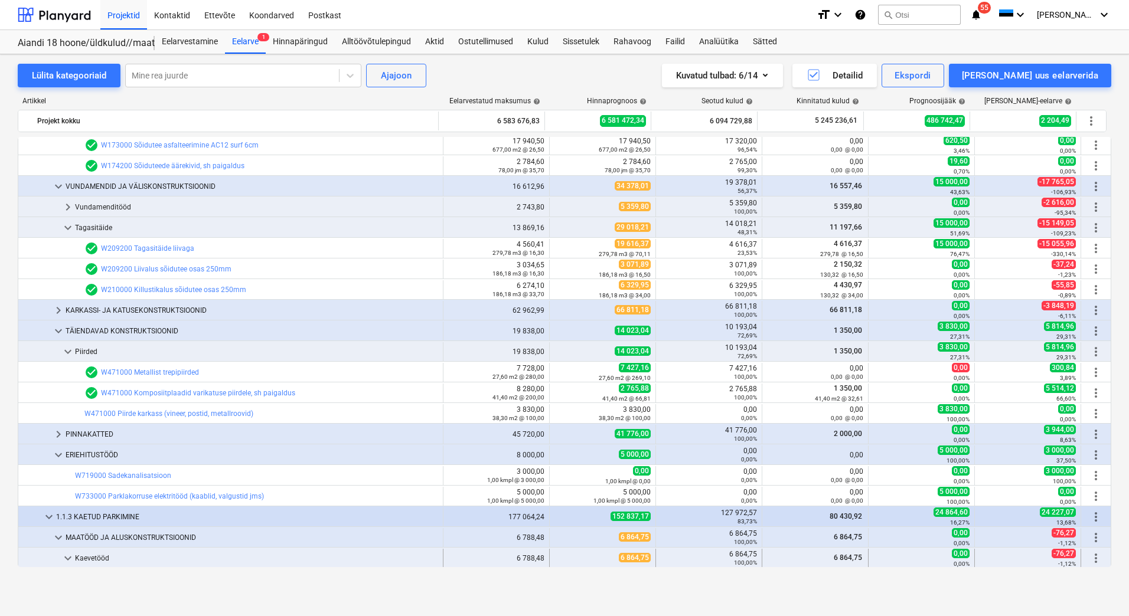
scroll to position [472, 0]
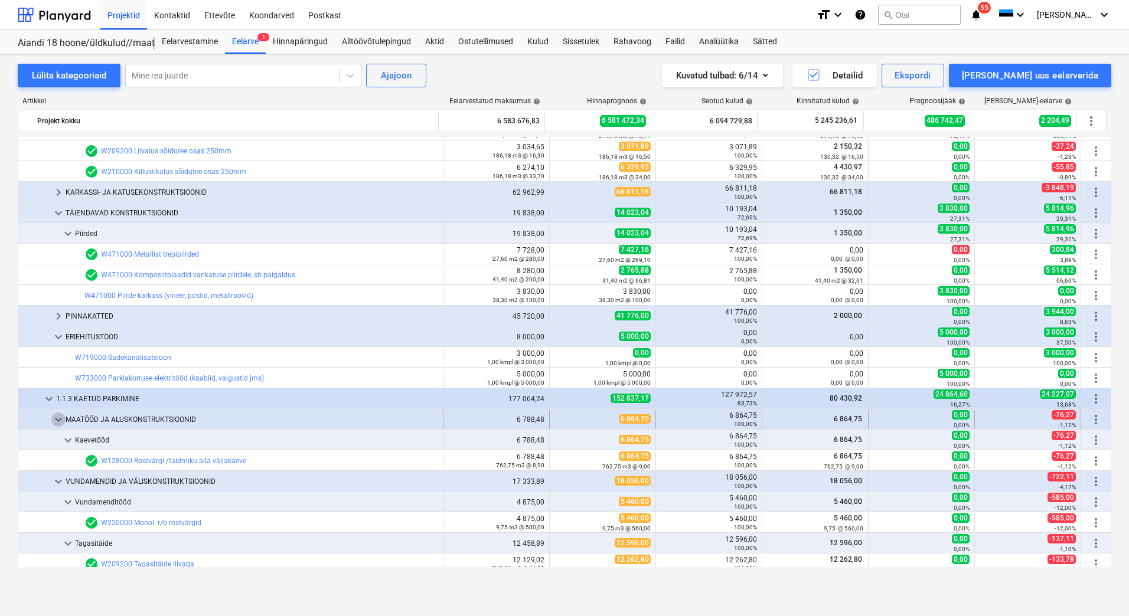
click at [60, 418] on span "keyboard_arrow_down" at bounding box center [58, 420] width 14 height 14
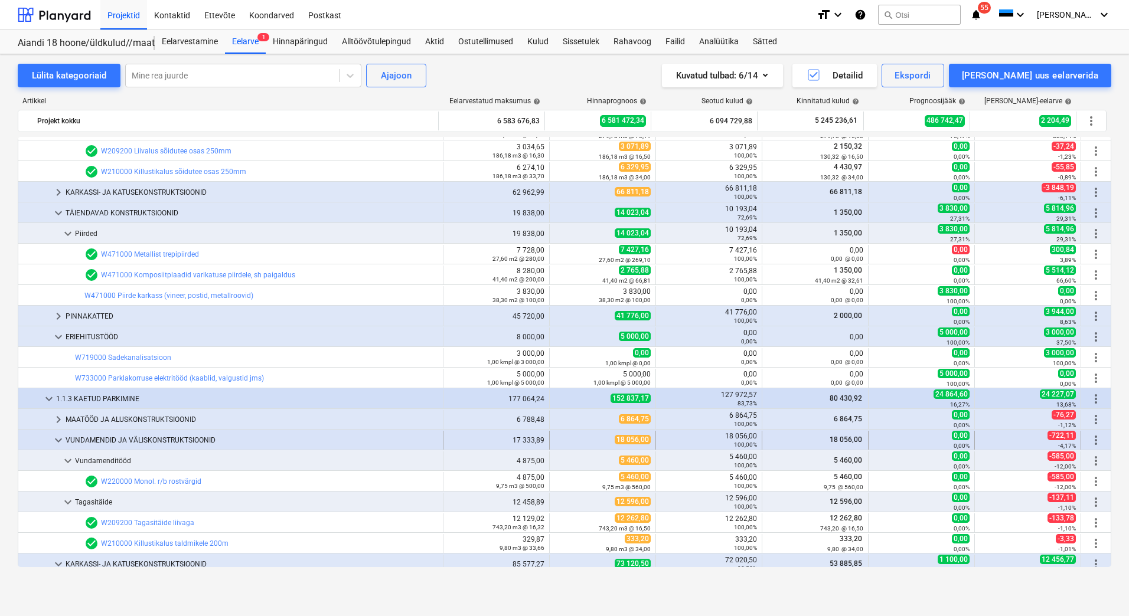
click at [58, 442] on span "keyboard_arrow_down" at bounding box center [58, 440] width 14 height 14
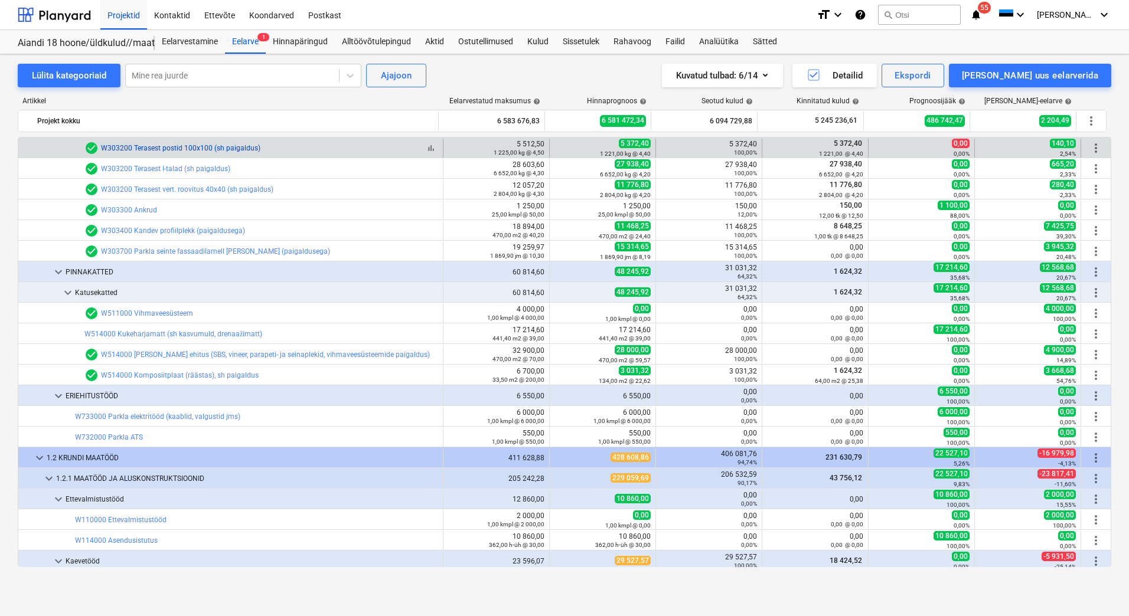
scroll to position [767, 0]
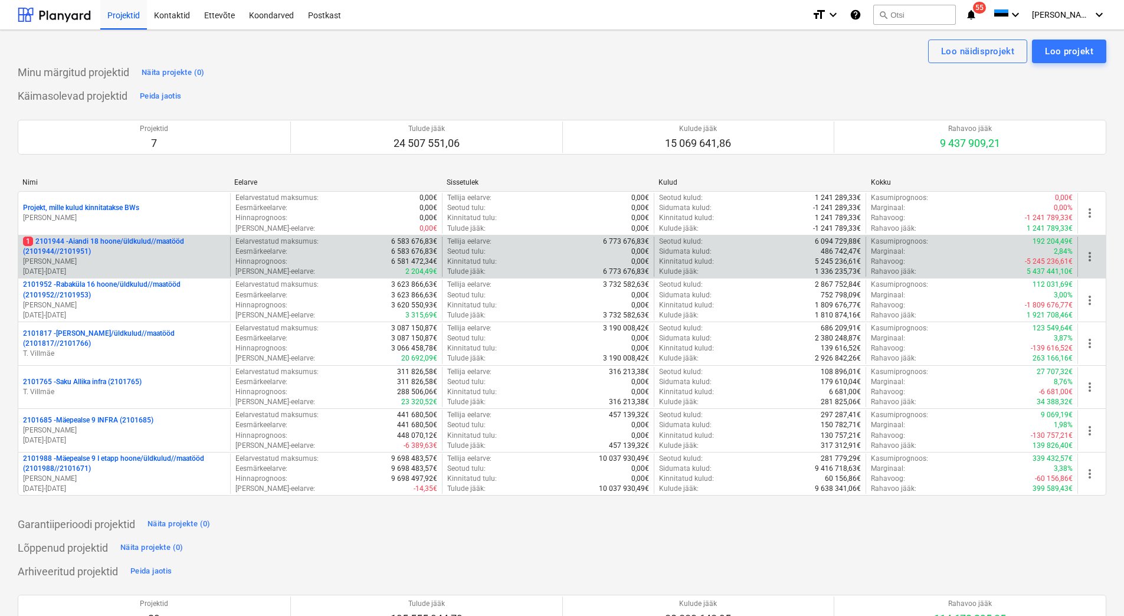
click at [135, 259] on p "[PERSON_NAME]" at bounding box center [124, 262] width 202 height 10
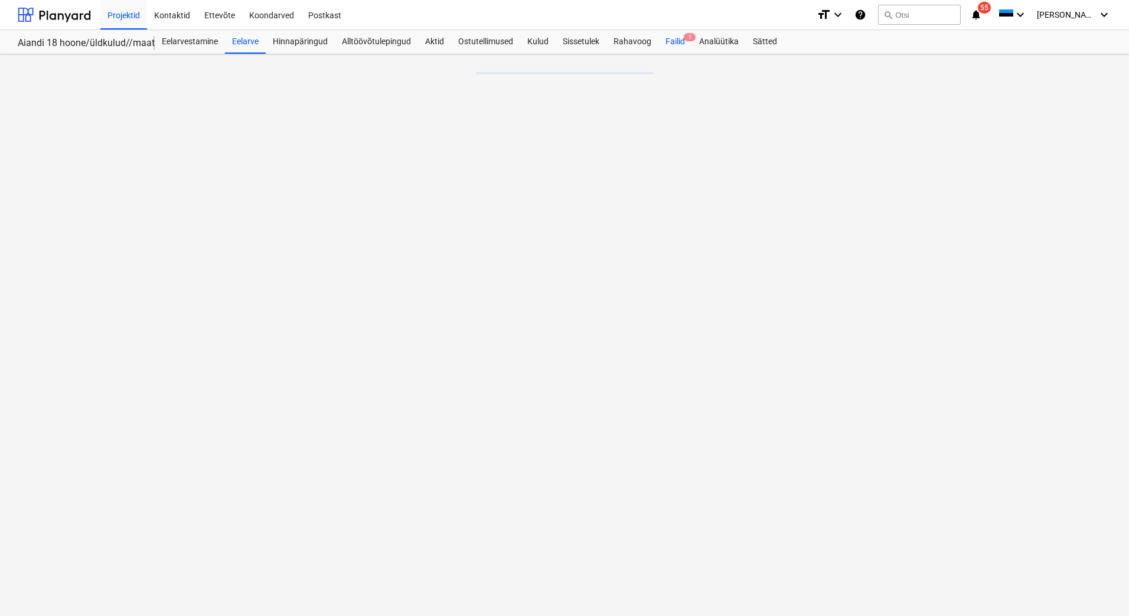
click at [679, 41] on div "Failid 1" at bounding box center [675, 42] width 34 height 24
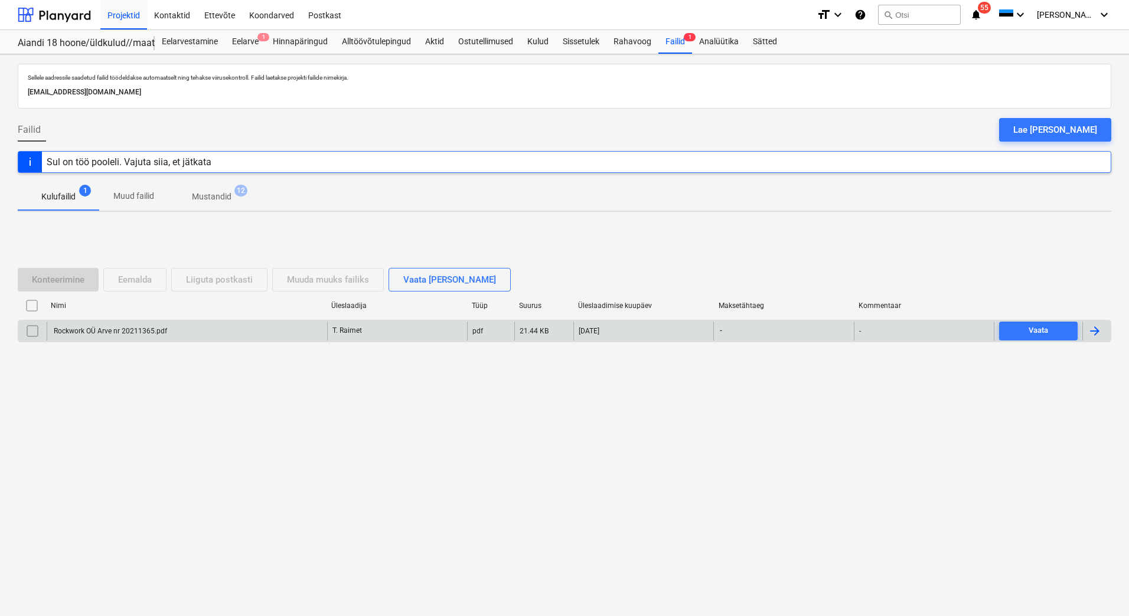
click at [109, 335] on div "Rockwork OÜ Arve nr 20211365.pdf" at bounding box center [109, 331] width 115 height 8
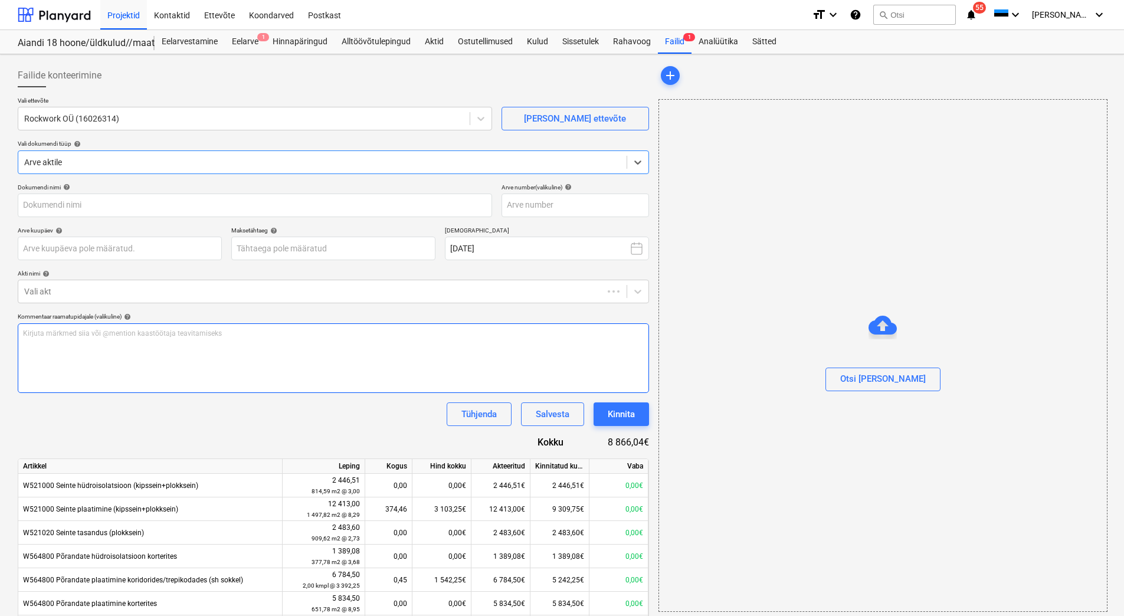
type input "Rockwork OÜ Arve nr 20211365.pdf"
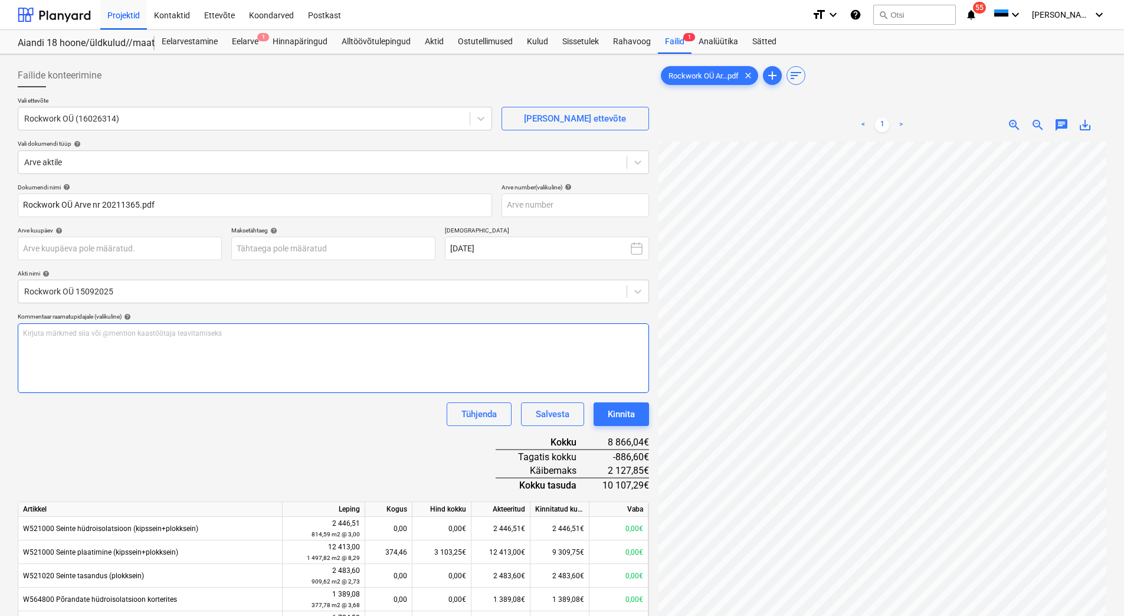
scroll to position [0, 86]
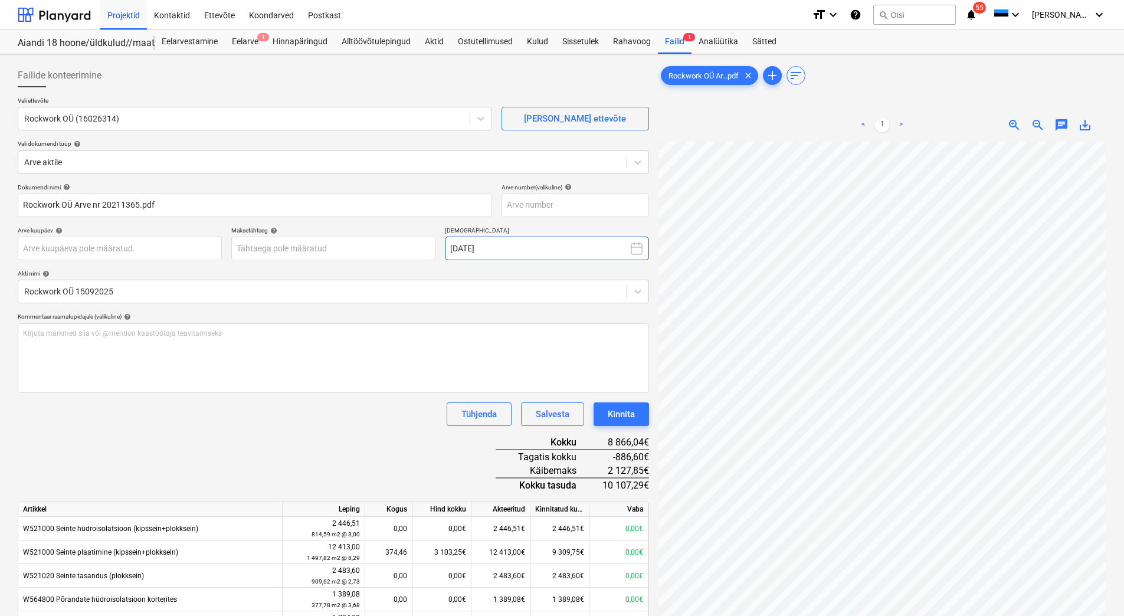
click at [658, 301] on div "Rockwork OÜ Ar...pdf clear add sort < 1 > zoom_in zoom_out chat 0 save_alt" at bounding box center [882, 619] width 457 height 1121
click at [542, 209] on input "text" at bounding box center [576, 206] width 148 height 24
type input "20211365"
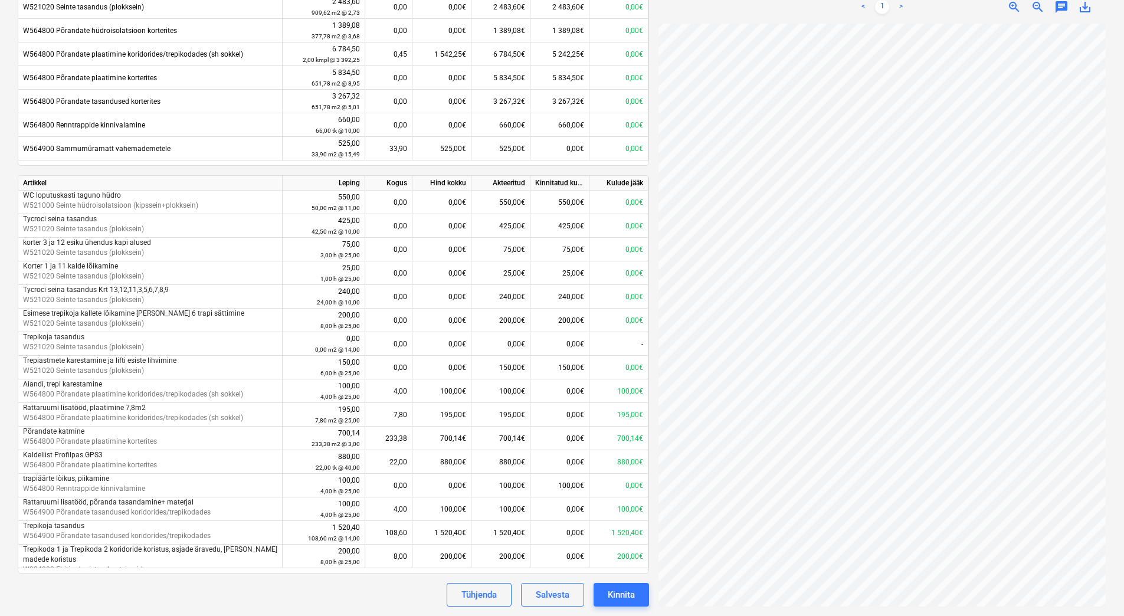
scroll to position [38, 0]
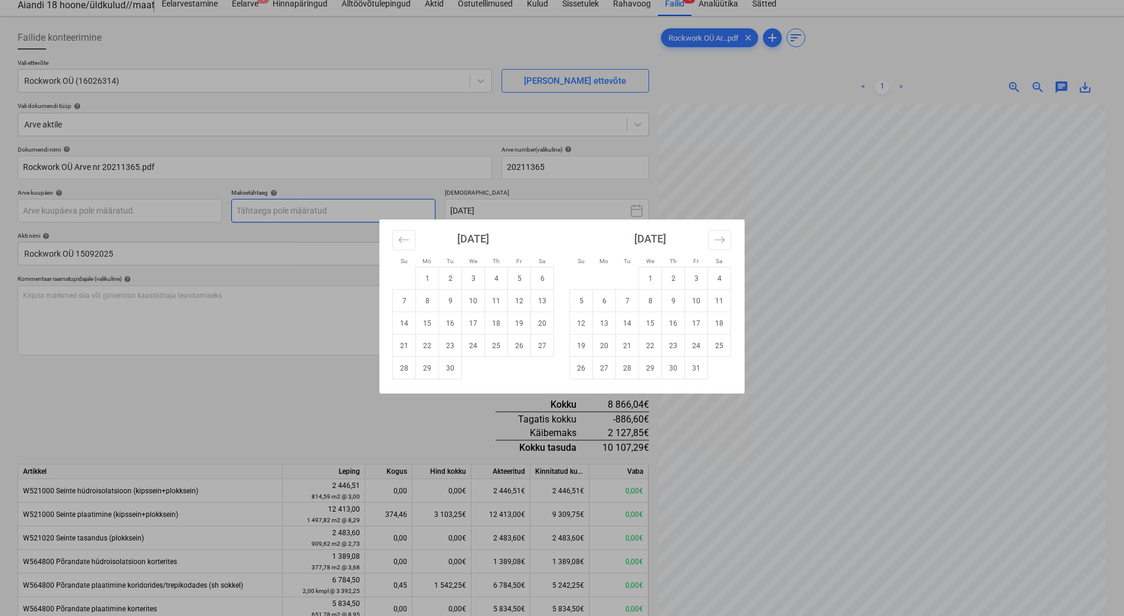
click at [323, 215] on body "Projektid Kontaktid Ettevõte Koondarved Postkast format_size keyboard_arrow_dow…" at bounding box center [562, 270] width 1124 height 616
click at [521, 348] on td "26" at bounding box center [519, 346] width 23 height 22
type input "26 Sep 2025"
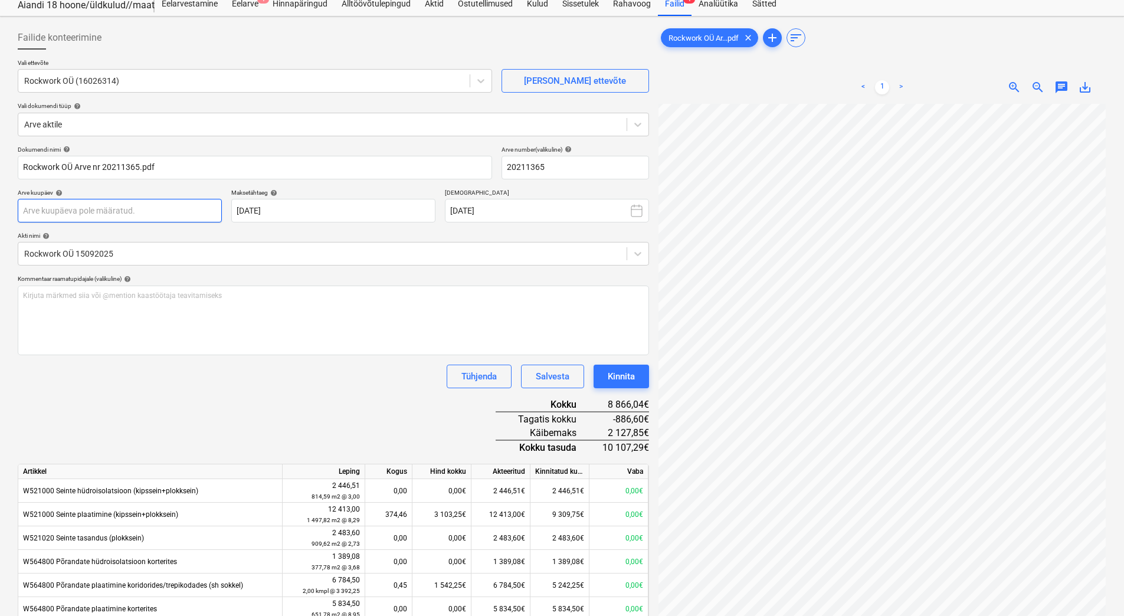
click at [105, 215] on body "Projektid Kontaktid Ettevõte Koondarved Postkast format_size keyboard_arrow_dow…" at bounding box center [562, 270] width 1124 height 616
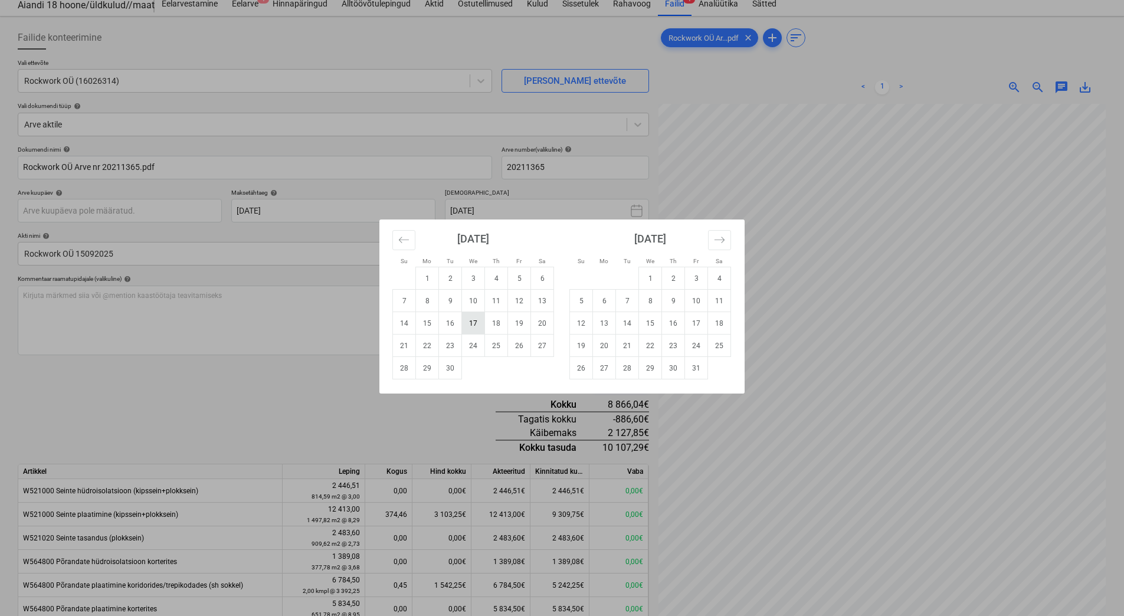
click at [472, 320] on td "17" at bounding box center [473, 323] width 23 height 22
type input "[DATE]"
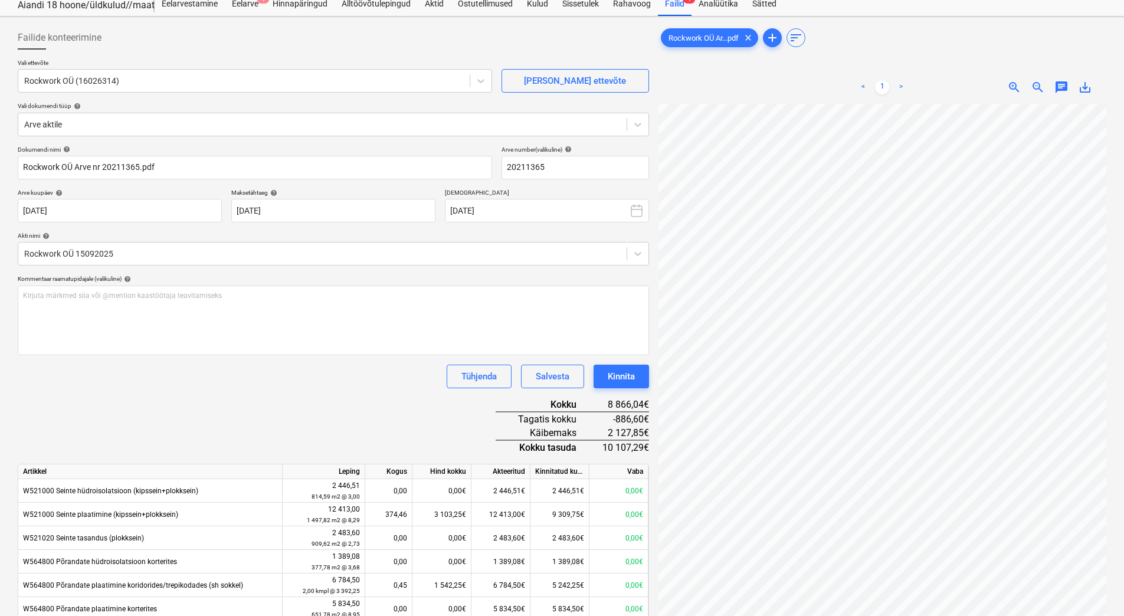
scroll to position [86, 19]
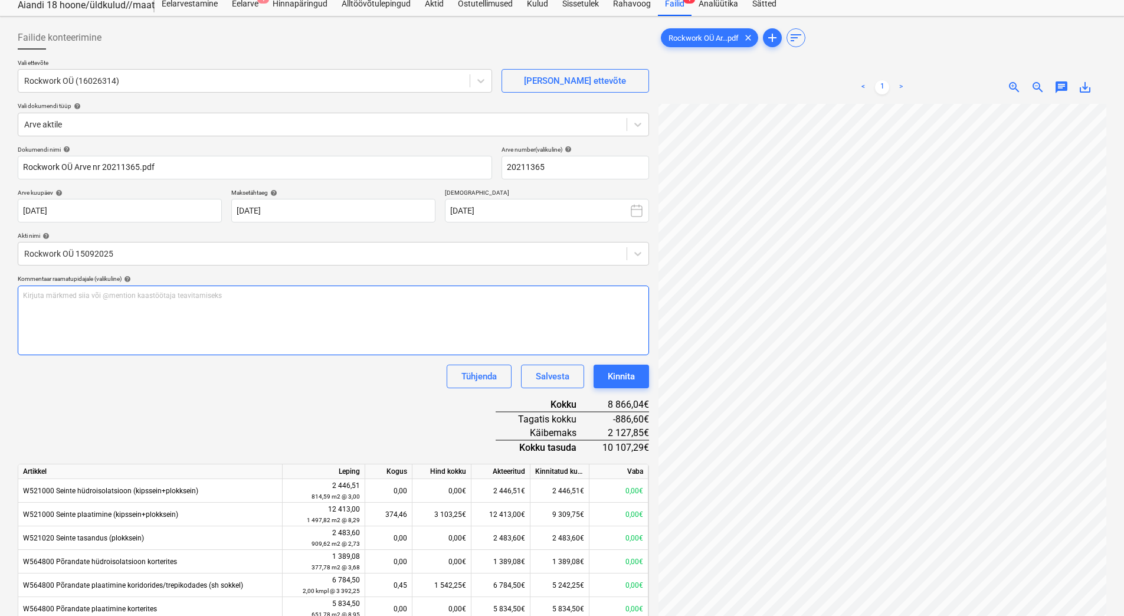
click at [135, 295] on p "Kirjuta märkmed siia või @mention kaastöötaja teavitamiseks ﻿" at bounding box center [333, 296] width 621 height 10
click at [135, 295] on span "Kiirmakse osa arvestatud listöödest maha." at bounding box center [91, 296] width 137 height 8
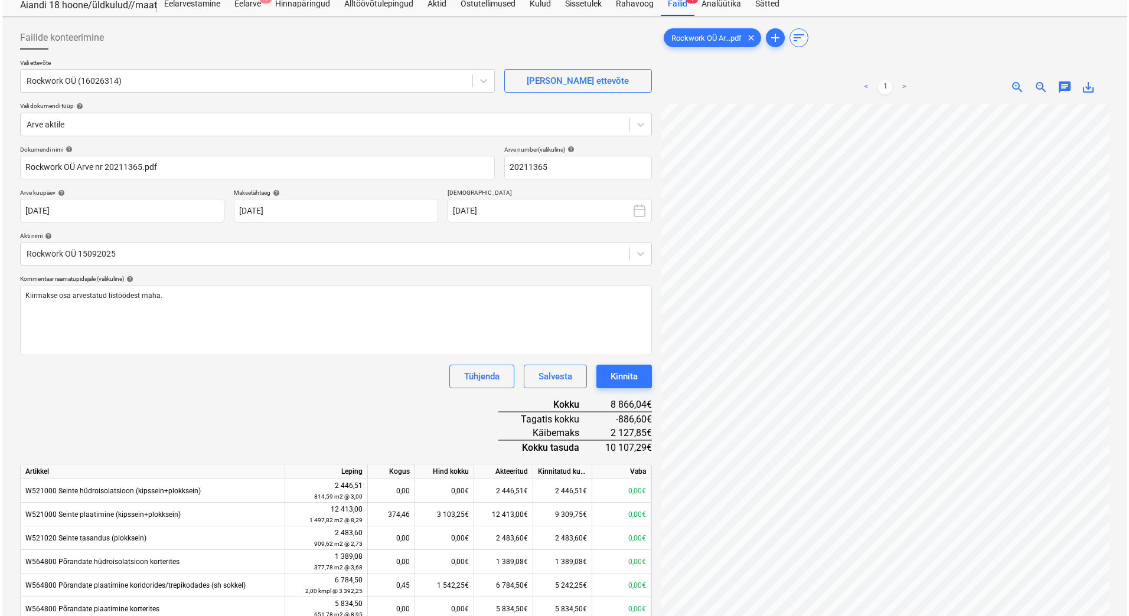
scroll to position [84, 74]
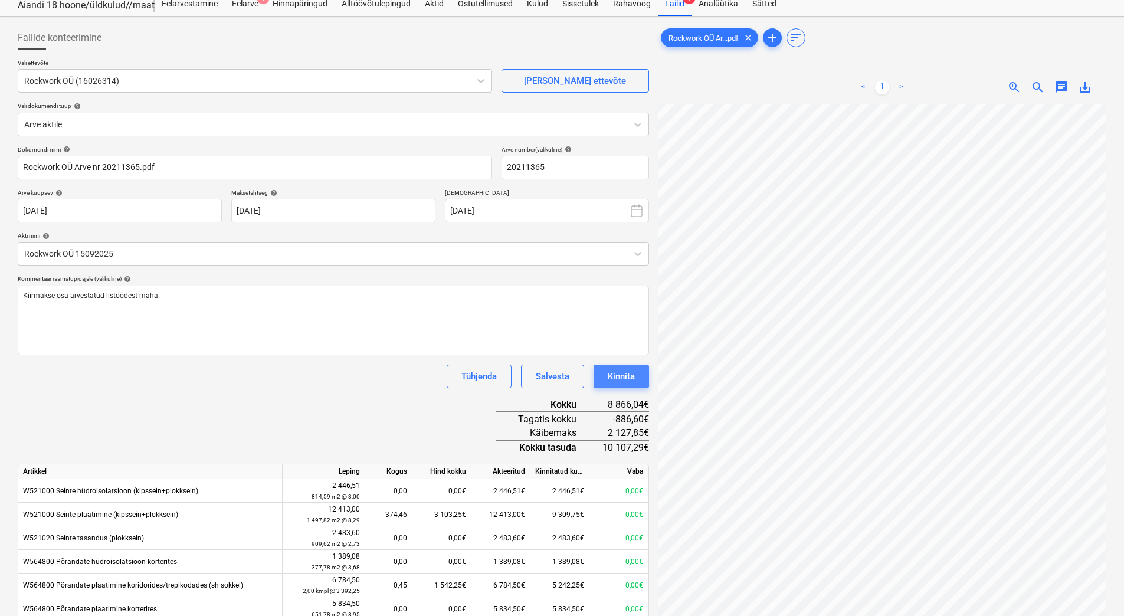
click at [623, 382] on div "Kinnita" at bounding box center [621, 376] width 27 height 15
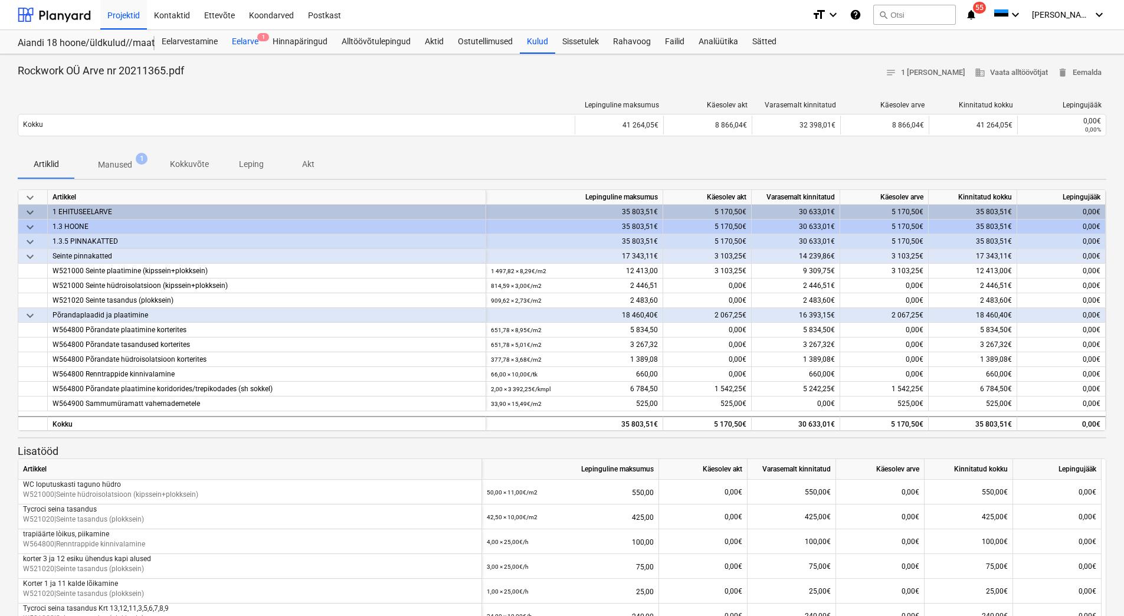
click at [250, 42] on div "Eelarve 1" at bounding box center [245, 42] width 41 height 24
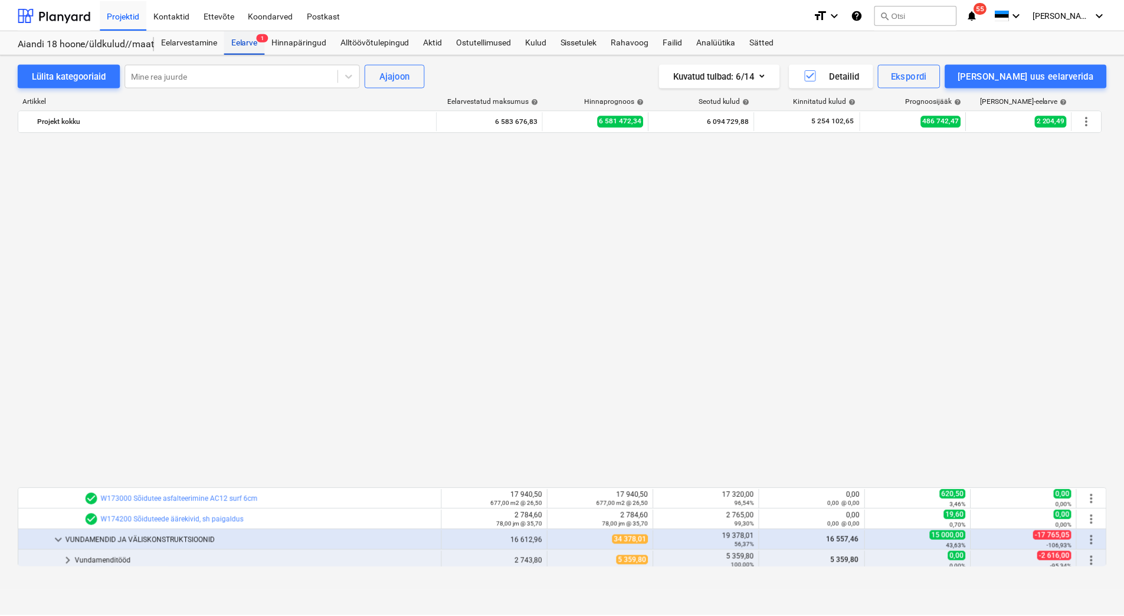
scroll to position [767, 0]
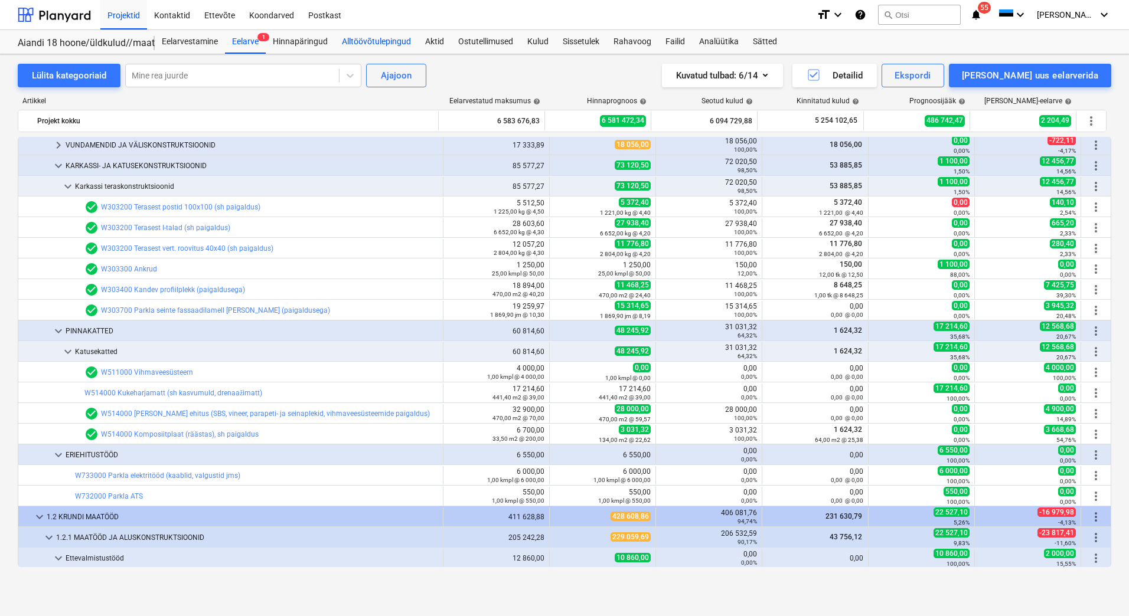
click at [382, 39] on div "Alltöövõtulepingud" at bounding box center [376, 42] width 83 height 24
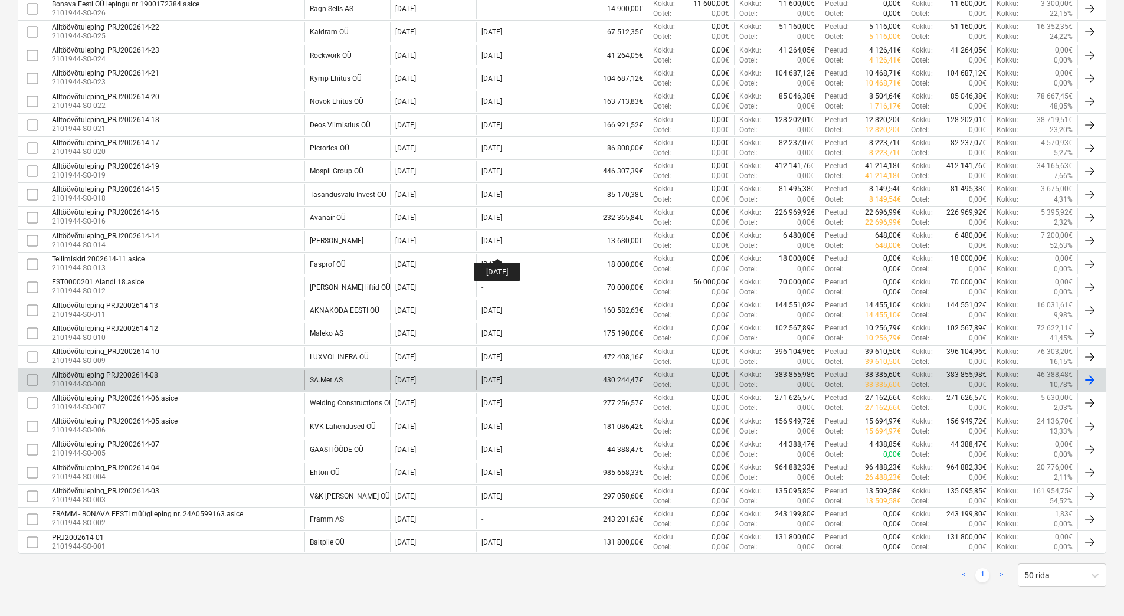
scroll to position [664, 0]
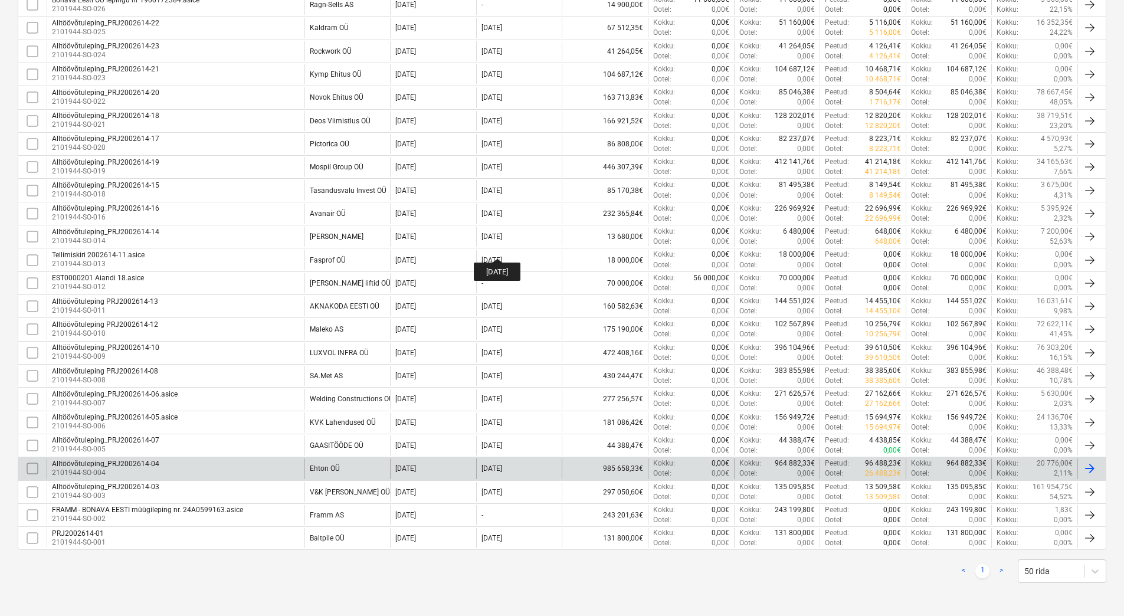
click at [28, 466] on input "checkbox" at bounding box center [32, 468] width 19 height 19
click at [124, 465] on div "Alltöövõtuleping_PRJ2002614-04" at bounding box center [105, 464] width 107 height 8
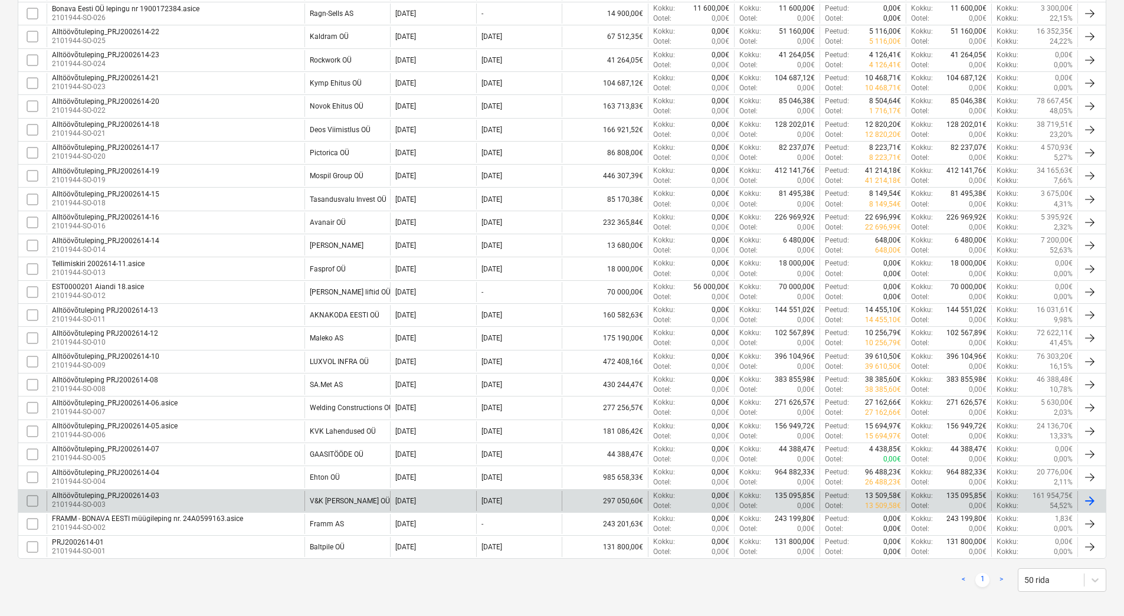
scroll to position [664, 0]
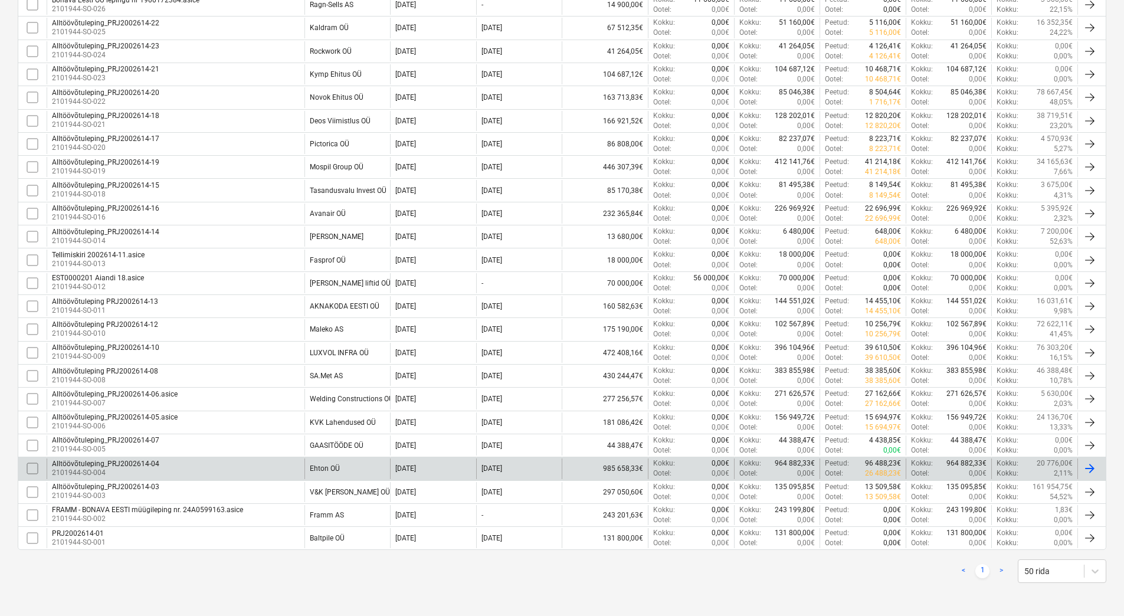
click at [27, 466] on input "checkbox" at bounding box center [32, 468] width 19 height 19
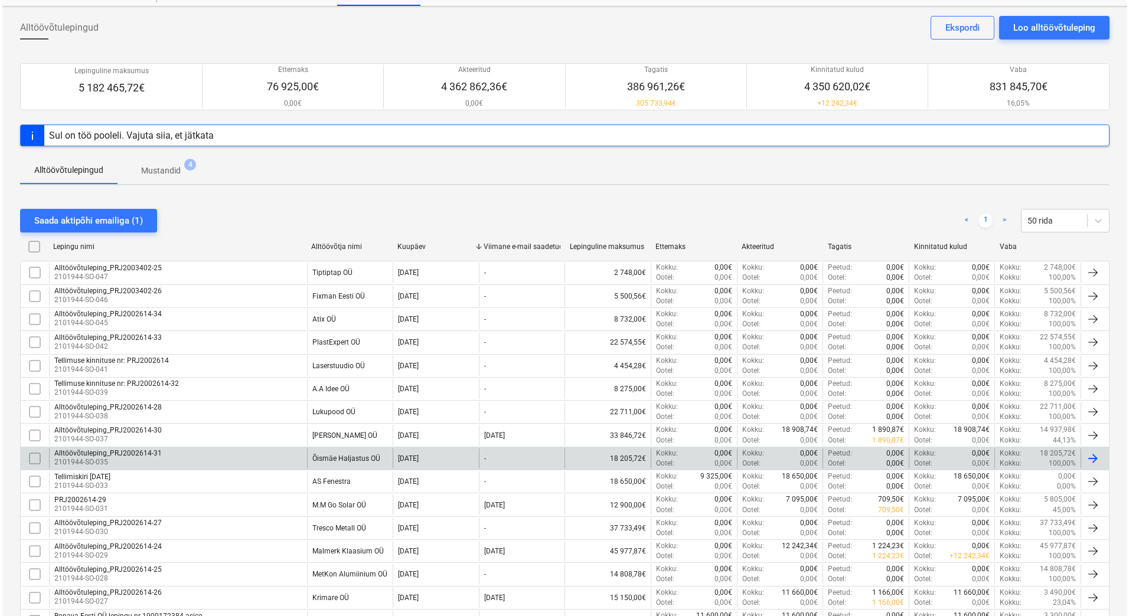
scroll to position [0, 0]
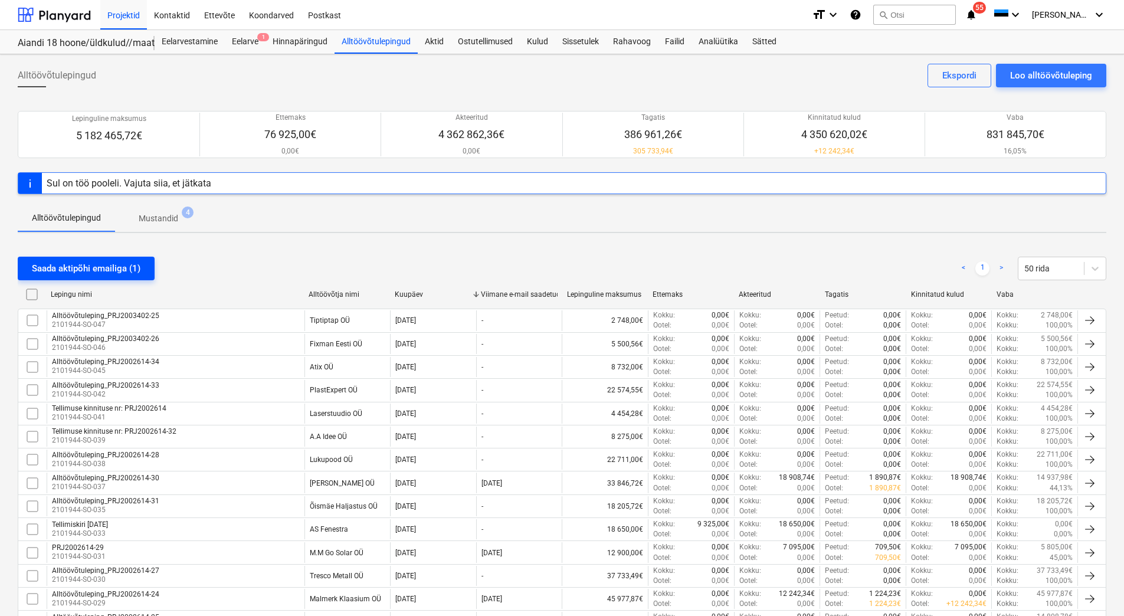
click at [93, 271] on div "Saada aktipõhi emailiga (1)" at bounding box center [86, 268] width 109 height 15
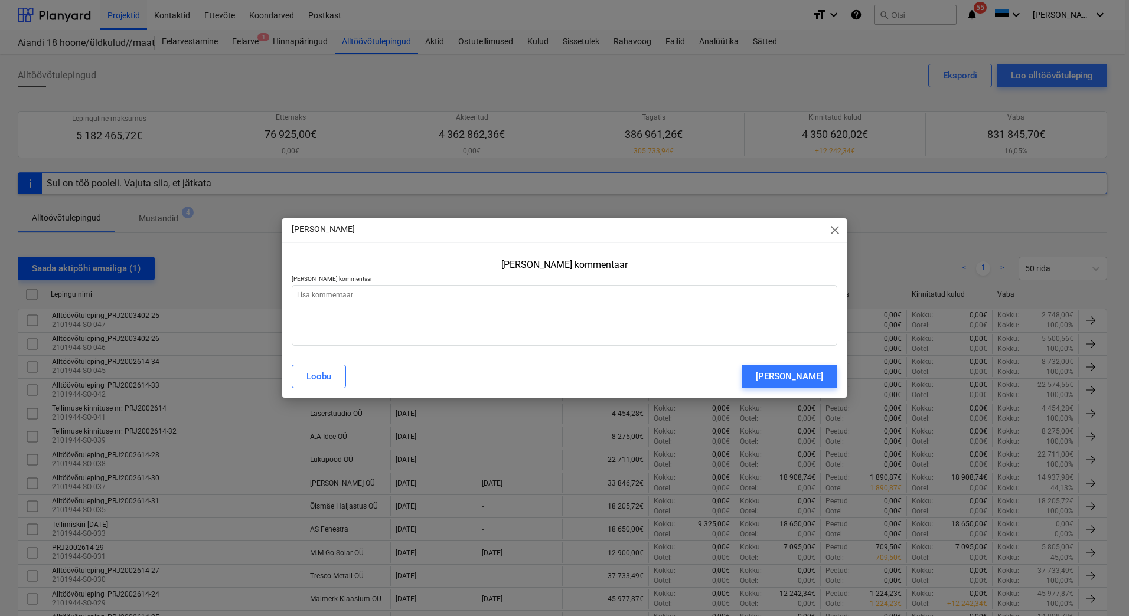
type textarea "x"
click at [322, 298] on textarea at bounding box center [564, 315] width 545 height 61
type textarea "E"
type textarea "x"
type textarea "Ed"
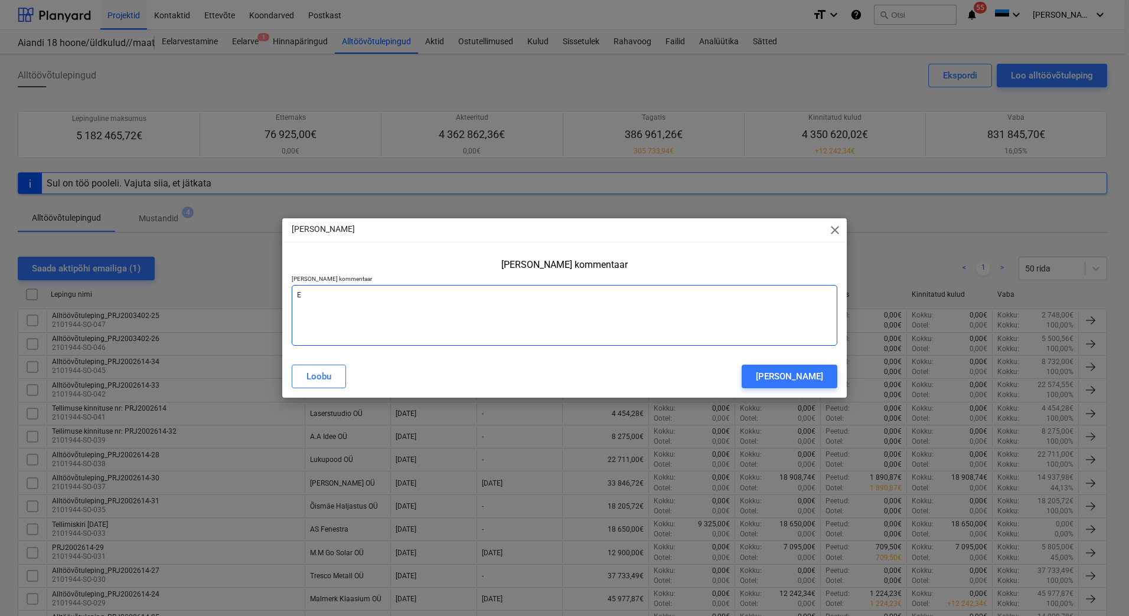
type textarea "x"
type textarea "Eda"
type textarea "x"
type textarea "Edas"
type textarea "x"
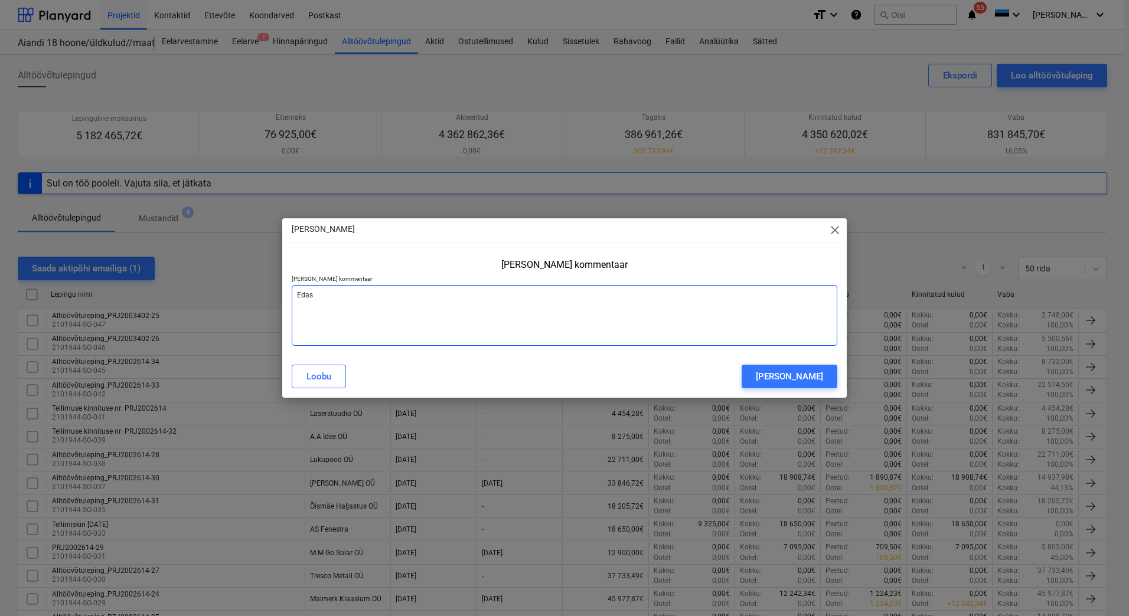
type textarea "Edast"
type textarea "x"
type textarea "Edasta"
type textarea "x"
type textarea "Edastan"
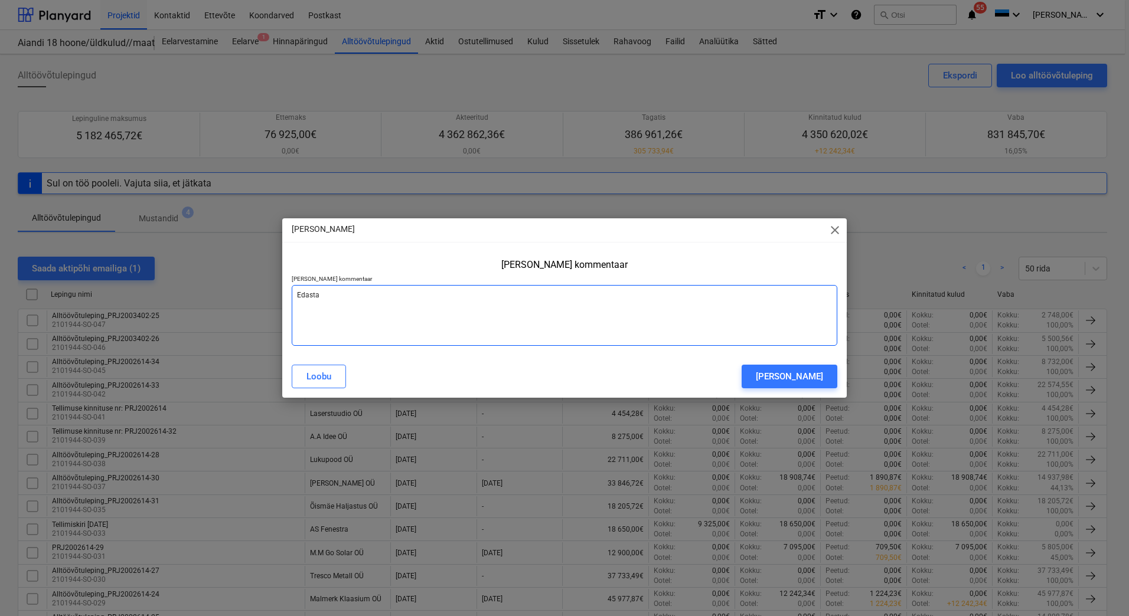
type textarea "x"
type textarea "Edastan"
type textarea "x"
type textarea "Edastan a"
type textarea "x"
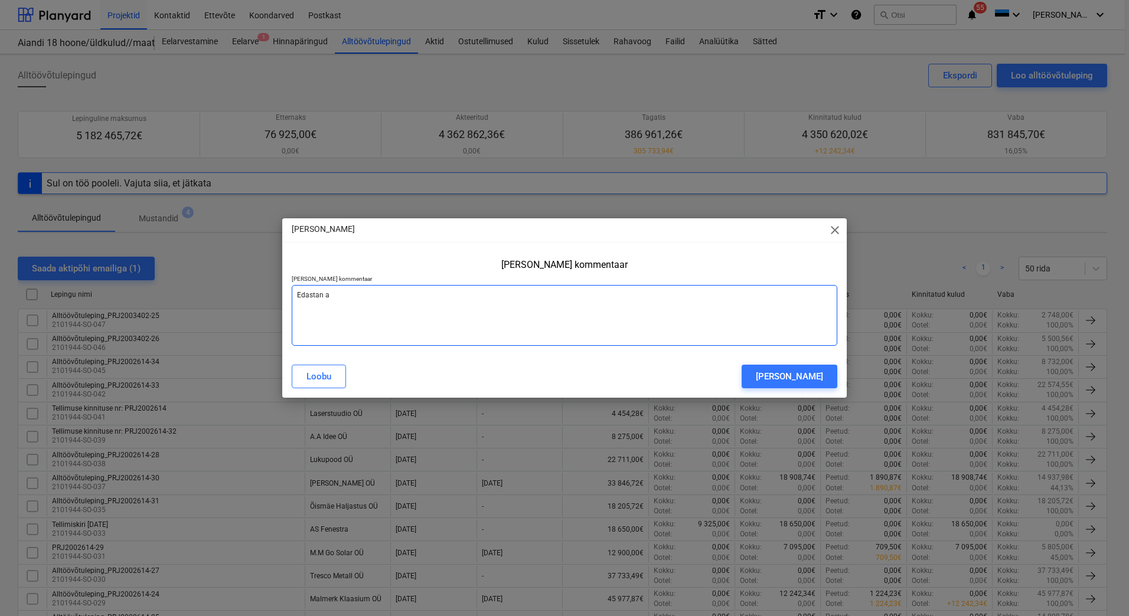
type textarea "Edastan ak"
type textarea "x"
type textarea "Edastan akt"
type textarea "x"
type textarea "Edastan akti"
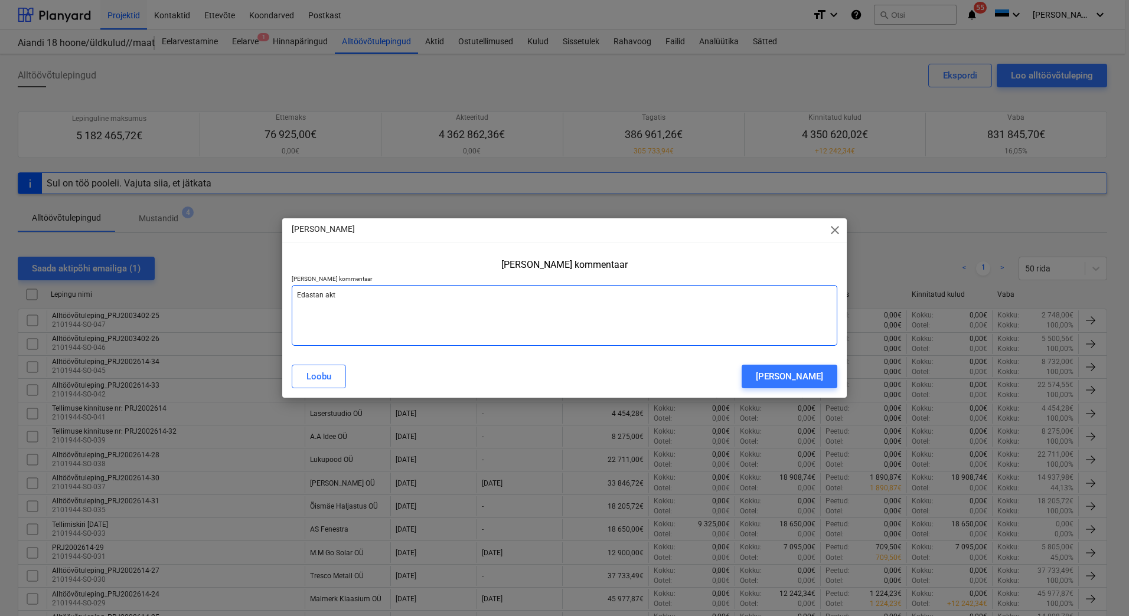
type textarea "x"
type textarea "Edastan akti"
type textarea "x"
type textarea "Edastan akti t"
type textarea "x"
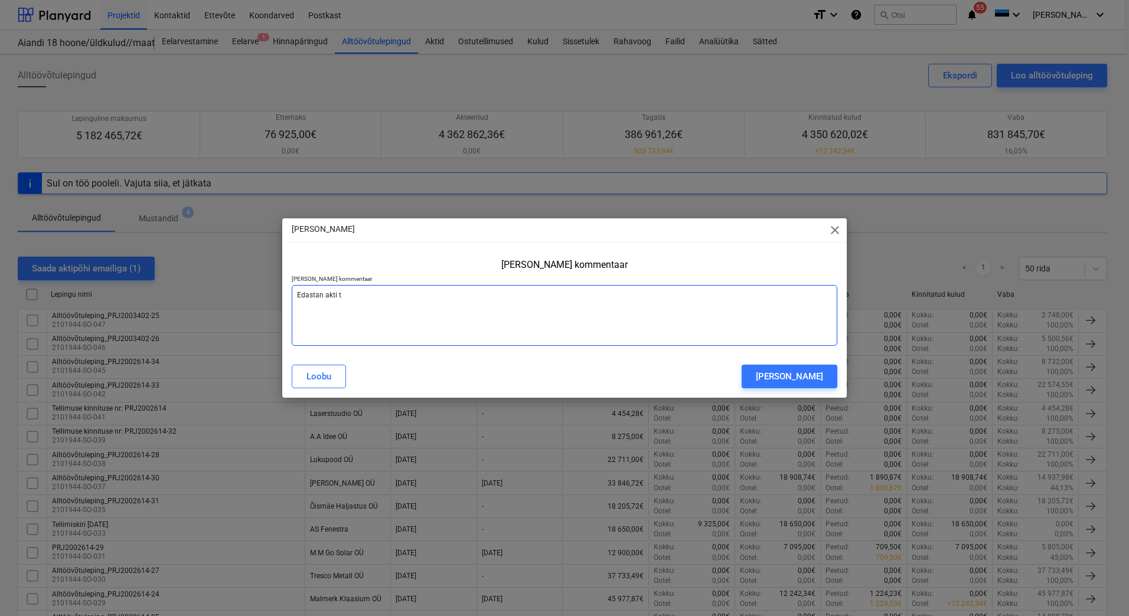
type textarea "Edastan akti tä"
type textarea "x"
type textarea "Edastan akti täi"
type textarea "x"
type textarea "Edastan akti täit"
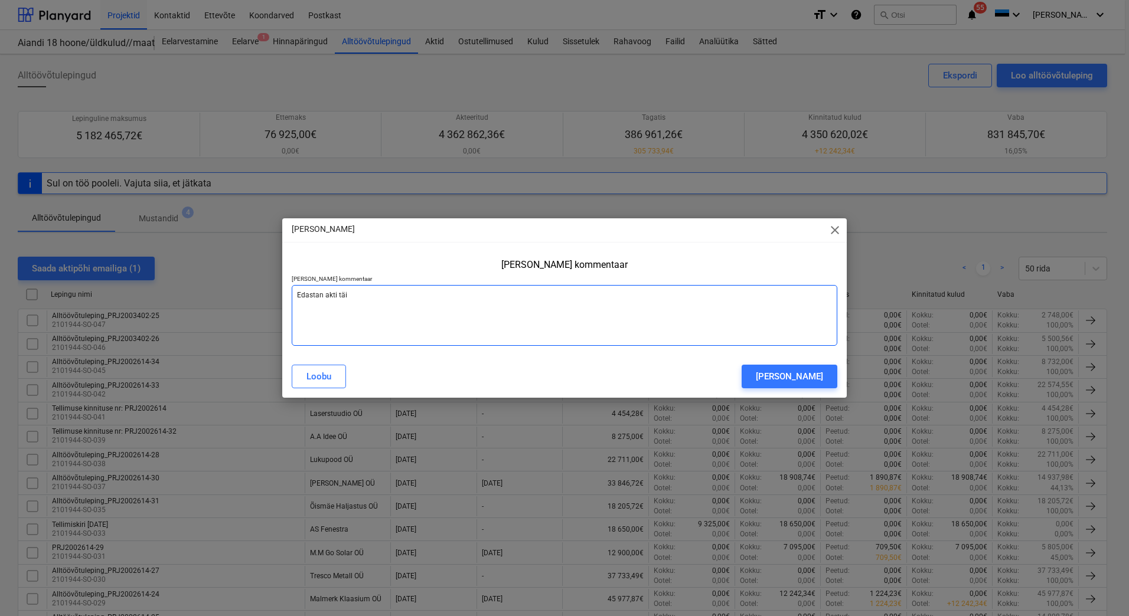
type textarea "x"
type textarea "Edastan akti täitm"
type textarea "x"
type textarea "Edastan akti täitmi"
type textarea "x"
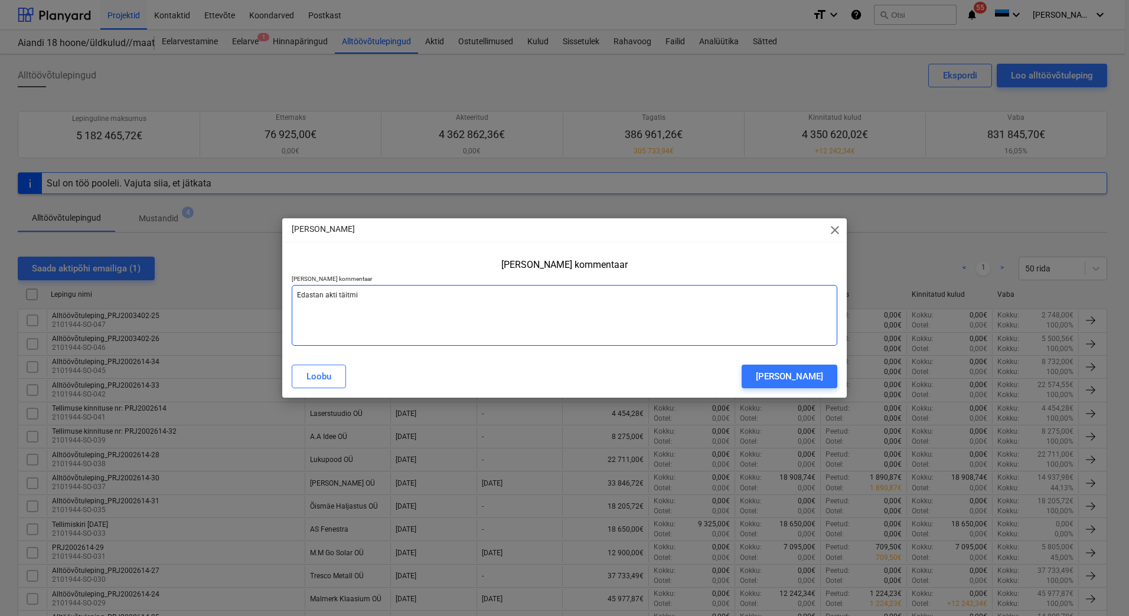
type textarea "Edastan akti täitmis"
type textarea "x"
type textarea "Edastan akti täitmise"
type textarea "x"
type textarea "Edastan akti täitmisek"
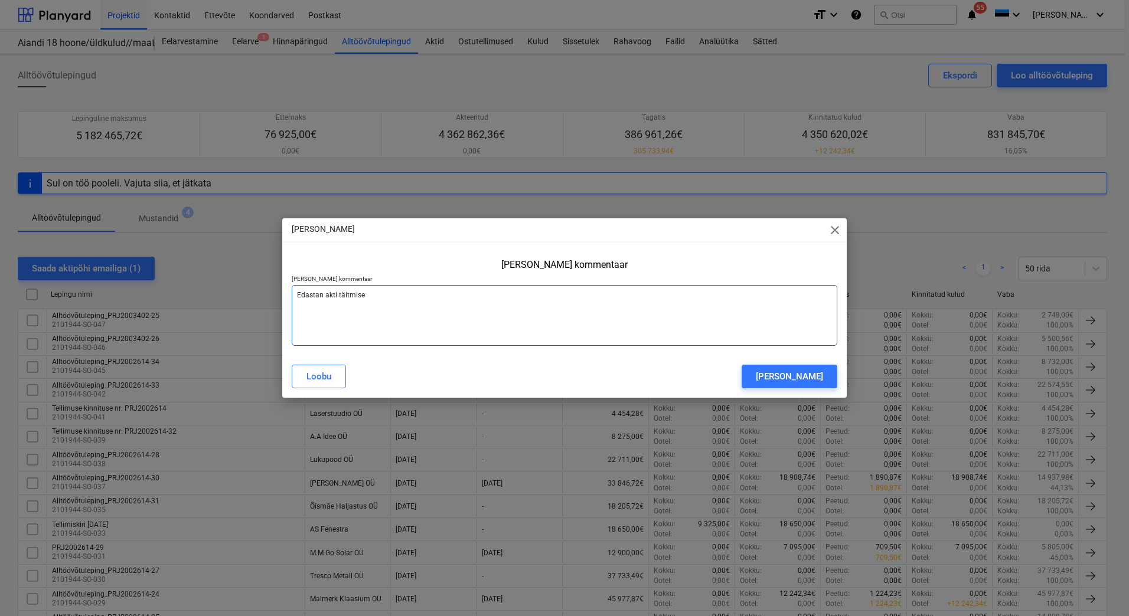
type textarea "x"
type textarea "Edastan akti täitmiseks"
type textarea "x"
type textarea "Edastan akti täitmiseks"
click at [796, 376] on div "Saada sõnum" at bounding box center [788, 376] width 67 height 15
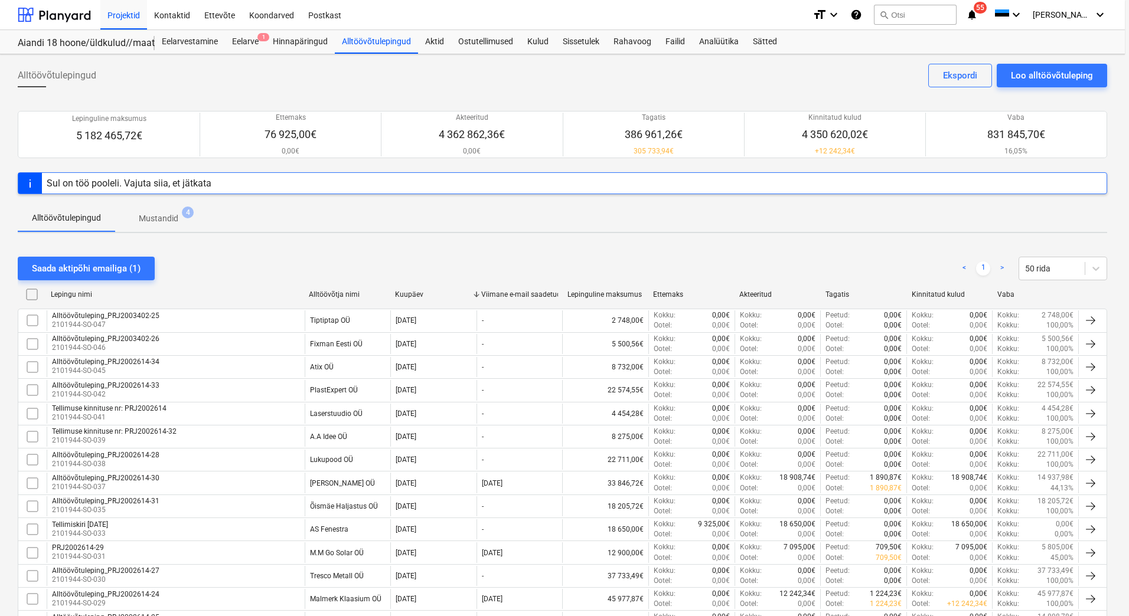
type textarea "x"
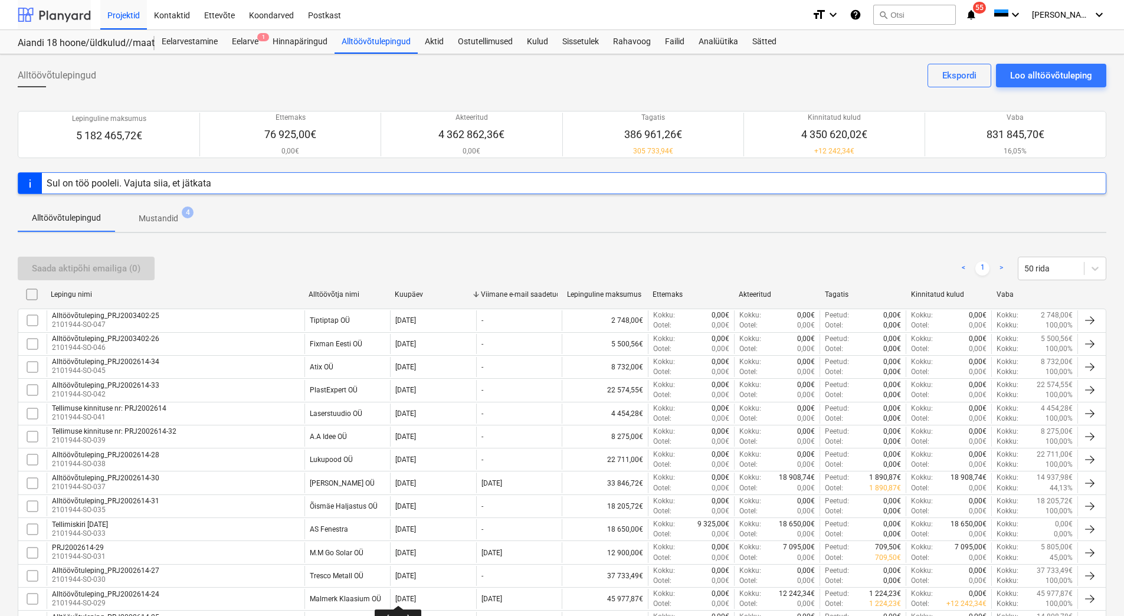
click at [65, 13] on div at bounding box center [54, 15] width 73 height 30
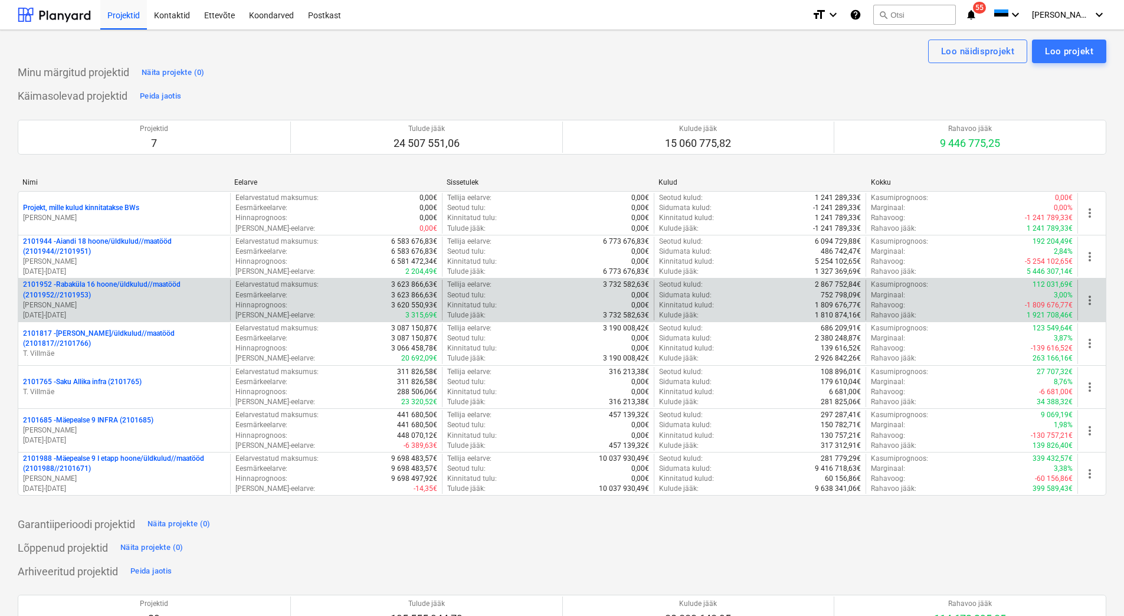
click at [139, 293] on p "2101952 - [GEOGRAPHIC_DATA] 16 hoone/üldkulud//maatööd (2101952//2101953)" at bounding box center [124, 290] width 202 height 20
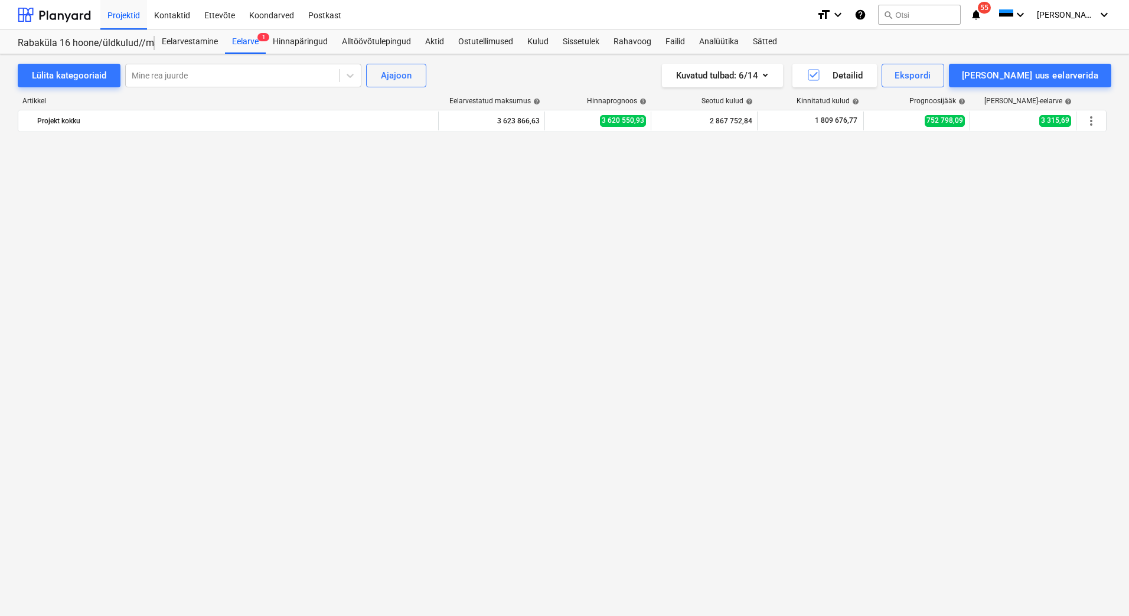
scroll to position [4176, 0]
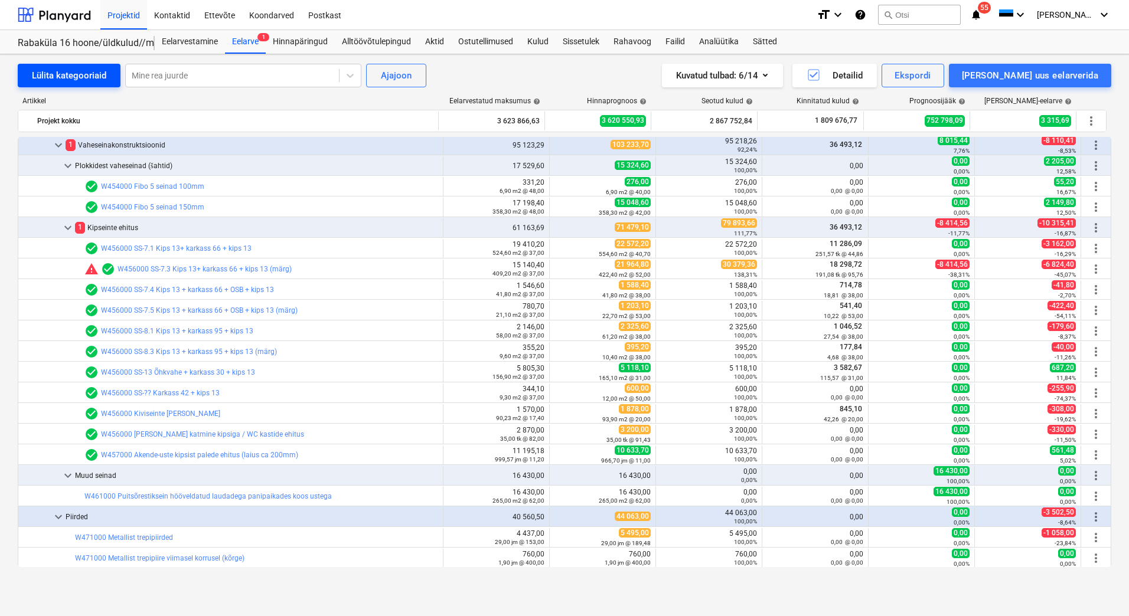
click at [64, 68] on div "Lülita kategooriaid" at bounding box center [69, 75] width 74 height 15
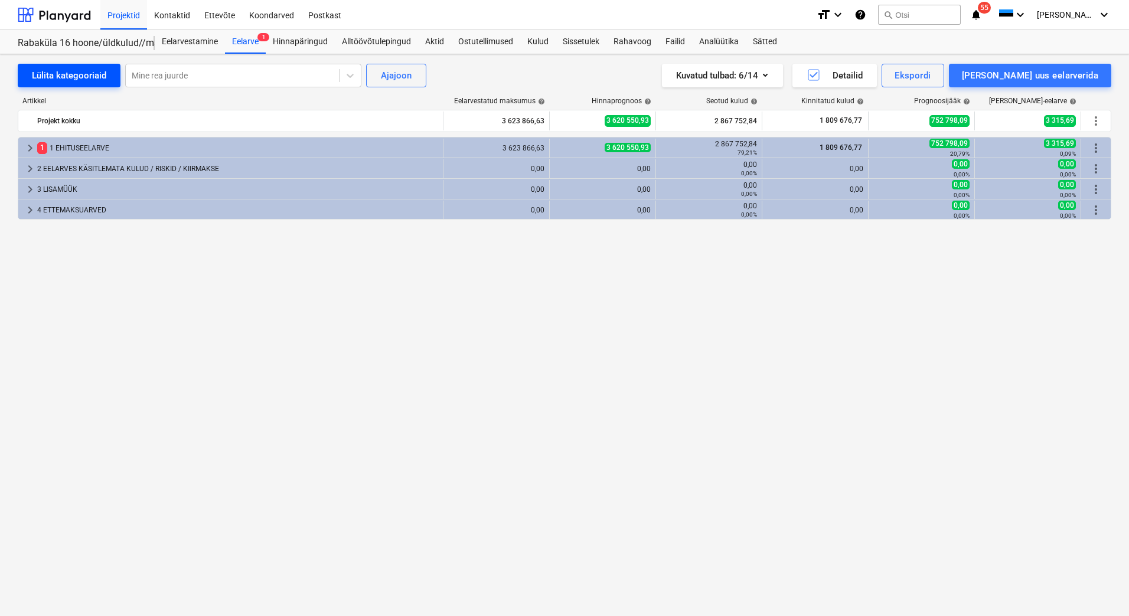
click at [64, 68] on div "Lülita kategooriaid" at bounding box center [69, 75] width 74 height 15
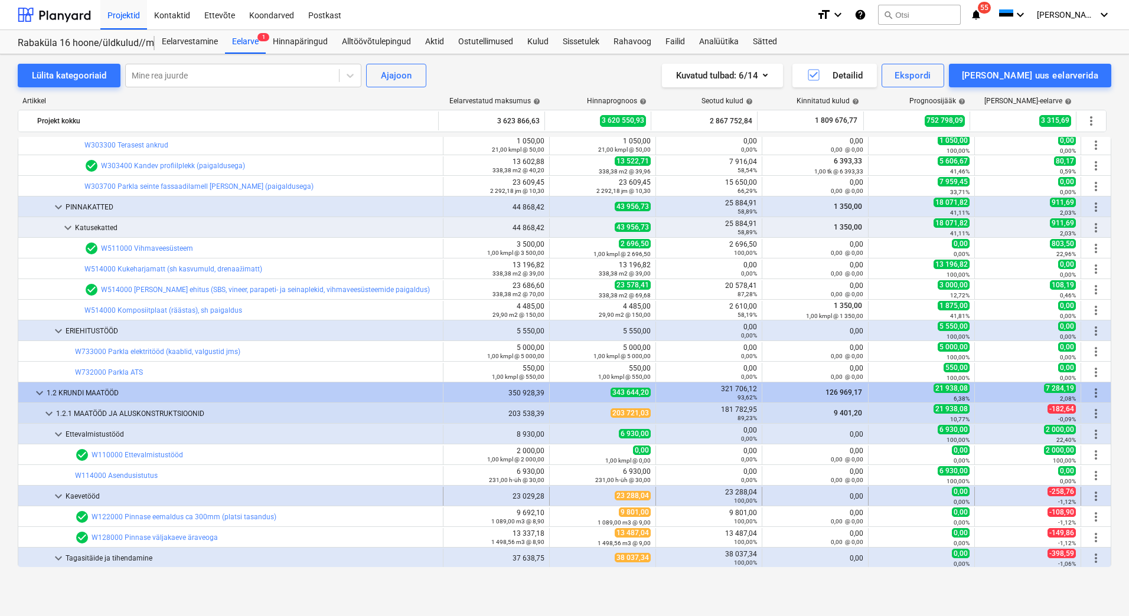
scroll to position [531, 0]
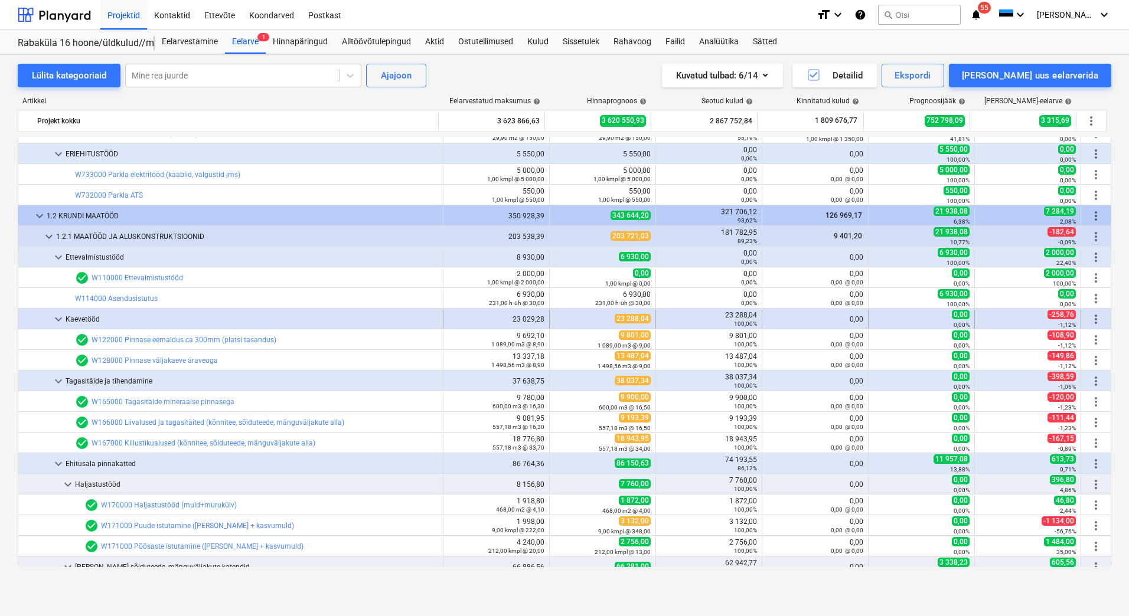
click at [60, 322] on span "keyboard_arrow_down" at bounding box center [58, 319] width 14 height 14
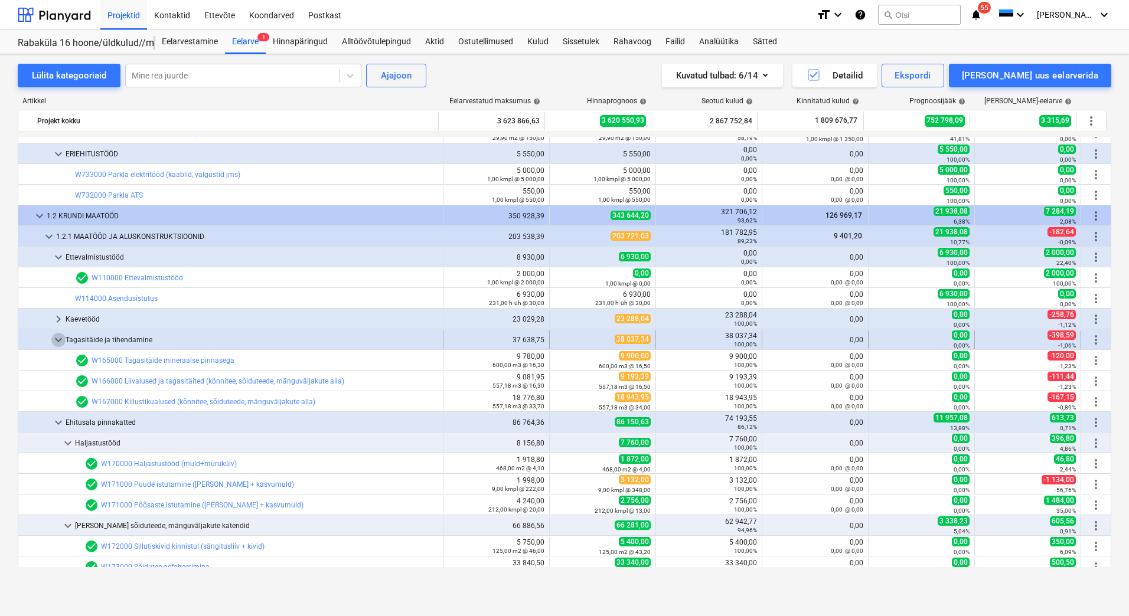
click at [59, 337] on span "keyboard_arrow_down" at bounding box center [58, 340] width 14 height 14
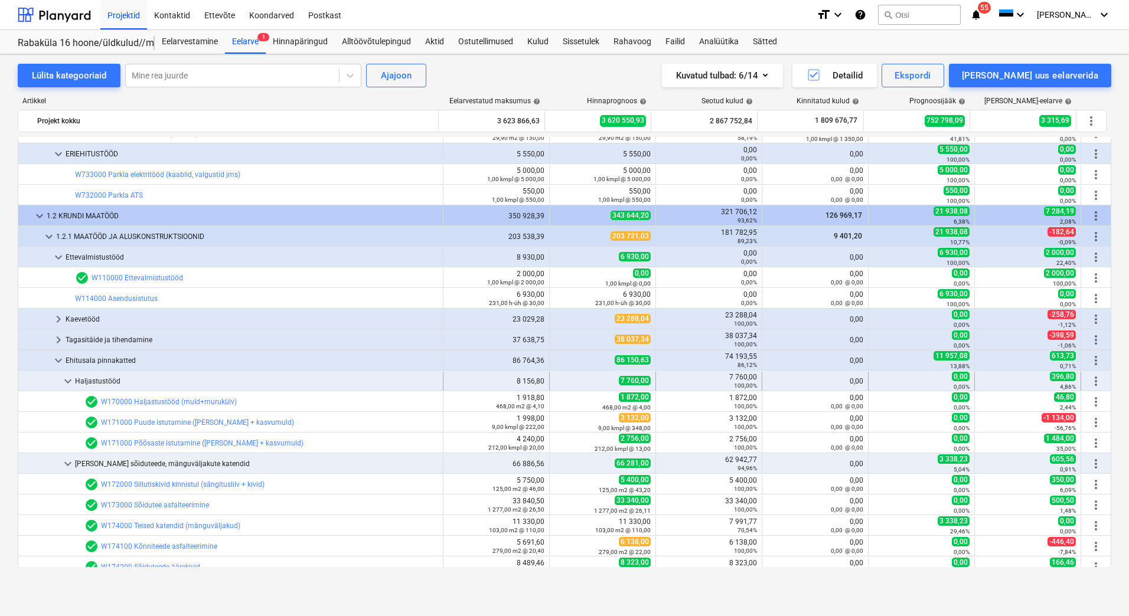
click at [66, 378] on span "keyboard_arrow_down" at bounding box center [68, 381] width 14 height 14
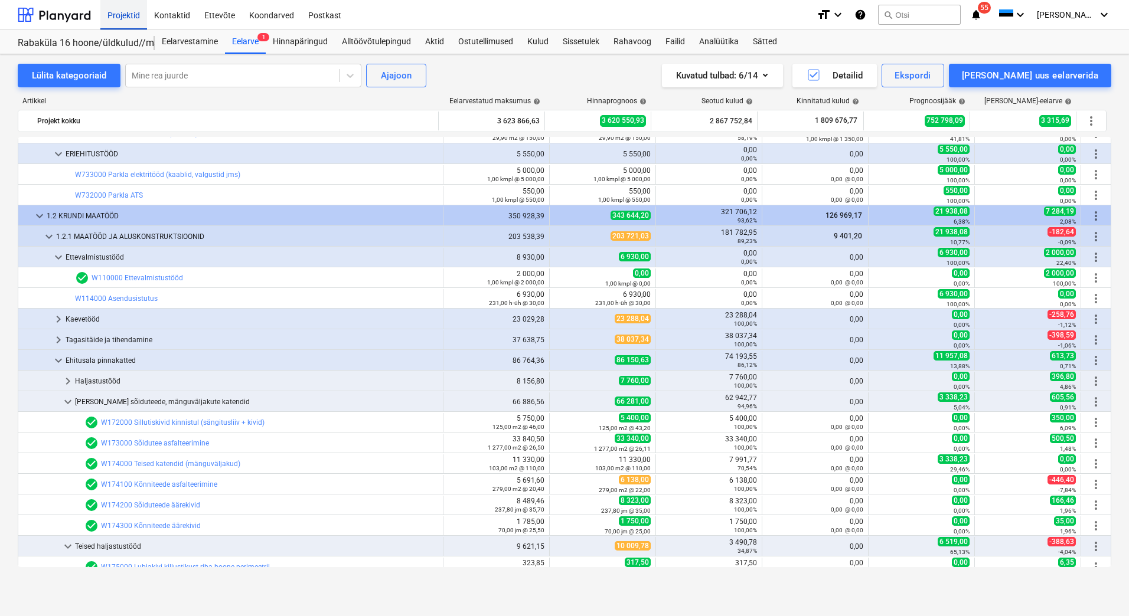
scroll to position [177, 0]
